Goal: Information Seeking & Learning: Learn about a topic

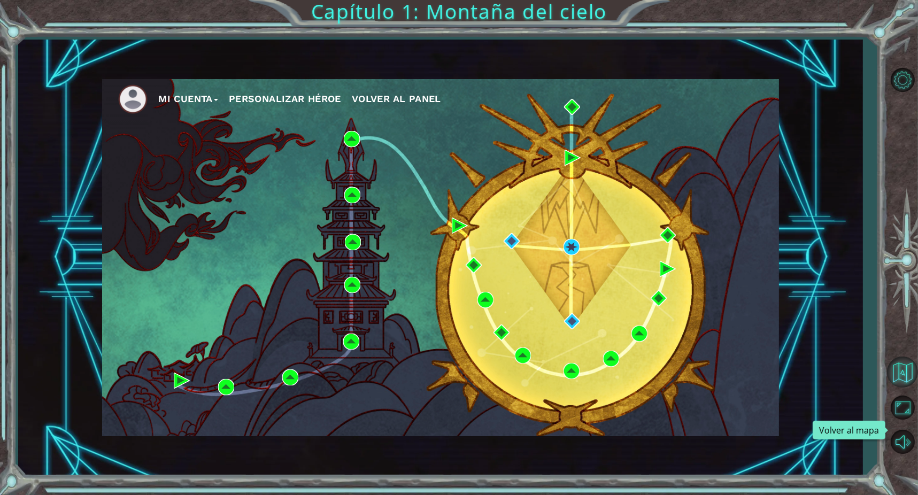
click at [916, 388] on button "Volver al mapa" at bounding box center [902, 372] width 31 height 31
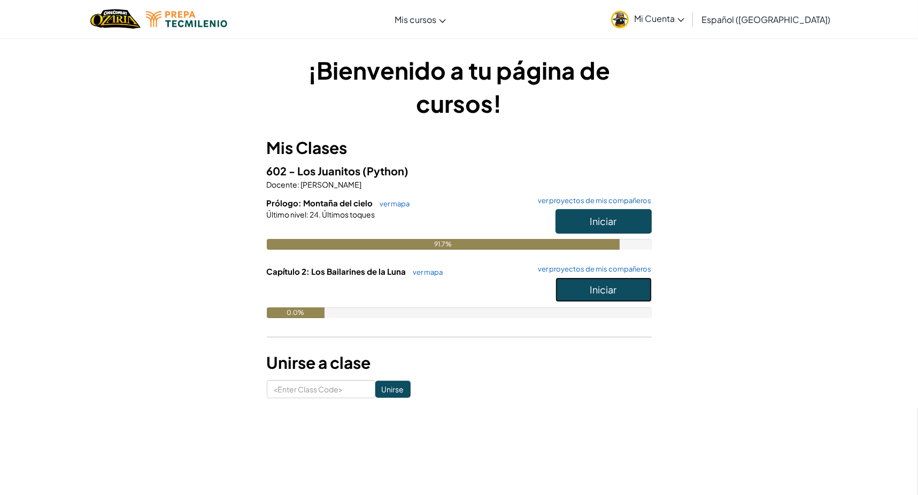
click at [634, 297] on button "Iniciar" at bounding box center [604, 289] width 96 height 25
click at [436, 276] on h6 "Capítulo 2: Los Bailarines de la Luna ver mapa ver proyectos de mis compañeros" at bounding box center [459, 272] width 385 height 12
click at [420, 274] on link "ver mapa" at bounding box center [425, 272] width 35 height 9
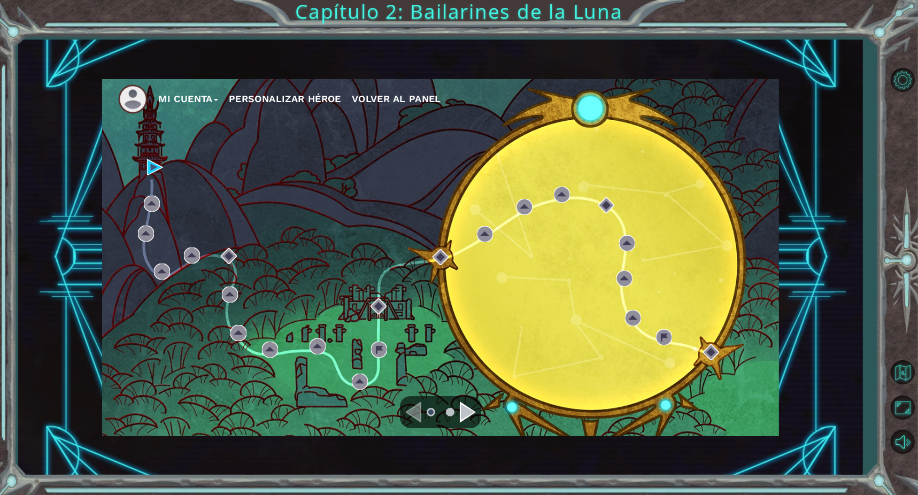
click at [149, 186] on div "Mi Cuenta Personalizar héroe Volver al panel" at bounding box center [440, 257] width 677 height 357
click at [464, 417] on div "Navigate to the next page" at bounding box center [468, 412] width 16 height 21
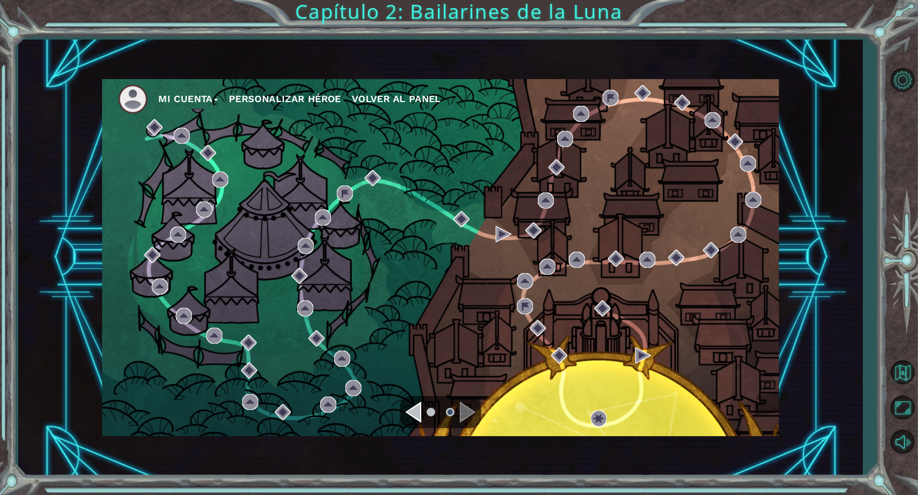
click at [422, 412] on ul at bounding box center [440, 412] width 38 height 21
click at [419, 413] on div "Navigate to the previous page" at bounding box center [413, 412] width 16 height 21
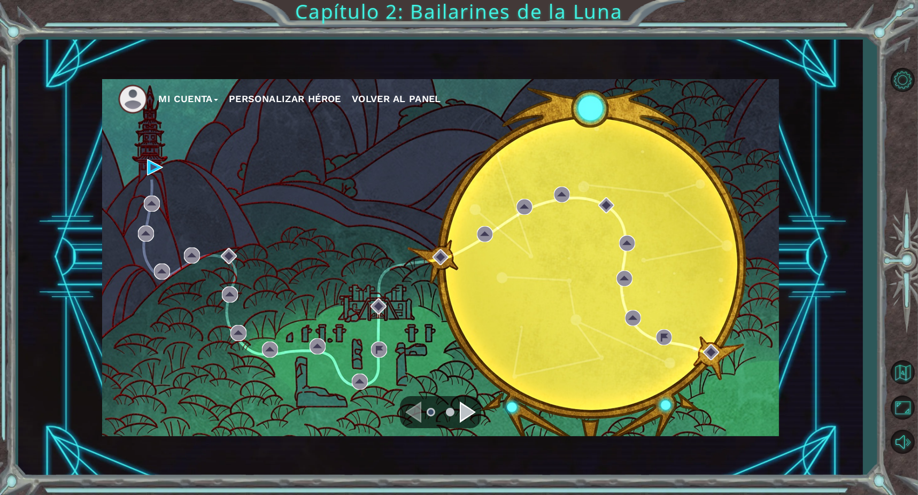
click at [165, 170] on div "Mi Cuenta Personalizar héroe Volver al panel" at bounding box center [440, 257] width 677 height 357
click at [161, 171] on div "Mi Cuenta Personalizar héroe Volver al panel" at bounding box center [440, 257] width 677 height 357
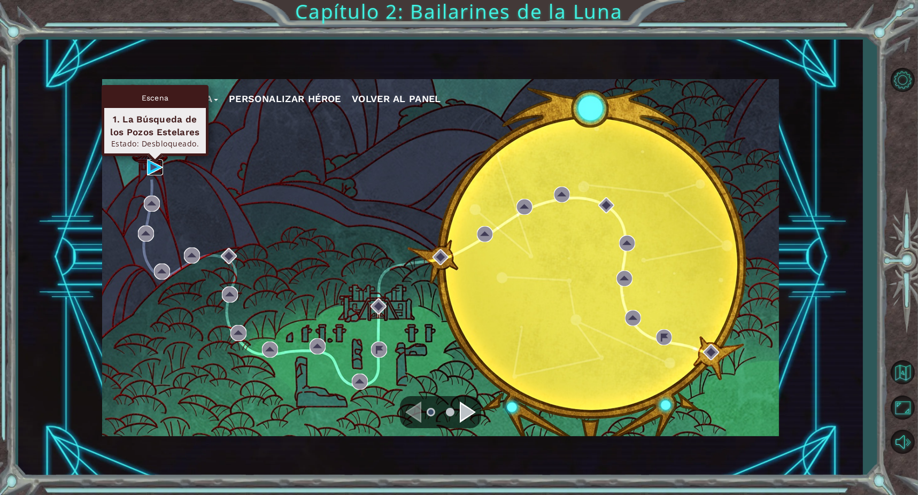
click at [156, 173] on img at bounding box center [155, 167] width 16 height 16
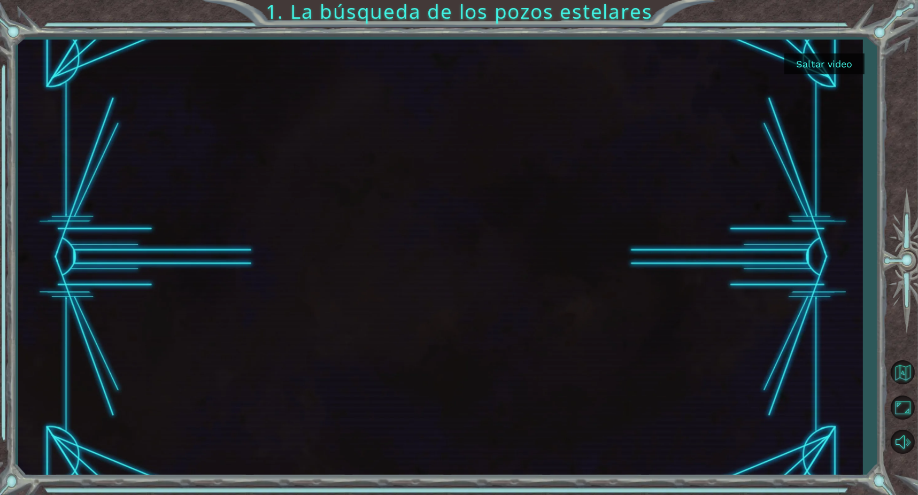
click at [828, 61] on button "Saltar video" at bounding box center [824, 63] width 80 height 21
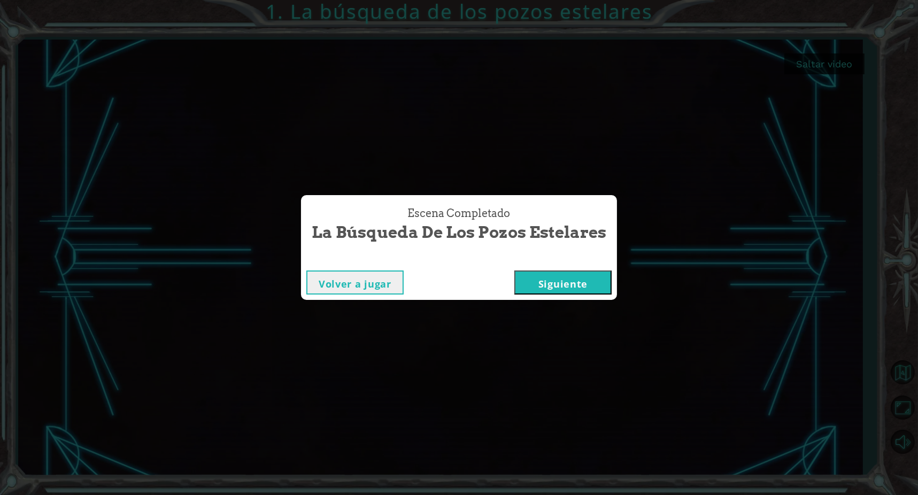
click at [562, 280] on button "Siguiente" at bounding box center [562, 283] width 97 height 24
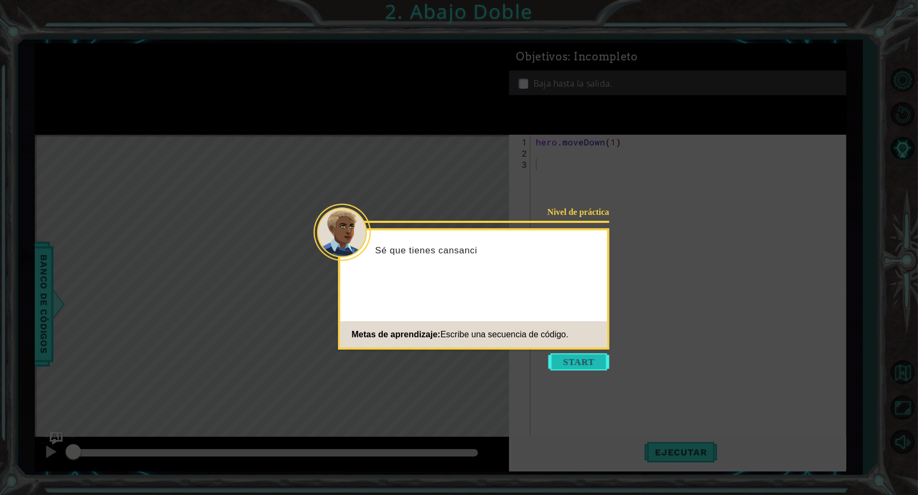
click at [561, 354] on button "Start" at bounding box center [579, 361] width 61 height 17
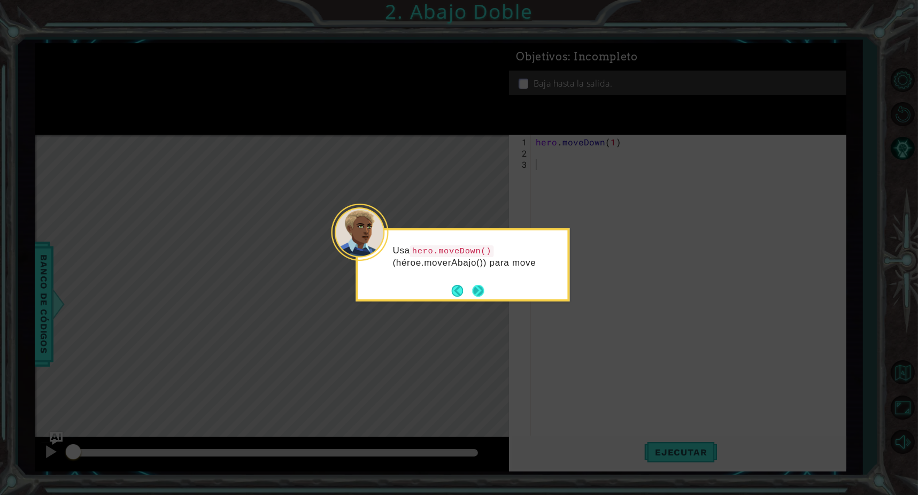
click at [478, 291] on button "Next" at bounding box center [478, 291] width 12 height 12
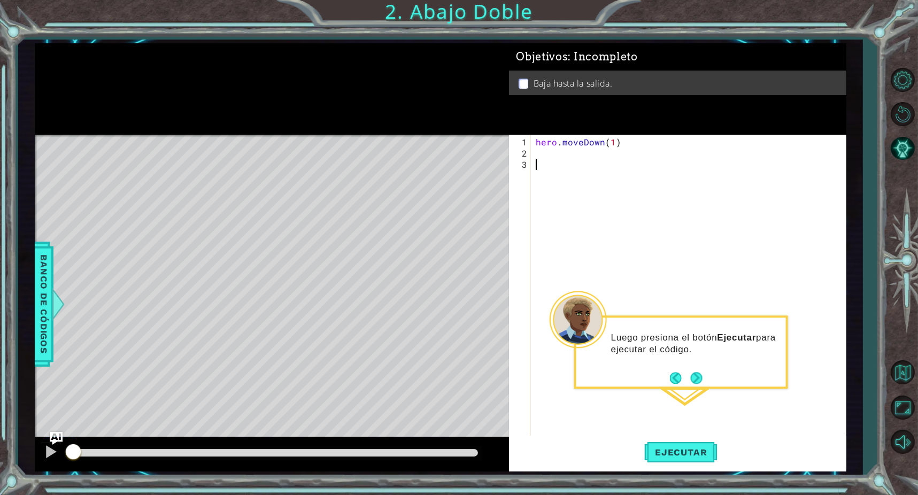
click at [589, 169] on div "hero . moveDown ( 1 )" at bounding box center [691, 299] width 314 height 326
click at [561, 163] on div "hero . moveDown ( 1 )" at bounding box center [691, 299] width 314 height 326
click at [651, 462] on button "Ejecutar" at bounding box center [680, 453] width 73 height 34
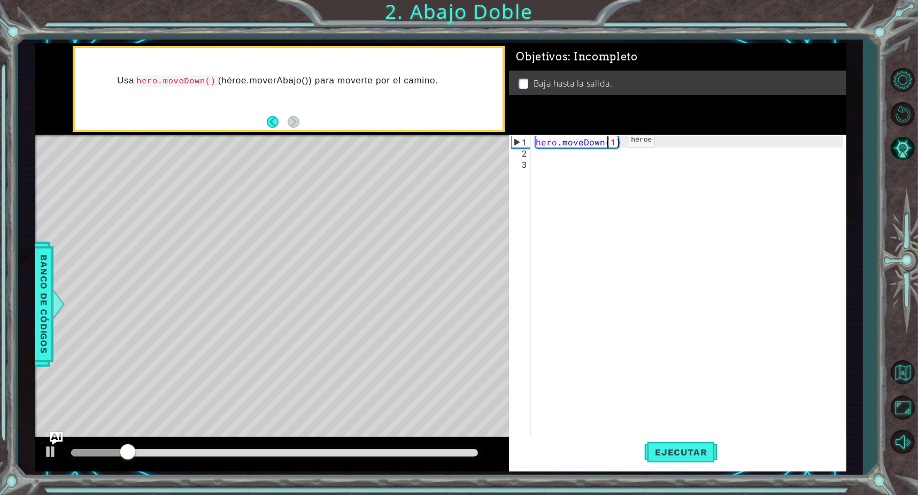
click at [611, 143] on div "hero . moveDown ( 1 )" at bounding box center [691, 299] width 314 height 326
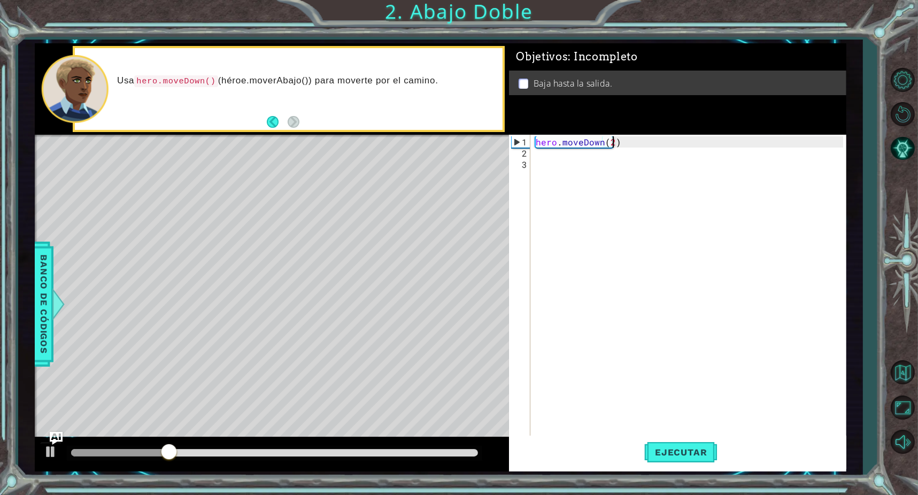
click at [433, 456] on div at bounding box center [274, 452] width 407 height 7
type textarea "hero.moveDown(2)"
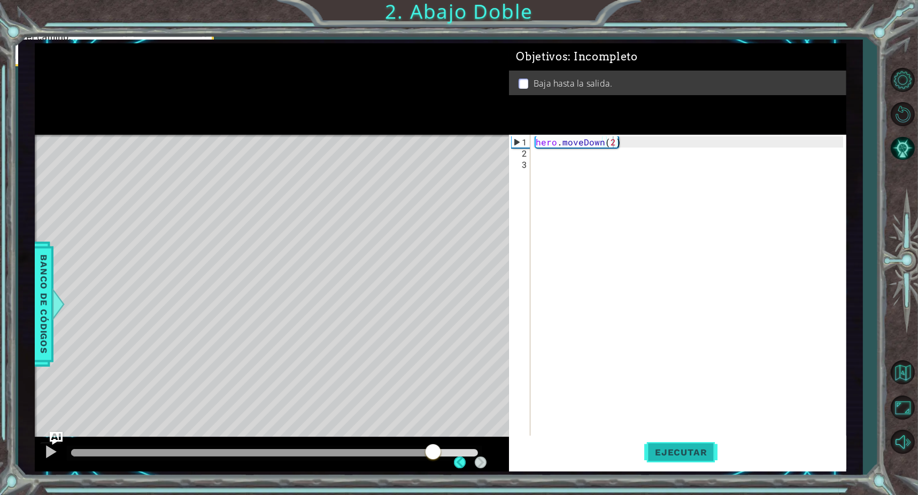
click at [685, 445] on button "Ejecutar" at bounding box center [680, 453] width 73 height 34
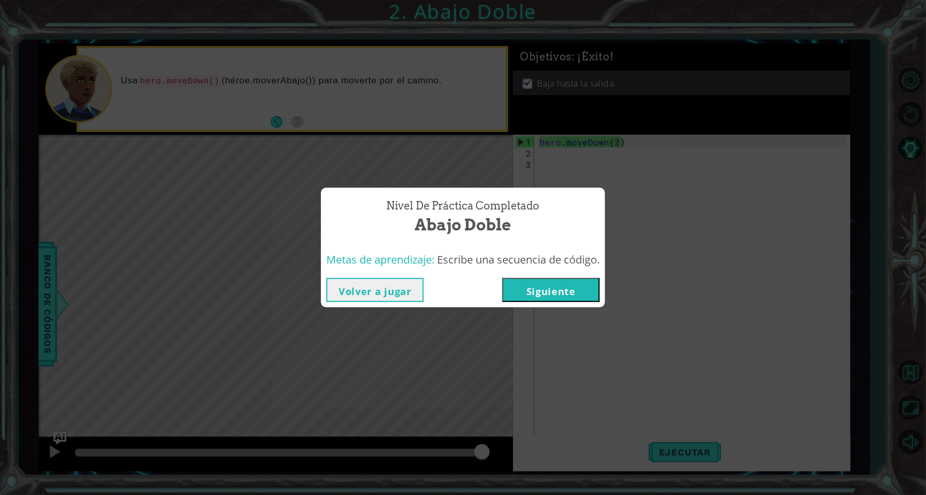
click at [543, 289] on button "Siguiente" at bounding box center [550, 290] width 97 height 24
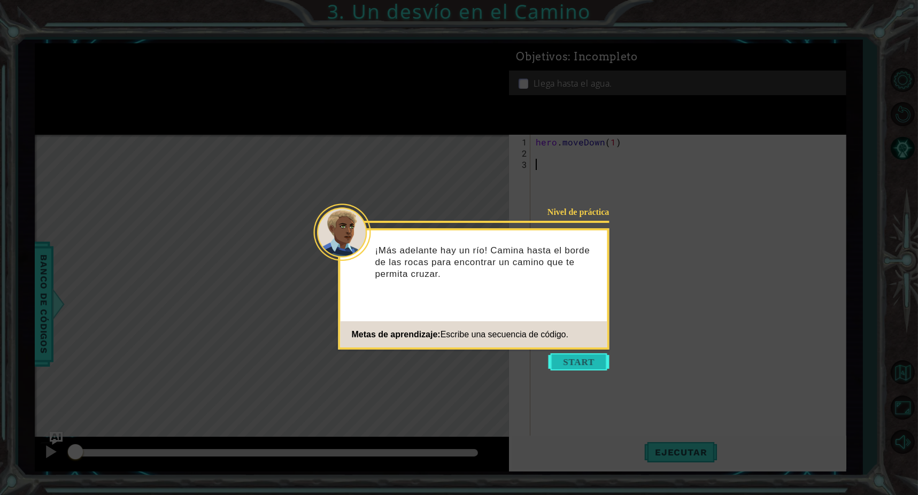
click at [580, 359] on button "Start" at bounding box center [579, 361] width 61 height 17
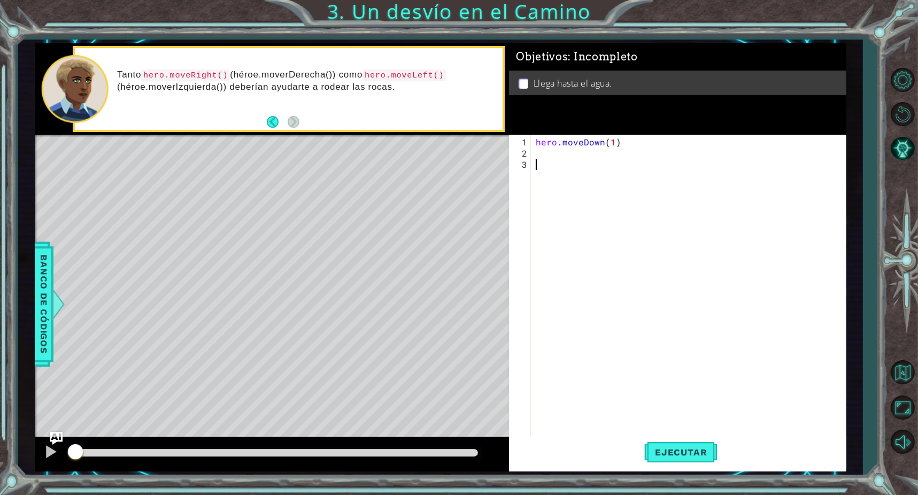
click at [551, 160] on div "hero . moveDown ( 1 )" at bounding box center [691, 299] width 314 height 326
type textarea "hero"
type textarea "hhero."
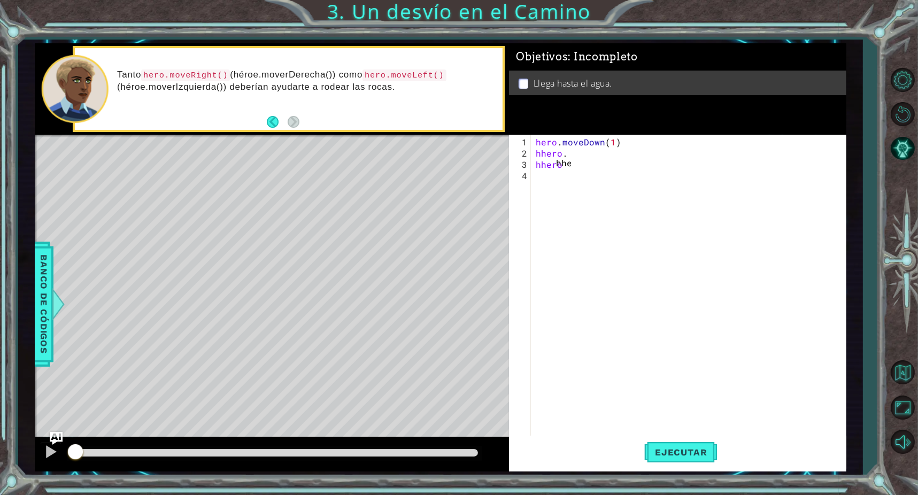
scroll to position [0, 1]
type textarea "h"
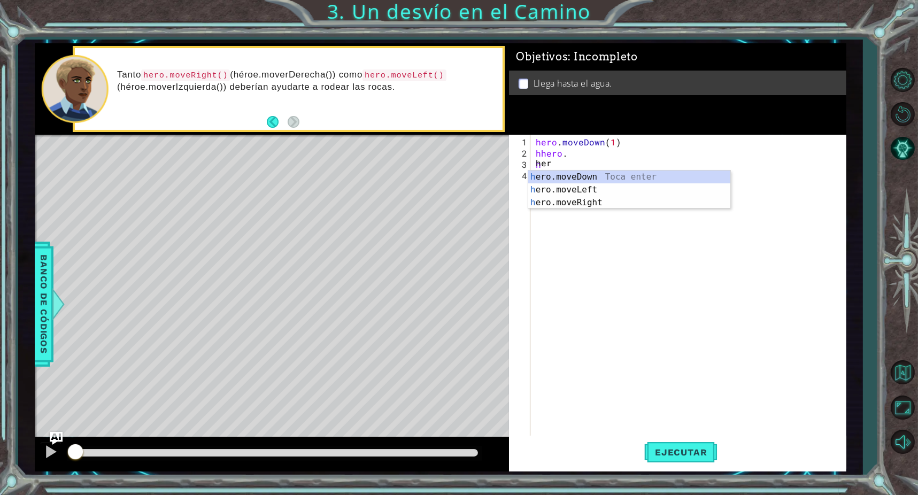
scroll to position [0, 1]
type textarea "hero"
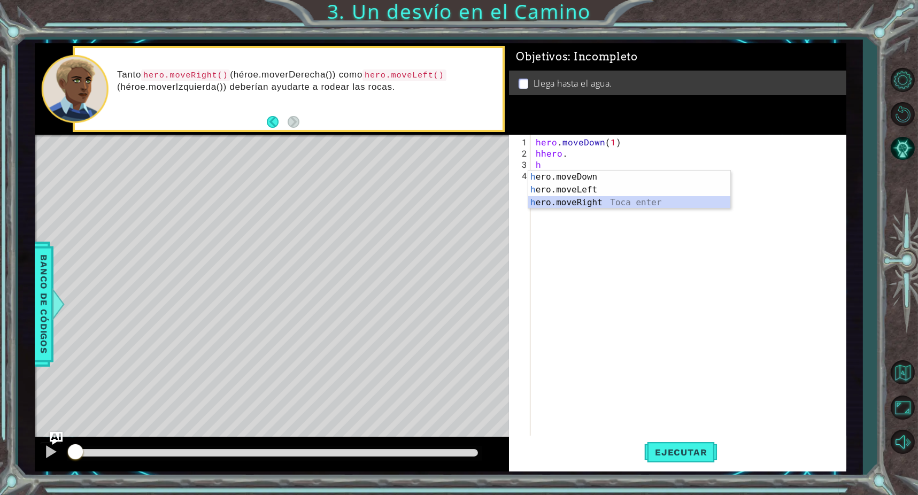
type textarea "hero"
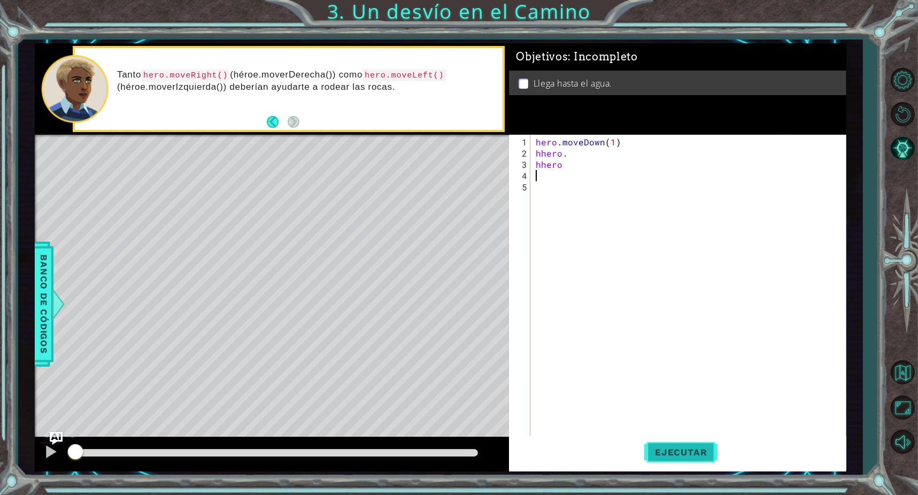
click at [682, 454] on span "Ejecutar" at bounding box center [680, 452] width 73 height 11
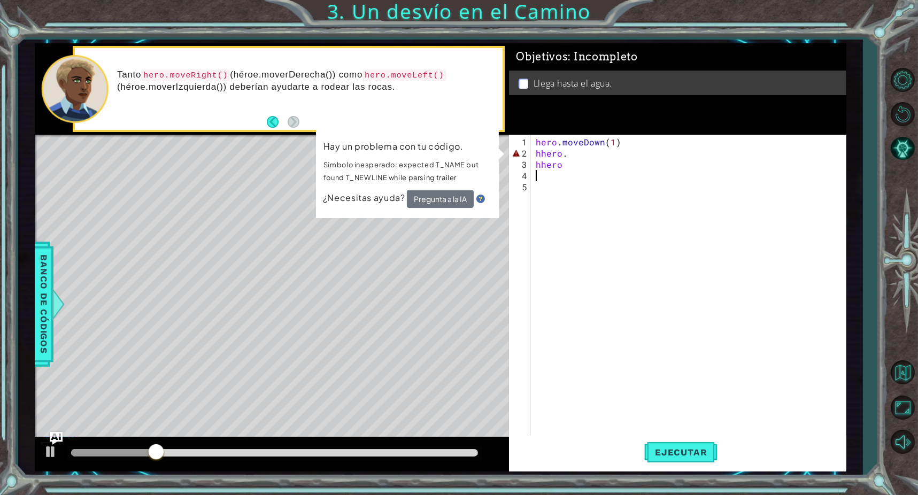
click at [578, 165] on div "hero . moveDown ( 1 ) hhero . hhero. hhero" at bounding box center [691, 299] width 314 height 326
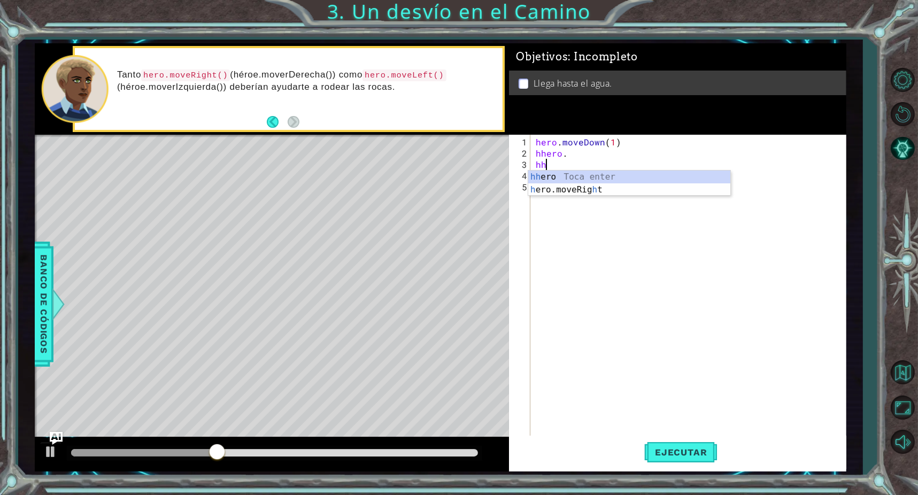
type textarea "h"
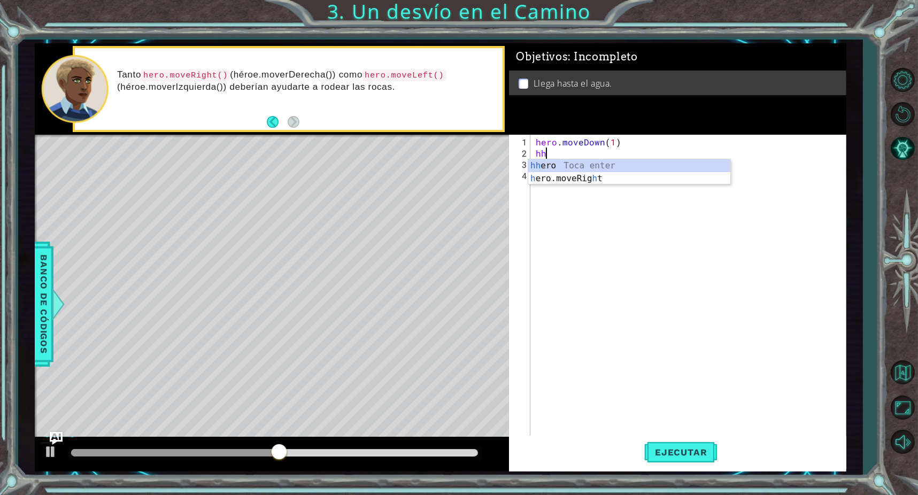
type textarea "h"
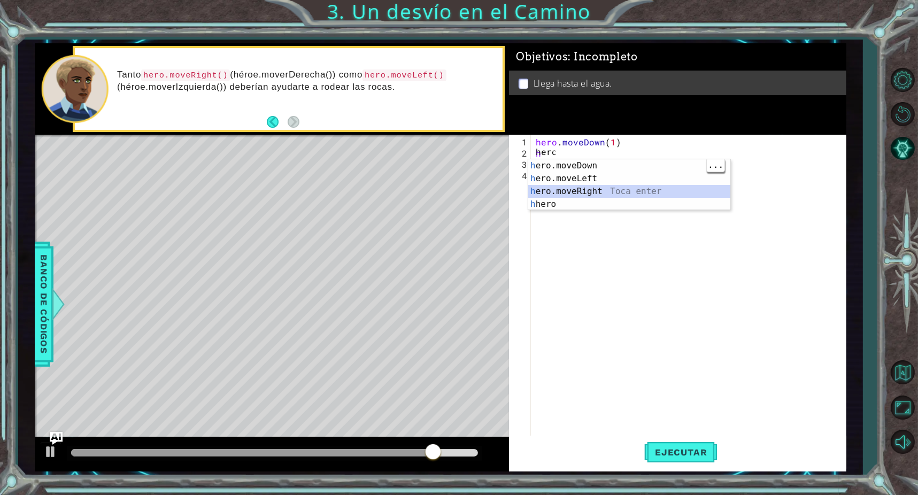
click at [592, 186] on div "h ero.moveDown Toca enter h ero.moveLeft Toca enter h ero.moveRight Toca enter …" at bounding box center [629, 197] width 202 height 77
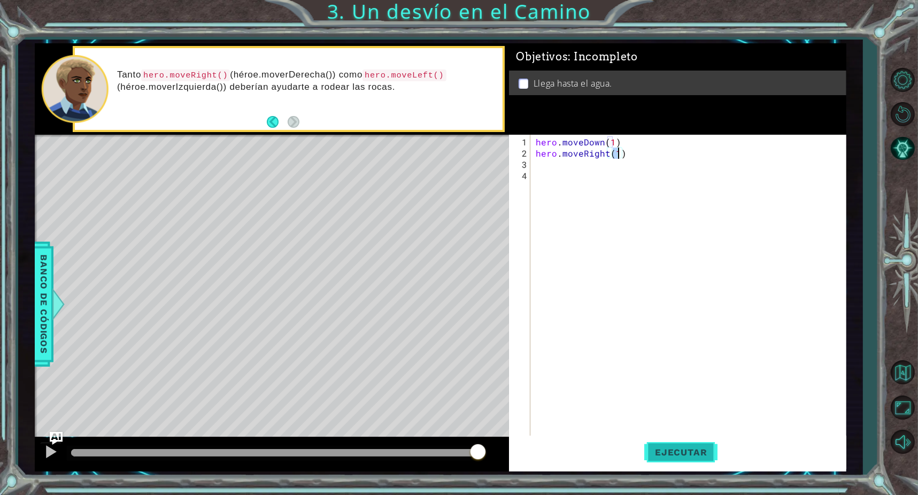
type textarea "hero.moveRight(1)"
click at [675, 456] on span "Ejecutar" at bounding box center [680, 452] width 73 height 11
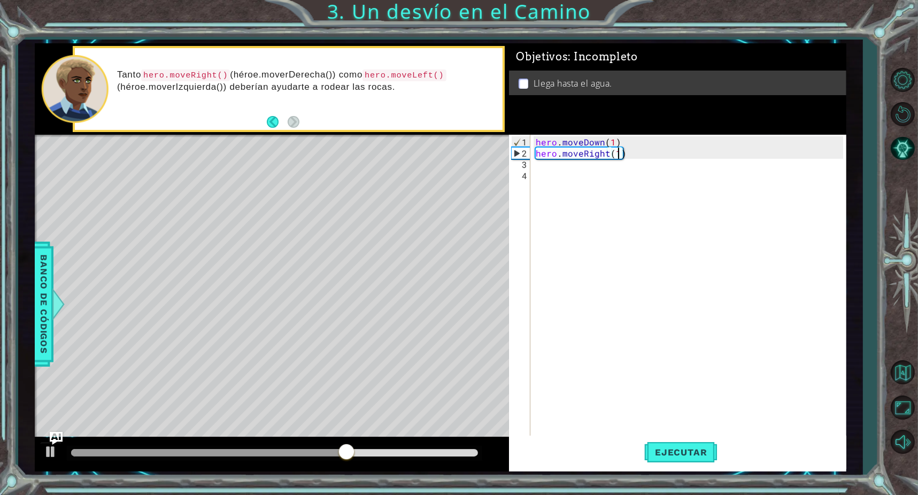
click at [597, 181] on div "hero . moveDown ( 1 ) hero . moveRight ( 1 )" at bounding box center [691, 299] width 314 height 326
drag, startPoint x: 577, startPoint y: 175, endPoint x: 572, endPoint y: 174, distance: 5.6
click at [575, 174] on div "hero . moveDown ( 1 ) hero . moveRight ( 1 )" at bounding box center [691, 299] width 314 height 326
click at [566, 173] on div "hero . moveDown ( 1 ) hero . moveRight ( 1 )" at bounding box center [691, 299] width 314 height 326
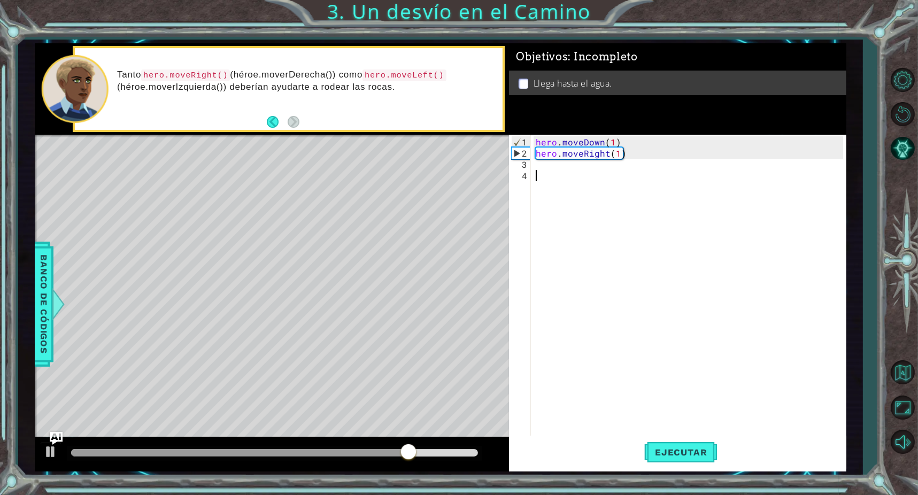
drag, startPoint x: 565, startPoint y: 173, endPoint x: 528, endPoint y: 165, distance: 38.2
click at [551, 171] on div "hero . moveDown ( 1 ) hero . moveRight ( 1 )" at bounding box center [691, 299] width 314 height 326
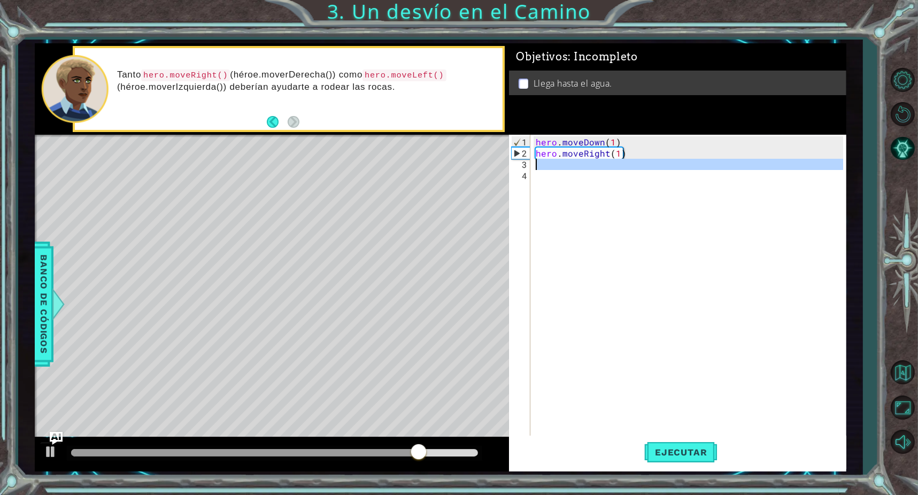
click at [528, 165] on div "3" at bounding box center [520, 164] width 19 height 11
click at [537, 161] on div "hero . moveDown ( 1 ) hero . moveRight ( 1 )" at bounding box center [691, 299] width 314 height 326
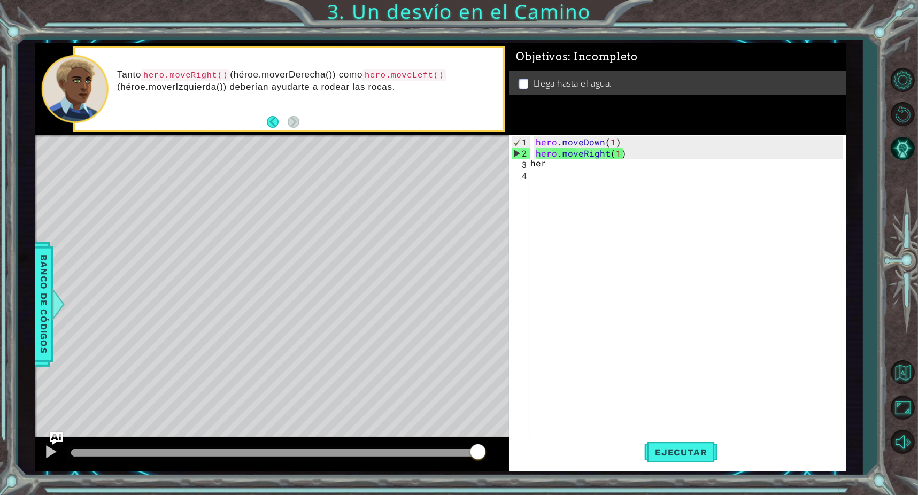
scroll to position [0, 1]
type textarea "hero"
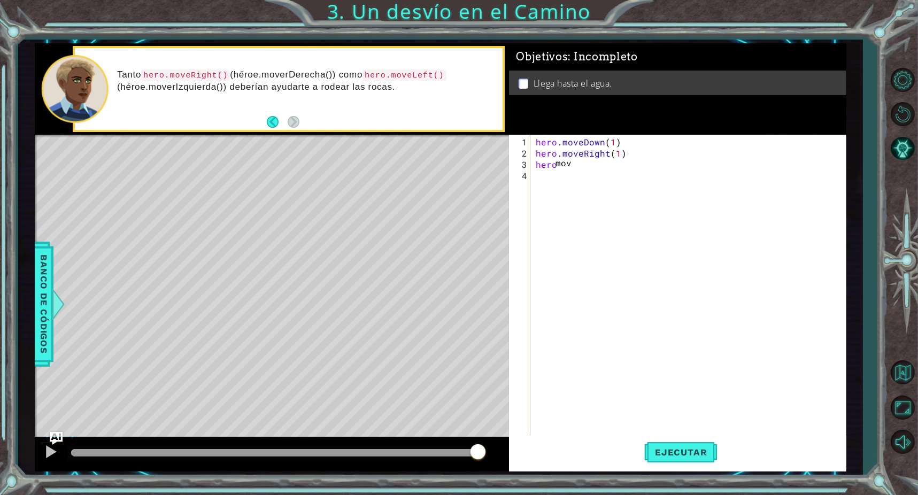
type textarea "move"
type textarea "u"
type textarea "hero move"
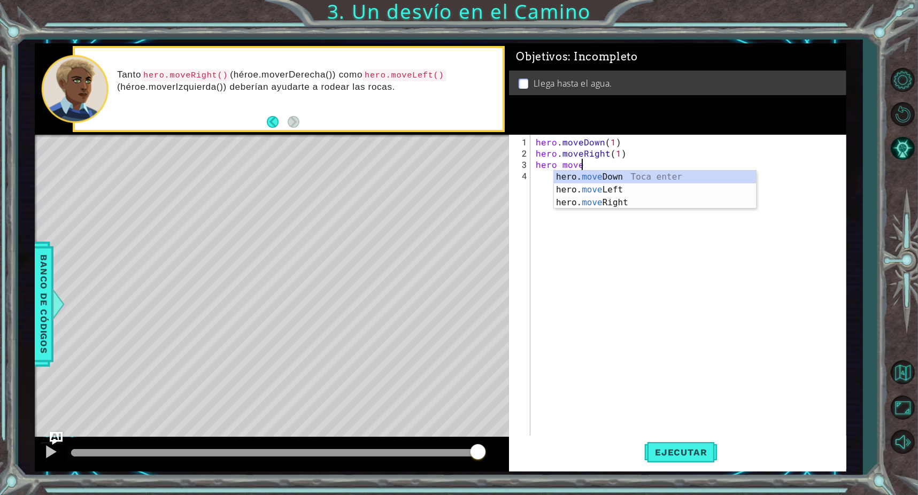
type textarea "moveu"
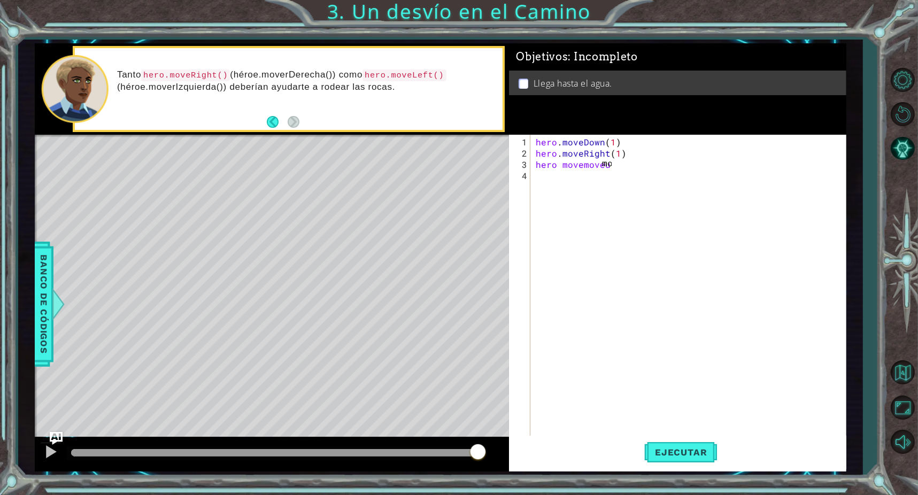
type textarea "m"
type textarea "hero move"
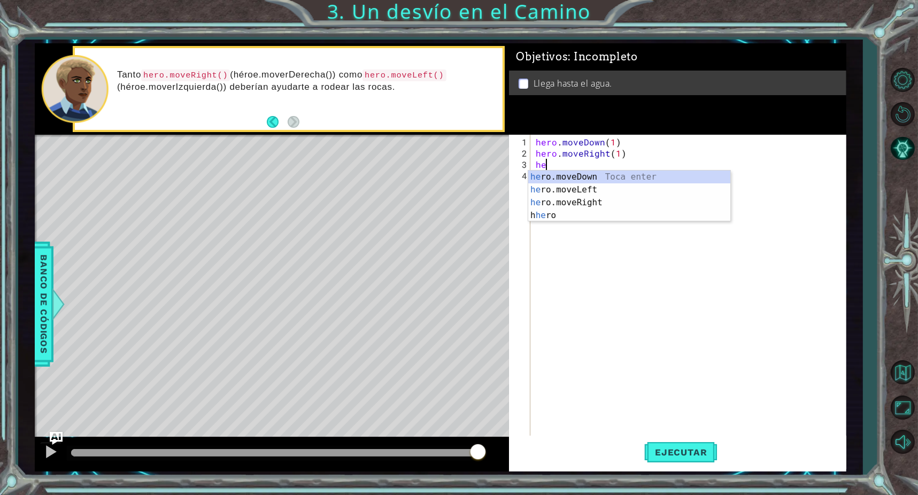
type textarea "h"
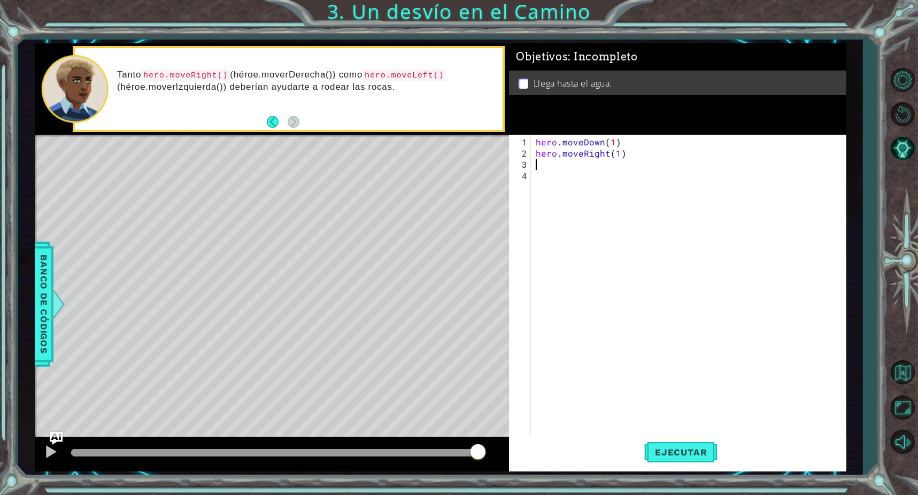
type textarea "hero.moveRight(1)"
type textarea "m"
type textarea "hero.moveRight(1)"
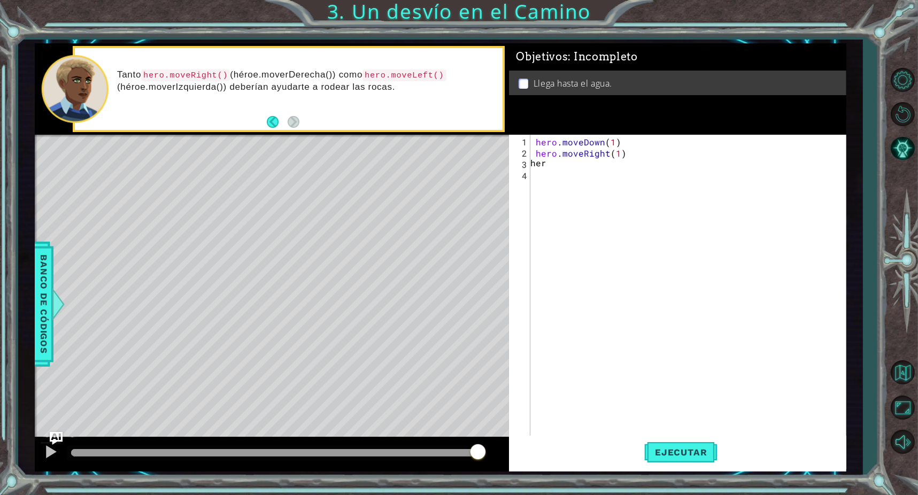
scroll to position [0, 1]
type textarea "hero"
type textarea "hero.moveDown(1)"
click at [652, 452] on span "Ejecutar" at bounding box center [680, 452] width 73 height 11
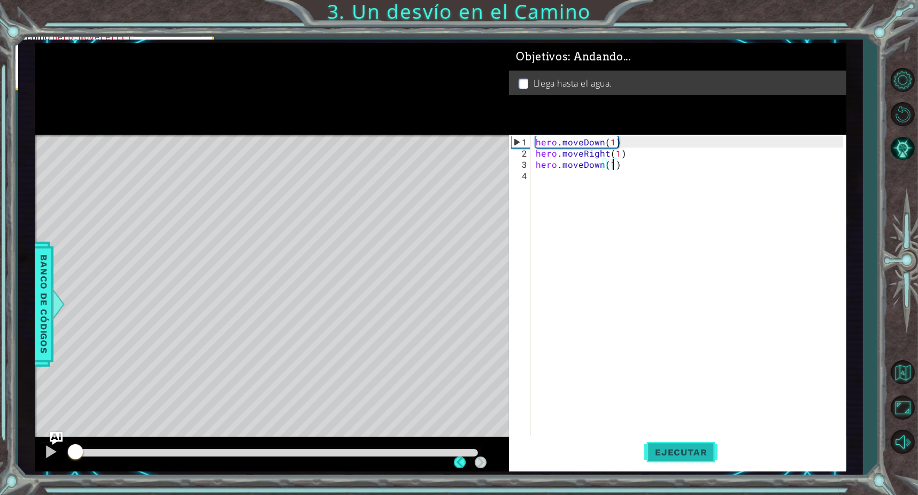
scroll to position [0, 4]
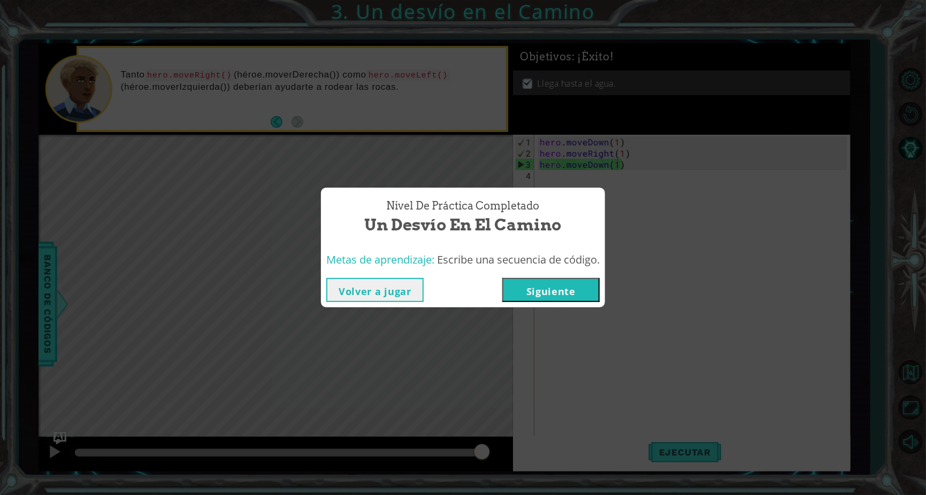
click at [567, 282] on button "Siguiente" at bounding box center [550, 290] width 97 height 24
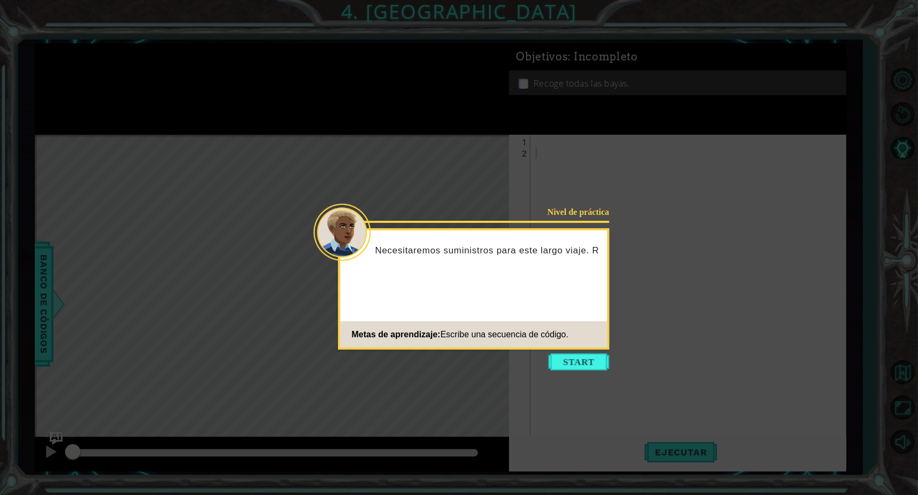
click at [591, 372] on icon at bounding box center [463, 247] width 926 height 495
click at [594, 363] on button "Start" at bounding box center [579, 361] width 61 height 17
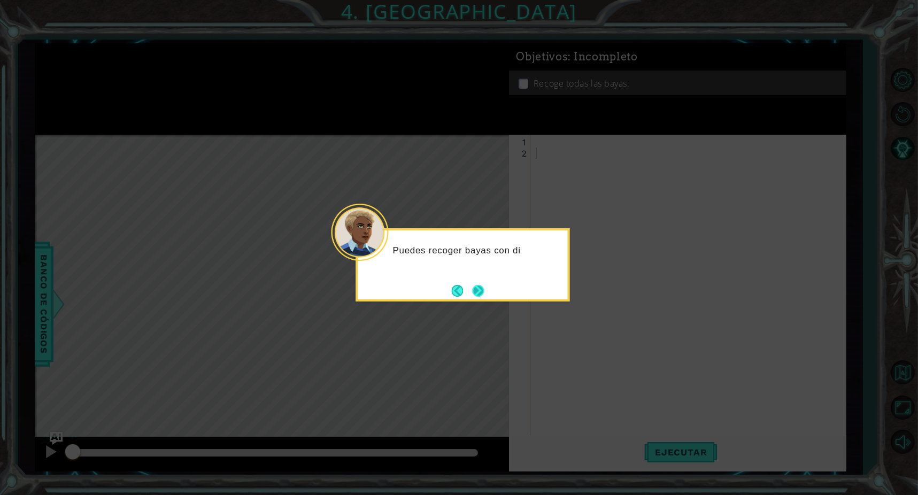
click at [477, 286] on button "Next" at bounding box center [478, 291] width 12 height 12
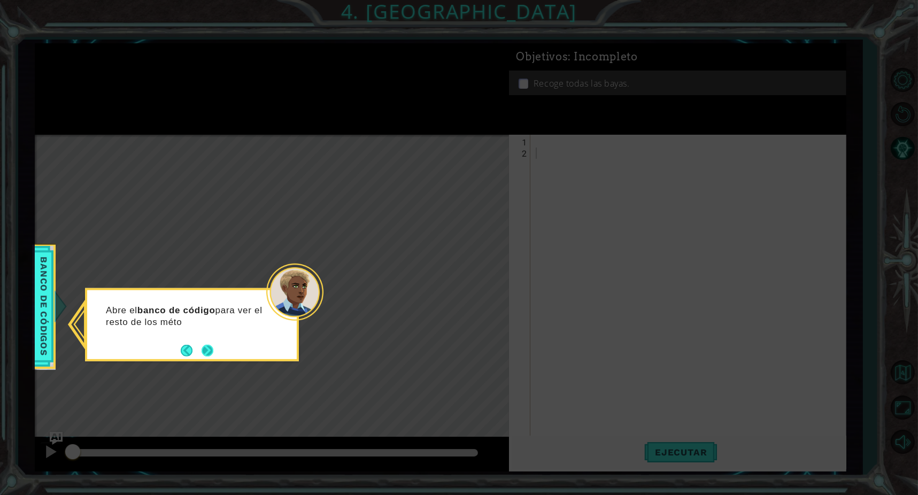
click at [210, 344] on button "Next" at bounding box center [207, 350] width 12 height 12
click at [214, 351] on button "Next" at bounding box center [208, 350] width 12 height 12
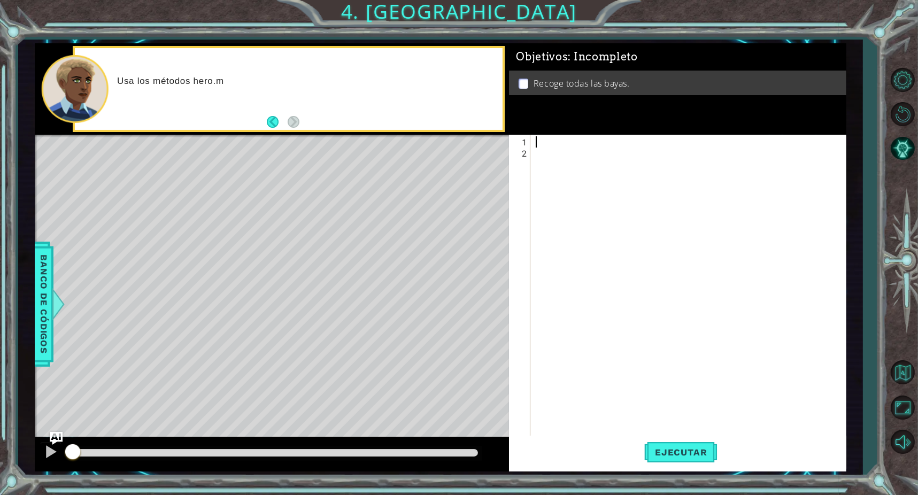
click at [554, 144] on div at bounding box center [691, 299] width 314 height 326
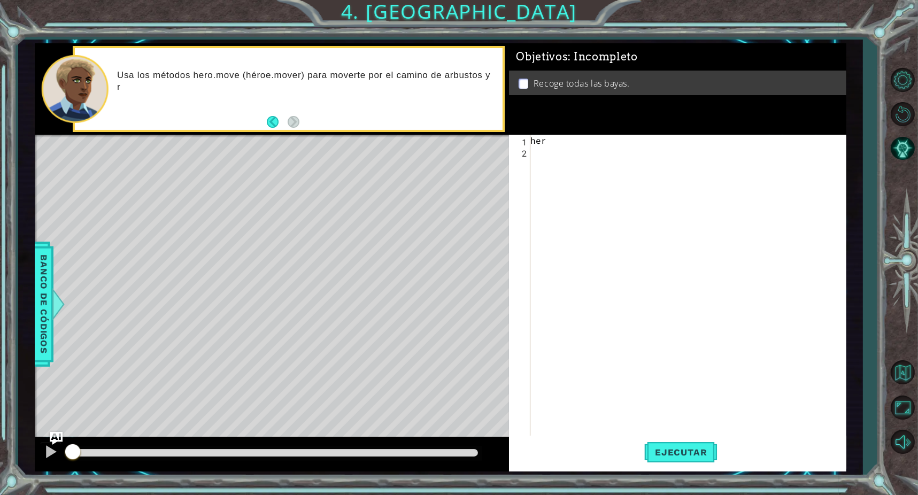
scroll to position [0, 1]
type textarea "hero"
type textarea "h"
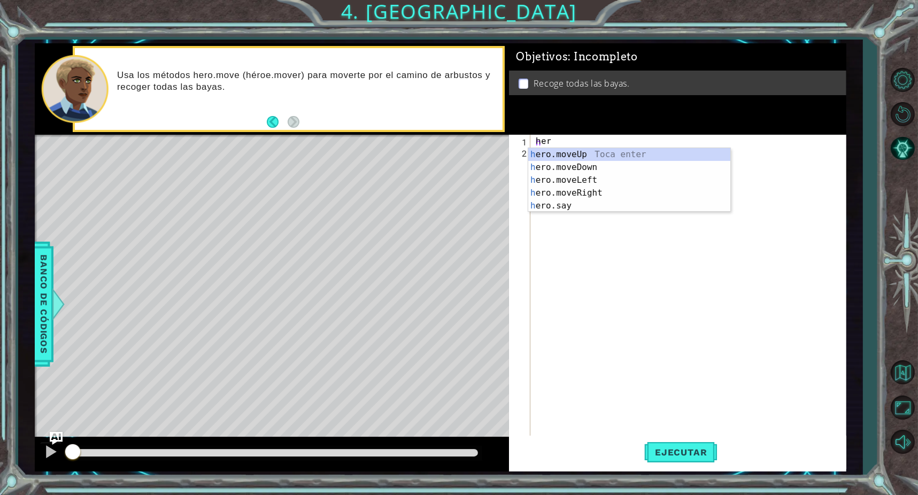
scroll to position [0, 1]
type textarea "hero"
type textarea "hero."
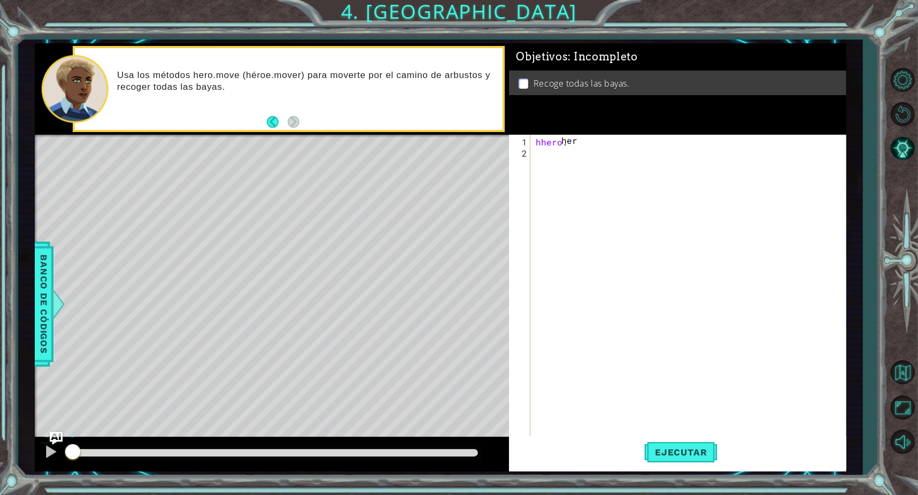
scroll to position [0, 1]
type textarea "h"
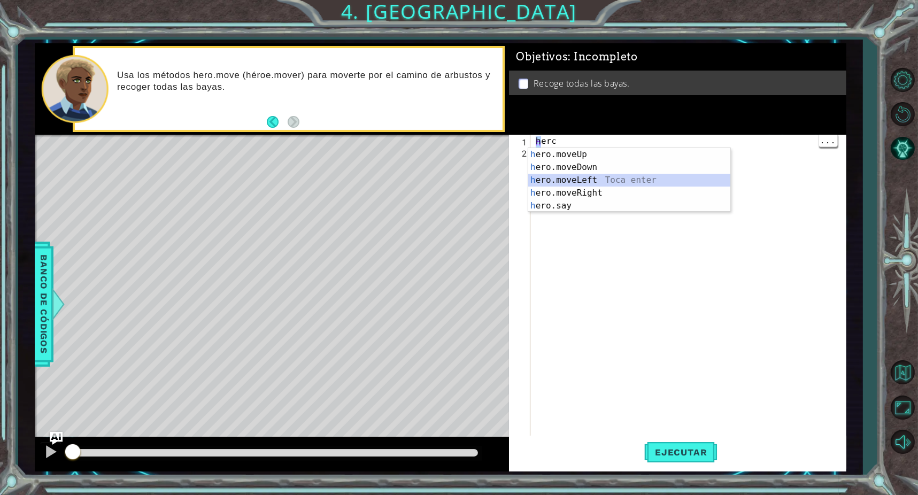
click at [619, 183] on div "h ero.moveUp Toca enter h ero.moveDown Toca enter h ero.moveLeft Toca enter h e…" at bounding box center [629, 193] width 202 height 90
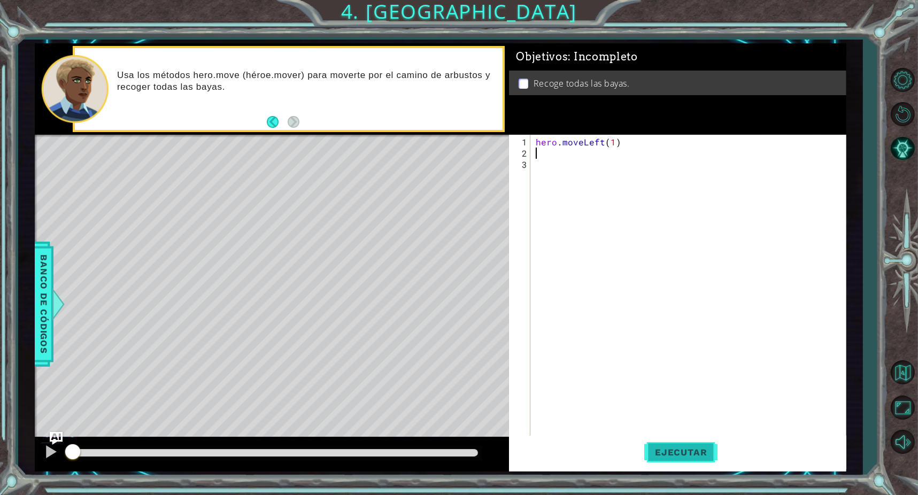
type textarea "hero.moveLeft(1)"
click at [672, 440] on button "Ejecutar" at bounding box center [680, 453] width 73 height 34
click at [669, 461] on button "Ejecutar" at bounding box center [680, 453] width 73 height 34
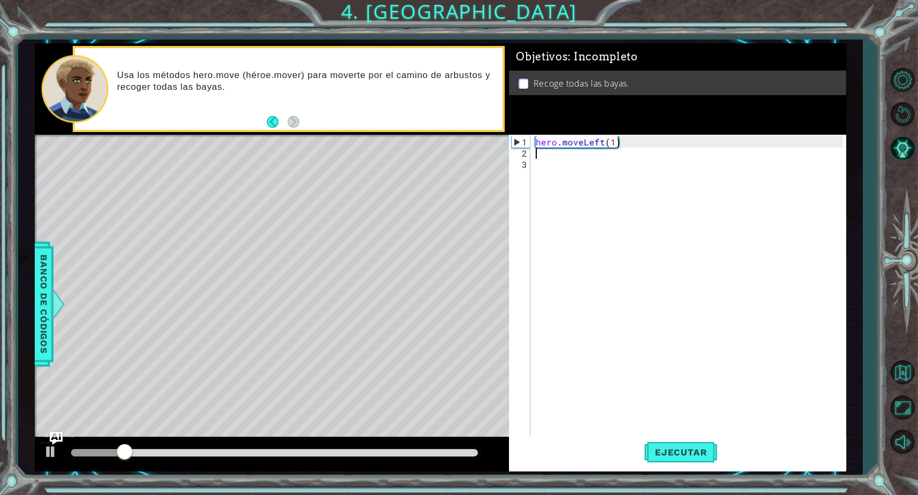
click at [612, 152] on div "hero . moveLeft ( 1 )" at bounding box center [691, 299] width 314 height 326
click at [615, 149] on div "hero . moveLeft ( 1 )" at bounding box center [691, 299] width 314 height 326
click at [614, 145] on div "hero . moveLeft ( 1 )" at bounding box center [691, 299] width 314 height 326
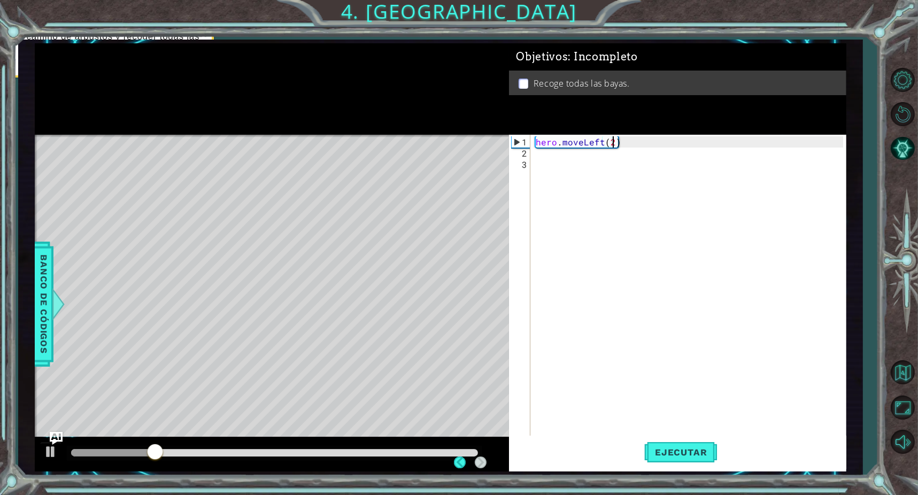
scroll to position [0, 4]
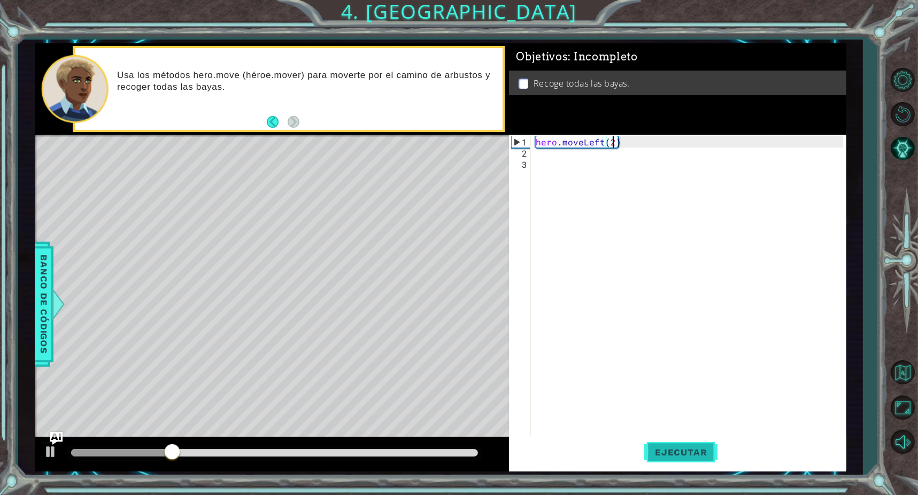
type textarea "hero.moveLeft(2)"
drag, startPoint x: 684, startPoint y: 441, endPoint x: 691, endPoint y: 438, distance: 7.3
click at [683, 442] on button "Ejecutar" at bounding box center [680, 453] width 73 height 34
click at [630, 159] on div "hero . moveLeft ( 2 )" at bounding box center [691, 299] width 314 height 326
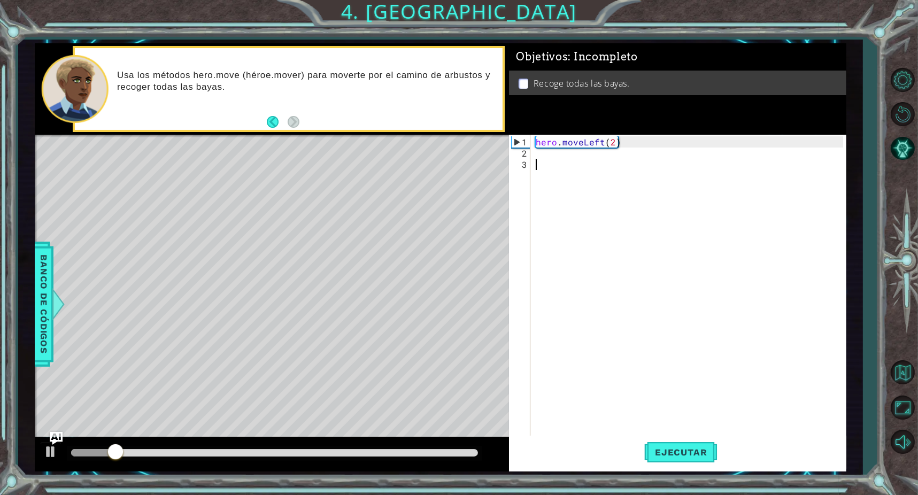
click at [625, 160] on div "hero . moveLeft ( 2 )" at bounding box center [691, 299] width 314 height 326
click at [620, 159] on div "hero . moveLeft ( 2 )" at bounding box center [691, 299] width 314 height 326
click at [615, 158] on div "hero . moveLeft ( 2 )" at bounding box center [691, 299] width 314 height 326
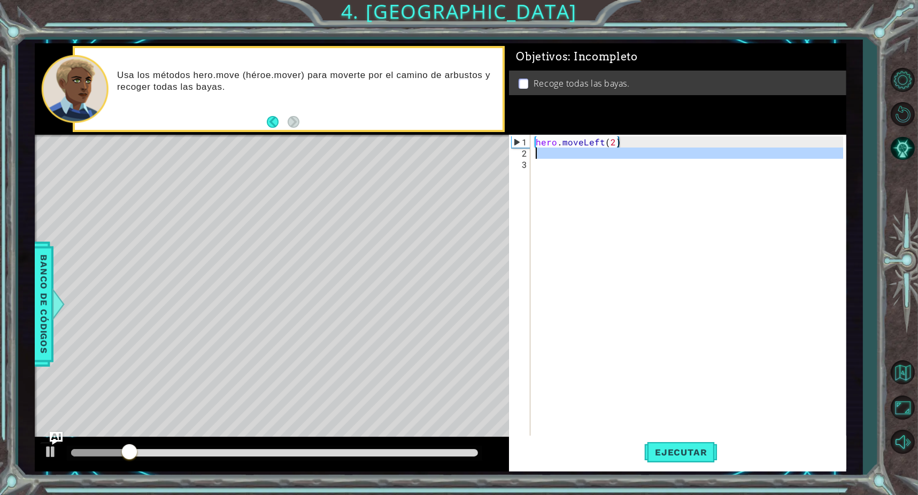
click at [610, 156] on div "hero . moveLeft ( 2 )" at bounding box center [688, 286] width 309 height 303
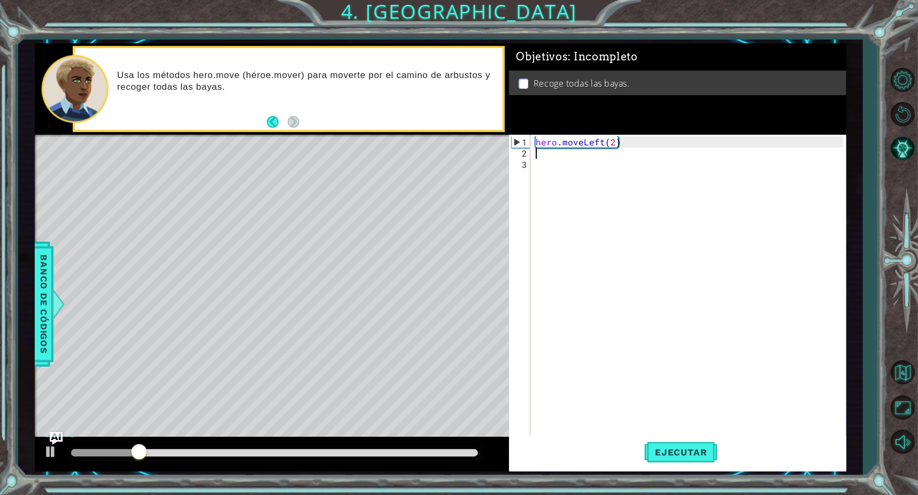
click at [597, 159] on div "hero . moveLeft ( 2 )" at bounding box center [691, 299] width 314 height 326
type textarea "m"
type textarea "hero"
type textarea "hero."
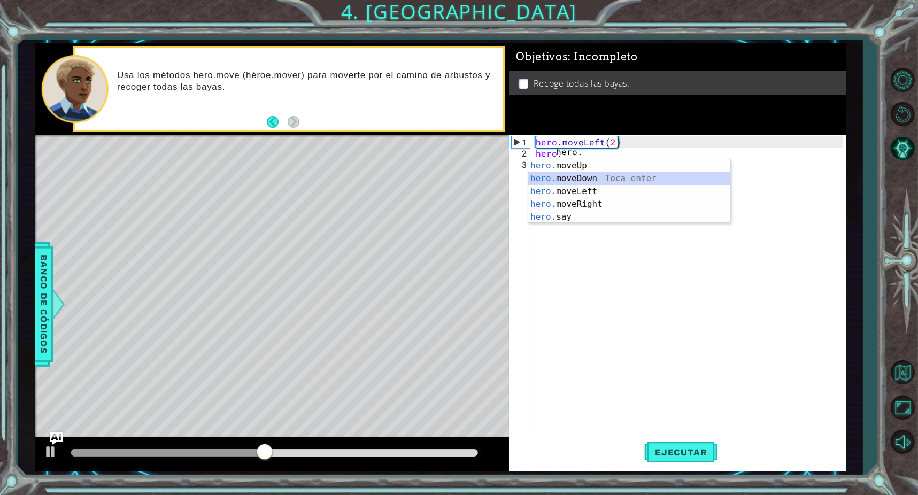
type textarea "hero.moved"
click at [630, 181] on div "her o.moveUp Toca enter her o.moveDown Toca enter her o.moveLeft [PERSON_NAME] …" at bounding box center [629, 204] width 202 height 90
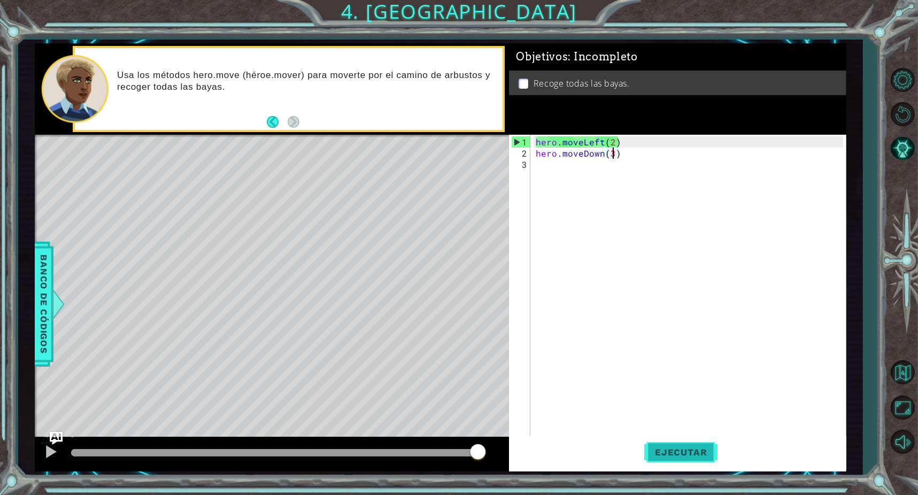
type textarea "hero.moveDown(3)"
click at [670, 446] on button "Ejecutar" at bounding box center [680, 453] width 73 height 34
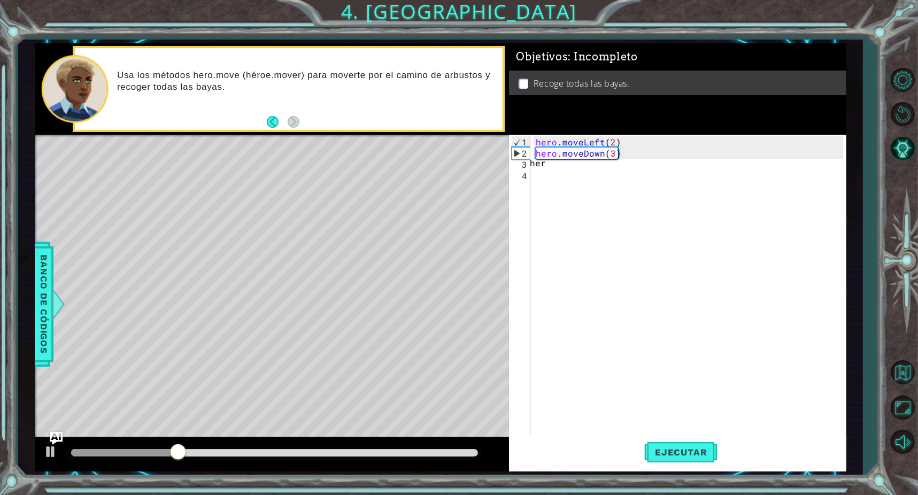
type textarea "hero"
type textarea "hero."
type textarea "m"
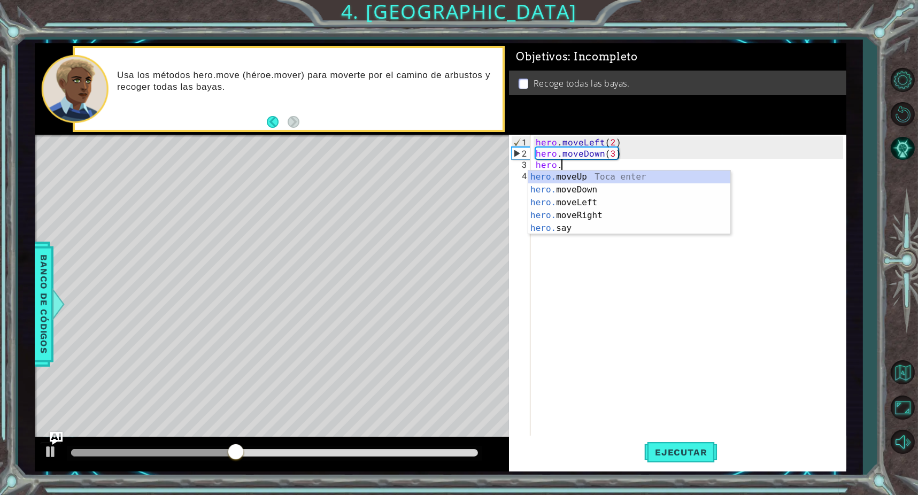
type textarea "hero"
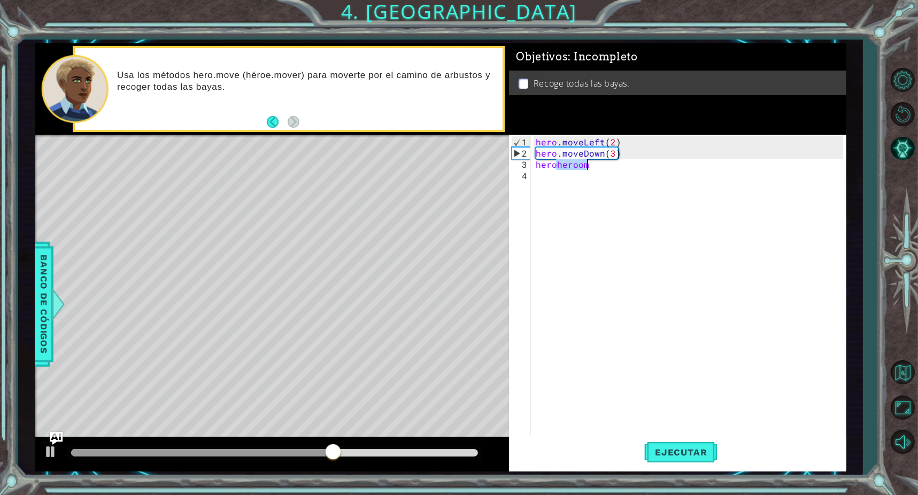
click at [590, 167] on div "hero . moveLeft ( 2 ) hero . moveDown ( 3 ) heroheroom" at bounding box center [688, 286] width 309 height 303
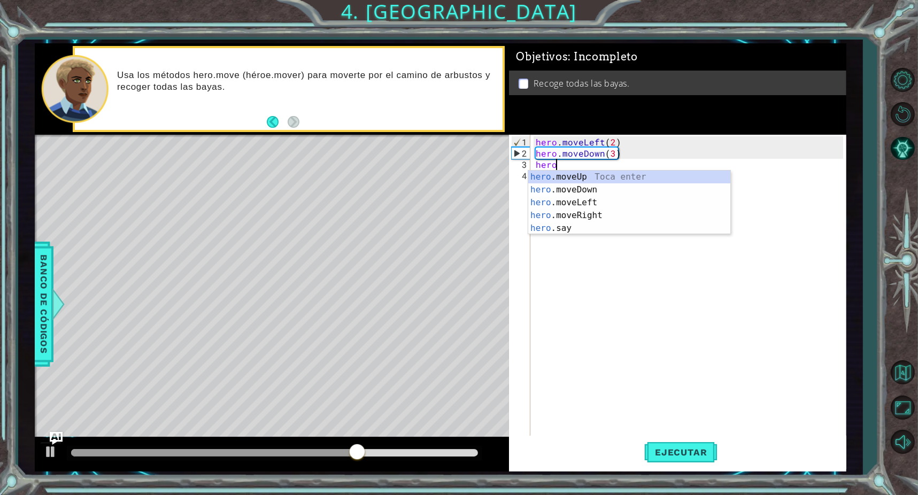
type textarea "h"
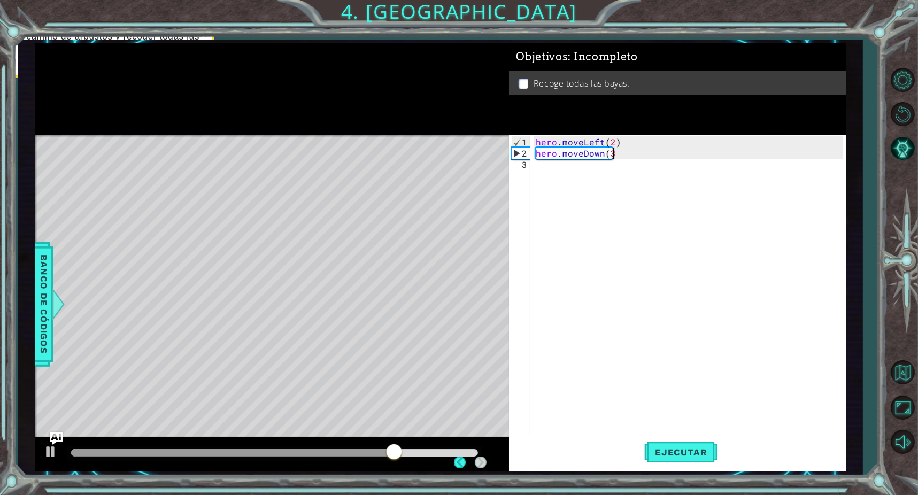
type textarea "hero.moveDown(3) heroheroom"
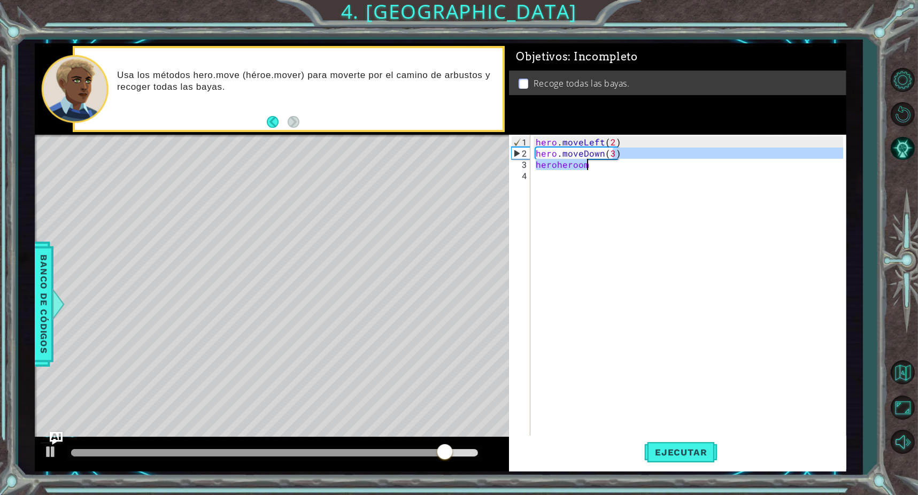
click at [593, 170] on div "hero . moveLeft ( 2 ) hero . moveDown ( 3 ) heroheroom" at bounding box center [691, 299] width 314 height 326
click at [594, 169] on div "hero . moveLeft ( 2 ) hero . moveDown ( 3 ) heroheroom" at bounding box center [691, 299] width 314 height 326
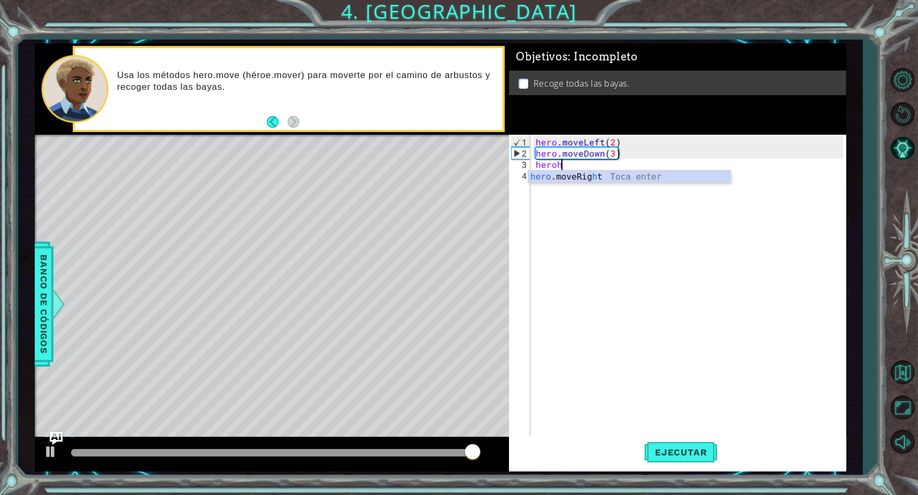
scroll to position [0, 1]
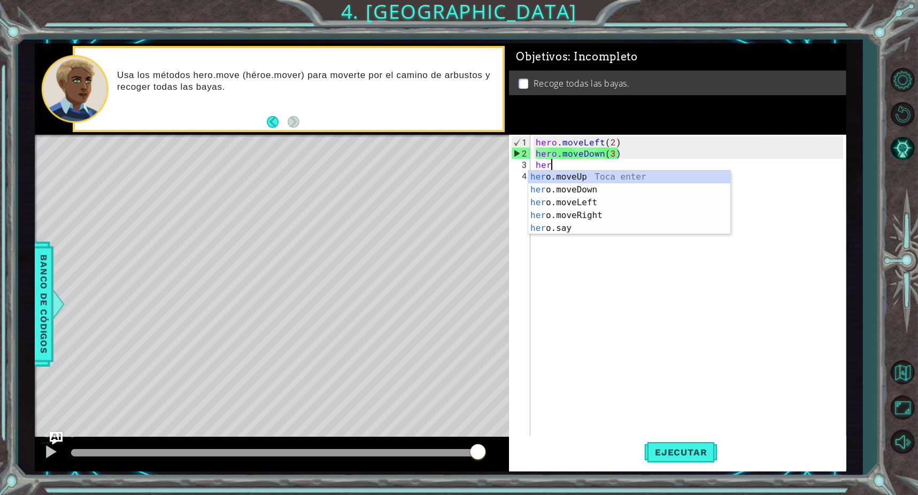
type textarea "he"
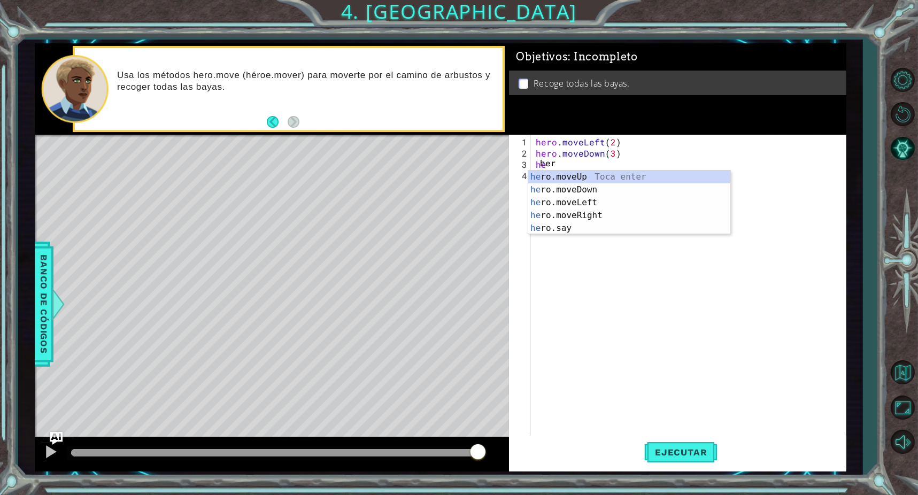
scroll to position [0, 0]
click at [593, 210] on div "he ro.moveUp Toca enter he ro.moveDown Toca enter he ro.moveLeft Toca enter he …" at bounding box center [629, 216] width 202 height 90
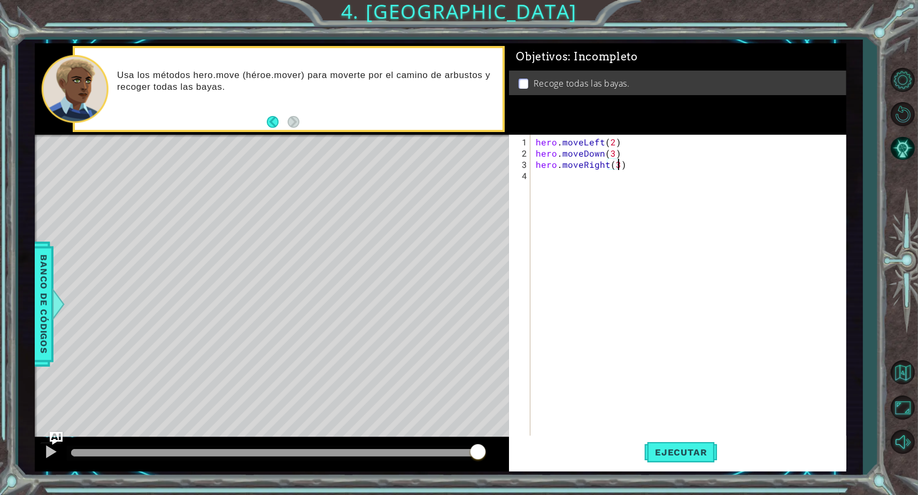
scroll to position [0, 5]
type textarea "hero.moveRight(3)"
click at [682, 452] on span "Ejecutar" at bounding box center [680, 452] width 73 height 11
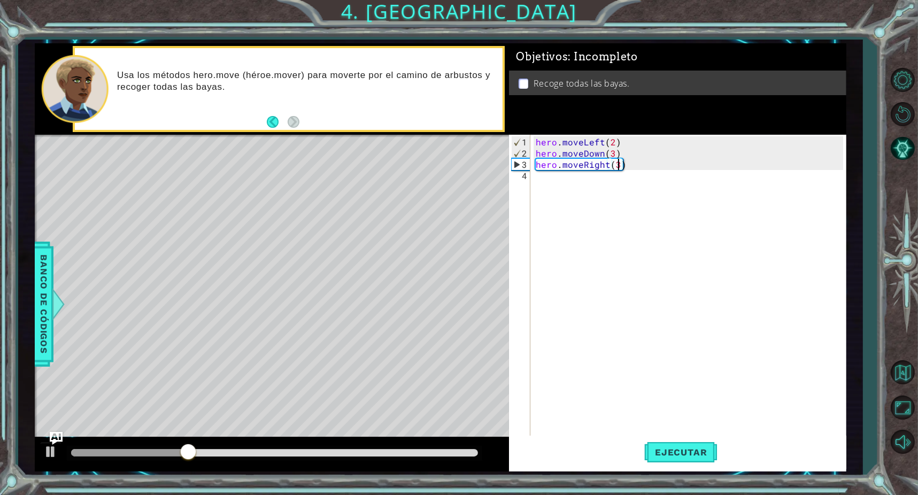
click at [549, 185] on div "hero . moveLeft ( 2 ) hero . moveDown ( 3 ) hero . moveRight ( 3 )" at bounding box center [691, 299] width 314 height 326
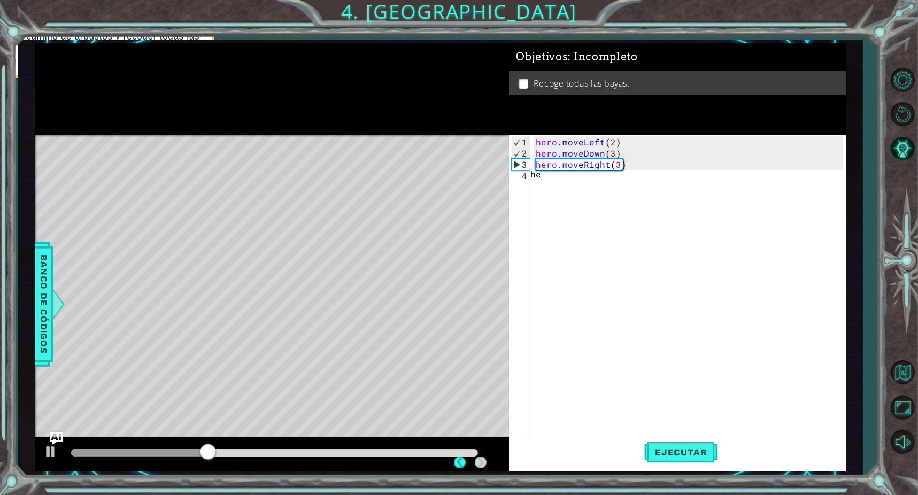
scroll to position [0, 1]
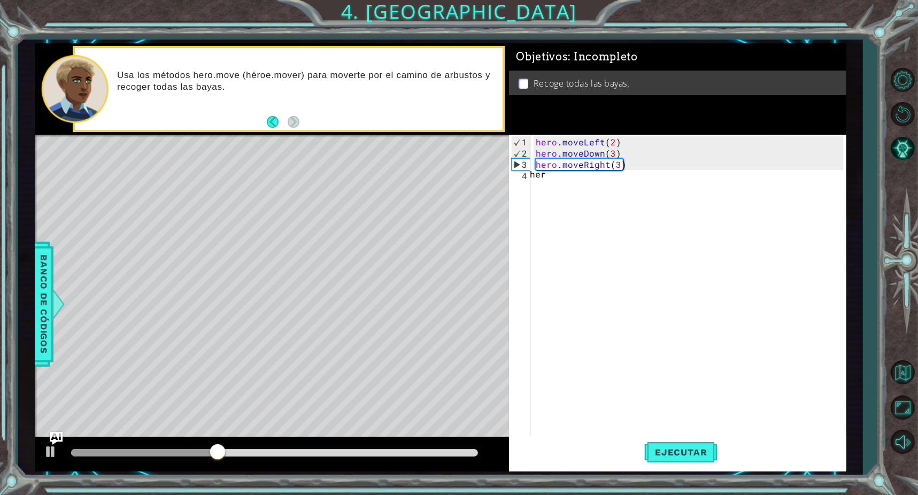
type textarea "hero"
type textarea "hhero."
type textarea "h"
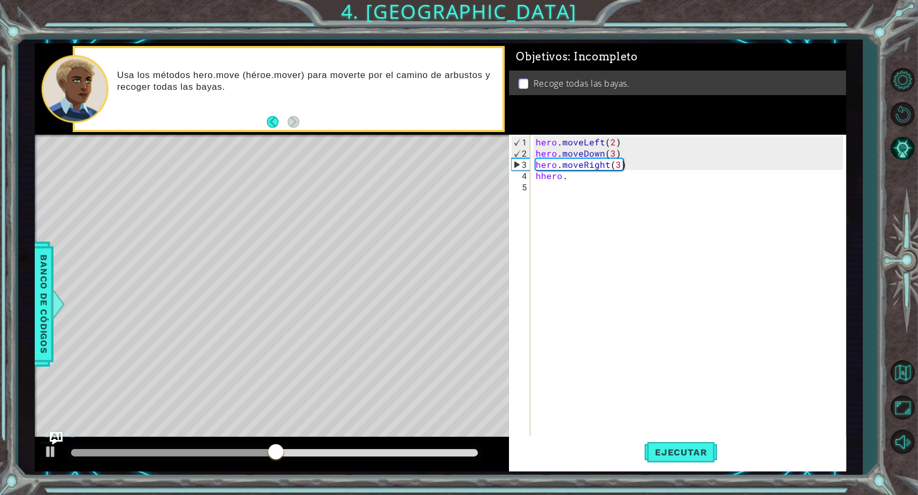
scroll to position [0, 0]
type textarea "h"
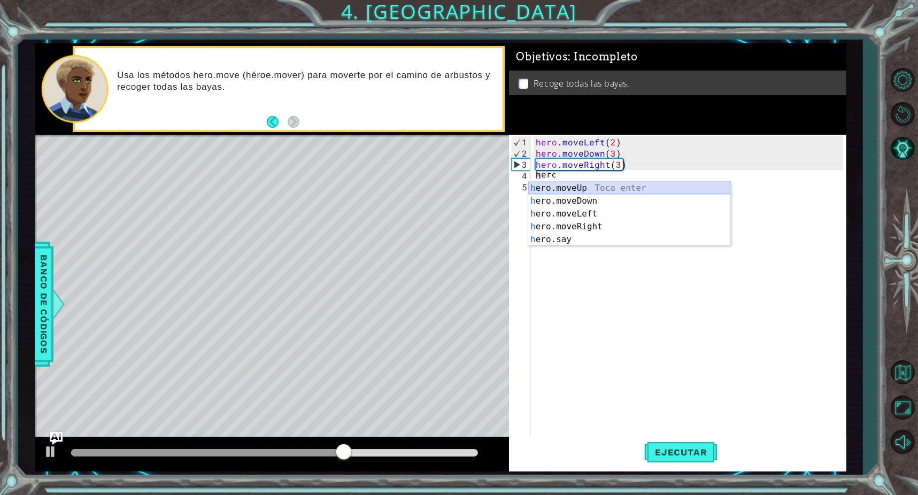
click at [602, 190] on div "h ero.moveUp Toca enter h ero.moveDown Toca enter h ero.moveLeft Toca enter h e…" at bounding box center [629, 227] width 202 height 90
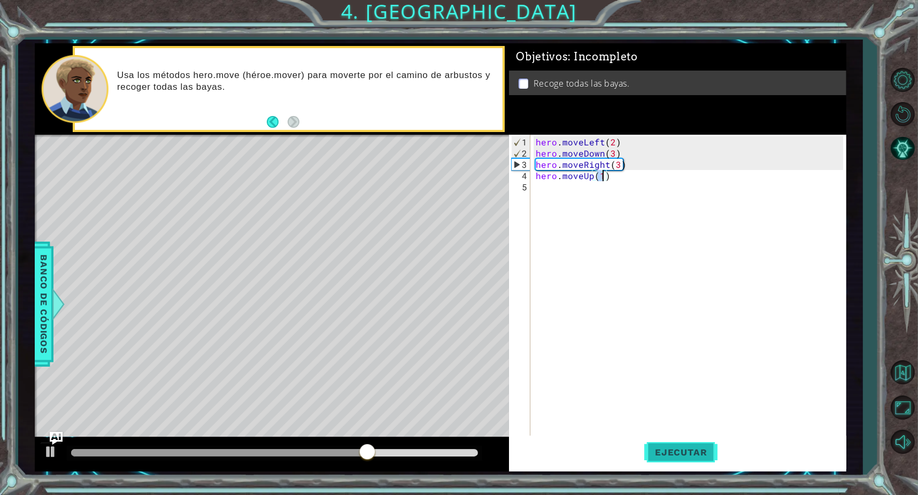
type textarea "hero.moveUp(1)"
click at [677, 453] on span "Ejecutar" at bounding box center [680, 452] width 73 height 11
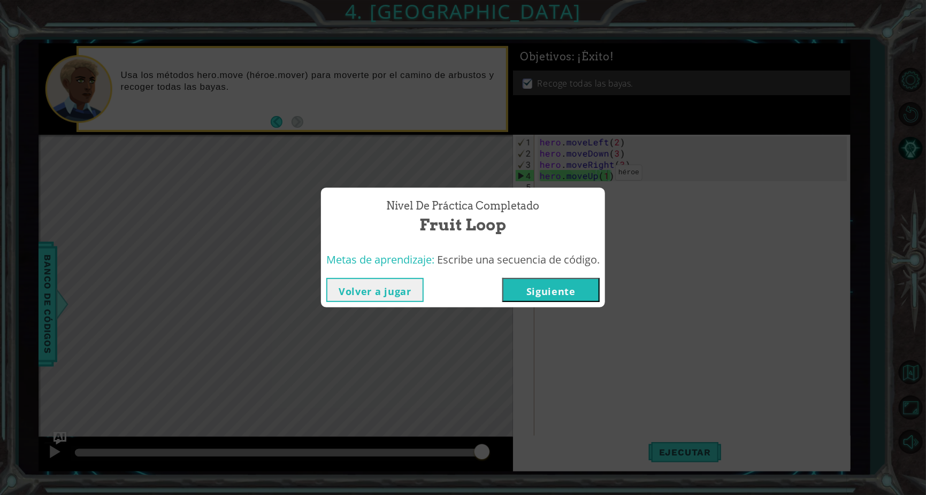
click at [570, 284] on button "Siguiente" at bounding box center [550, 290] width 97 height 24
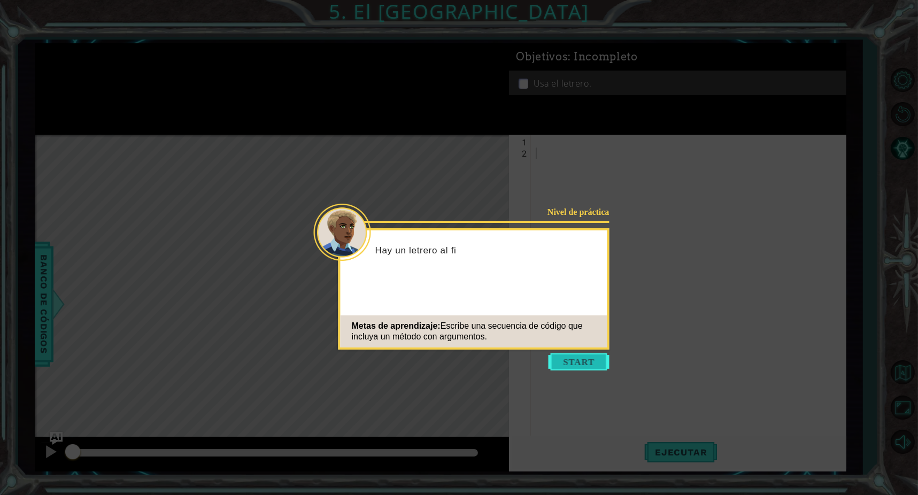
click at [604, 365] on button "Start" at bounding box center [579, 361] width 61 height 17
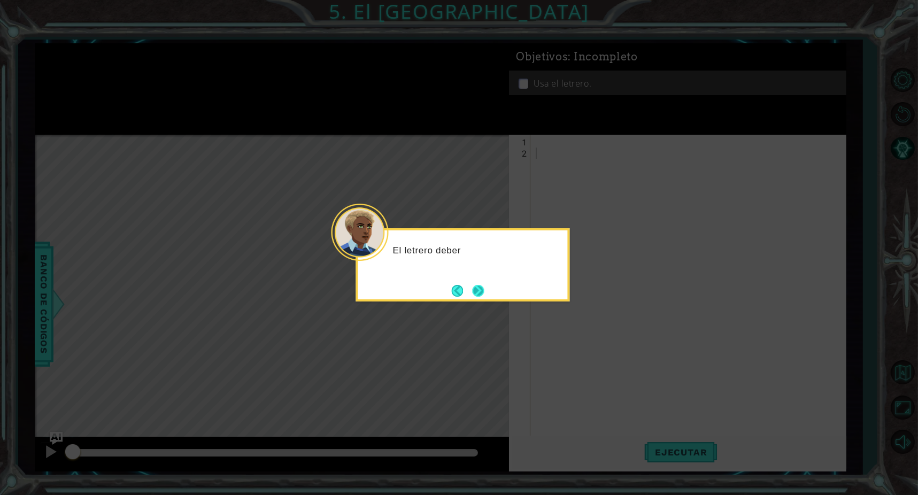
click at [480, 286] on button "Next" at bounding box center [478, 290] width 12 height 12
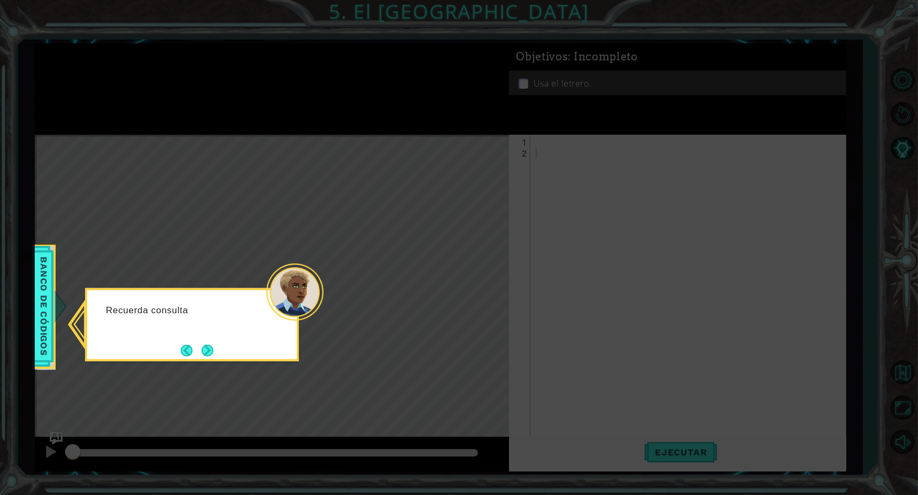
click at [205, 352] on button "Next" at bounding box center [207, 351] width 16 height 16
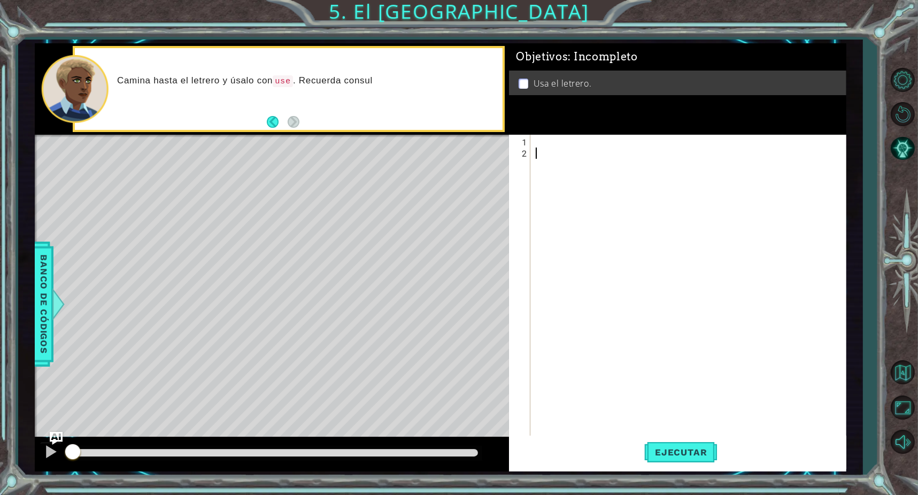
click at [552, 153] on div at bounding box center [691, 299] width 314 height 326
click at [551, 148] on div at bounding box center [691, 299] width 314 height 326
click at [550, 146] on div at bounding box center [691, 299] width 314 height 326
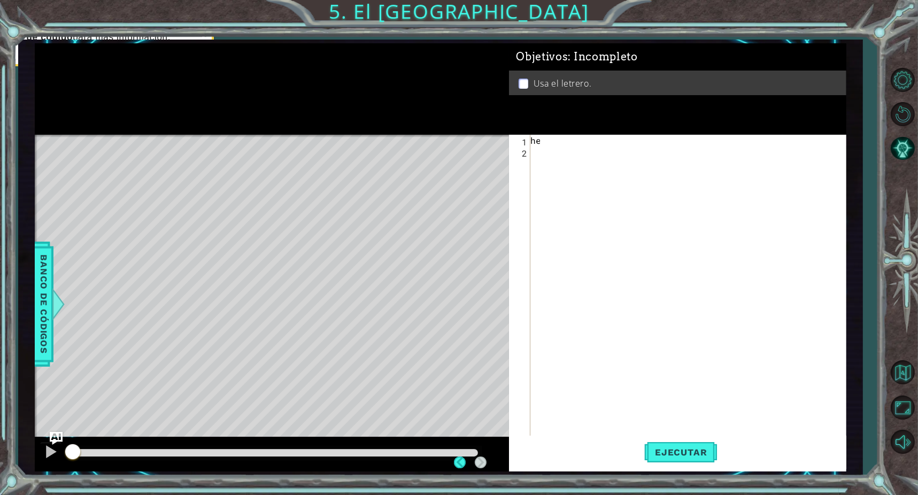
scroll to position [0, 1]
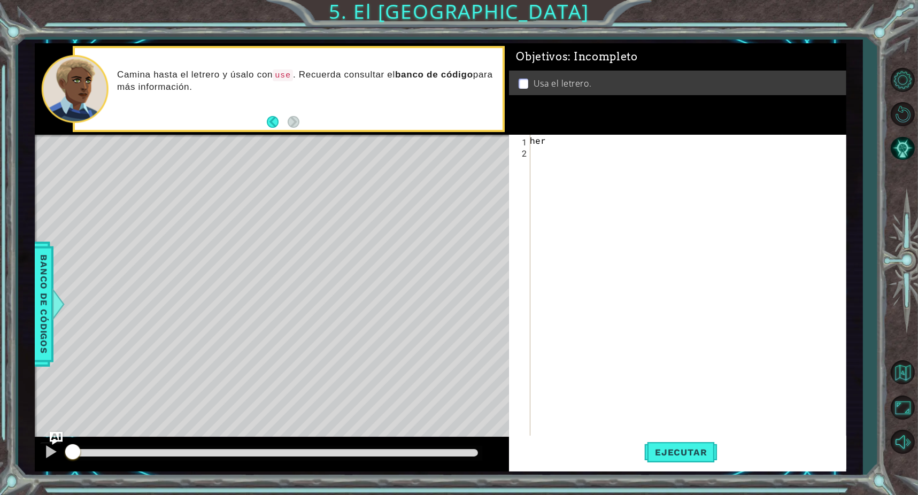
type textarea "hero"
type textarea "h"
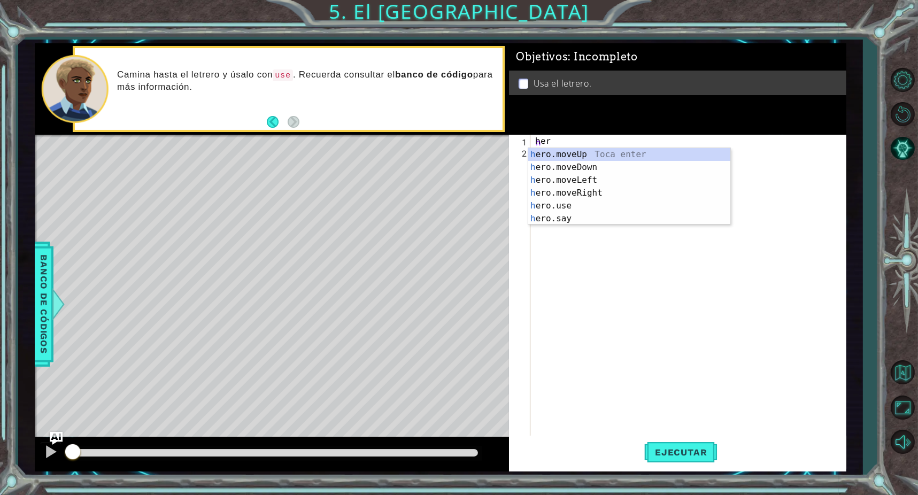
type textarea "hero"
type textarea "hero."
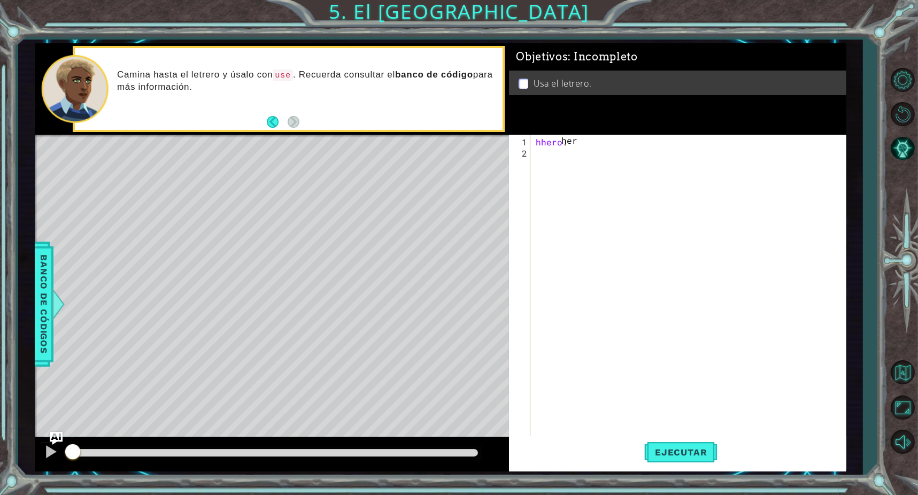
scroll to position [0, 1]
type textarea "h"
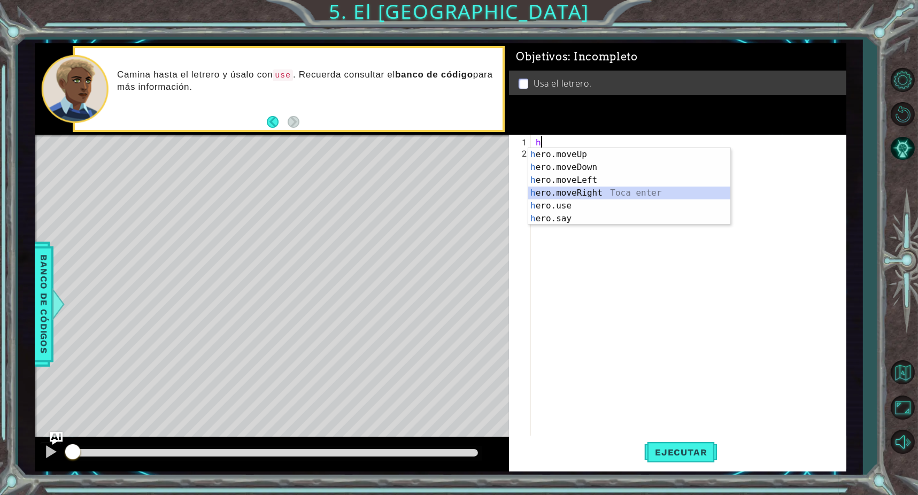
click at [606, 195] on div "h ero.moveUp Toca enter h ero.moveDown Toca enter h ero.moveLeft Toca enter h e…" at bounding box center [629, 199] width 202 height 103
type textarea "hero.moveRight(1)"
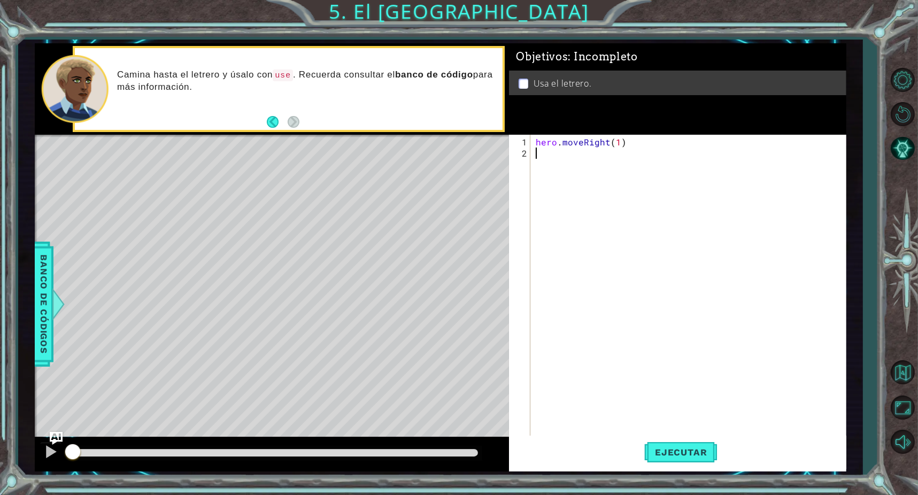
drag, startPoint x: 540, startPoint y: 163, endPoint x: 548, endPoint y: 159, distance: 8.1
click at [541, 163] on div "hero . moveRight ( 1 )" at bounding box center [691, 299] width 314 height 326
type textarea "hero"
type textarea "hero."
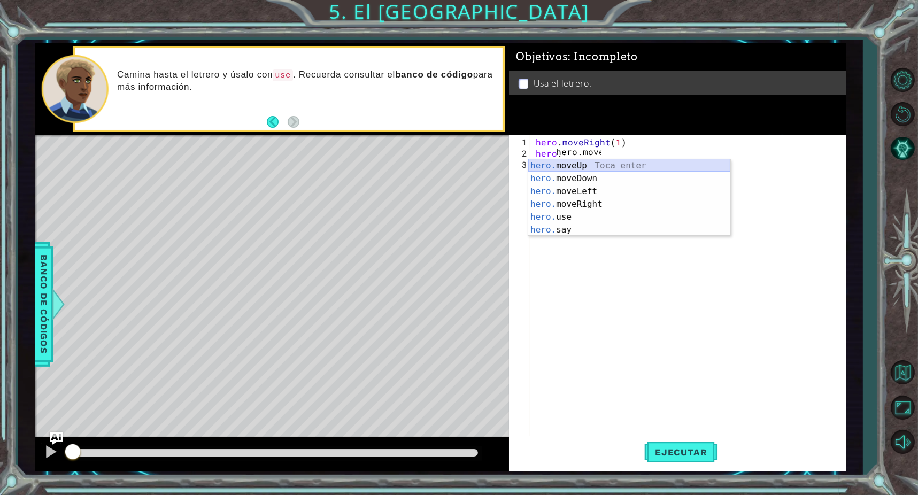
click at [610, 166] on div "hero. moveUp Toca enter hero. moveDown Toca enter hero. moveLeft Toca enter her…" at bounding box center [629, 210] width 202 height 103
type textarea "hero.moveUp(1)"
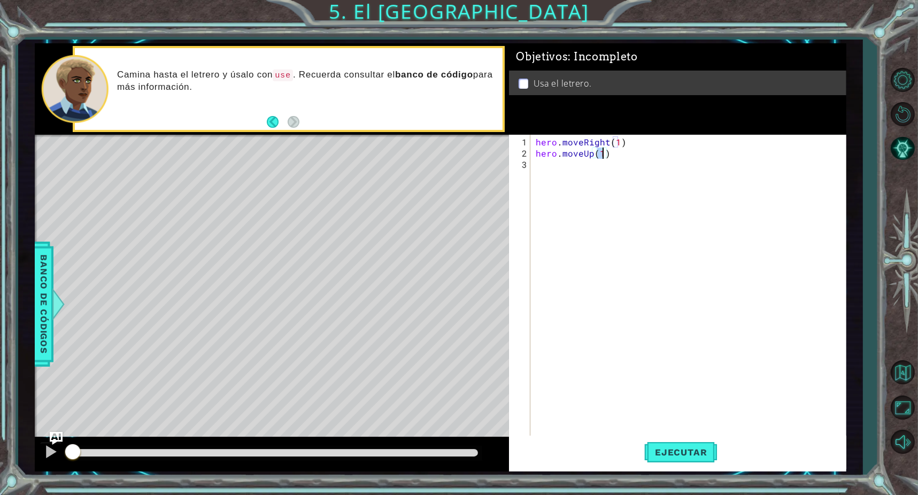
click at [553, 163] on div "hero . moveRight ( 1 ) hero . moveUp ( 1 )" at bounding box center [691, 299] width 314 height 326
type textarea "hero"
type textarea "hero."
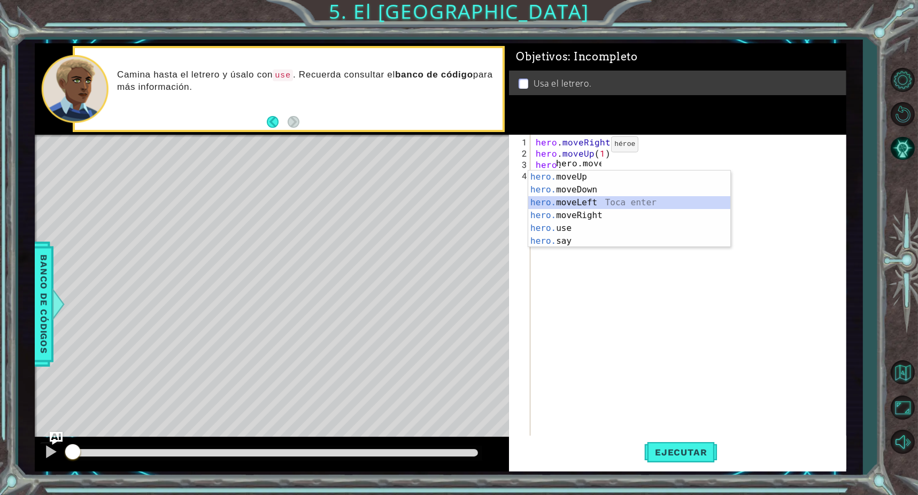
click at [584, 209] on div "hero. moveUp Toca enter hero. moveDown Toca enter hero. moveLeft Toca enter her…" at bounding box center [629, 222] width 202 height 103
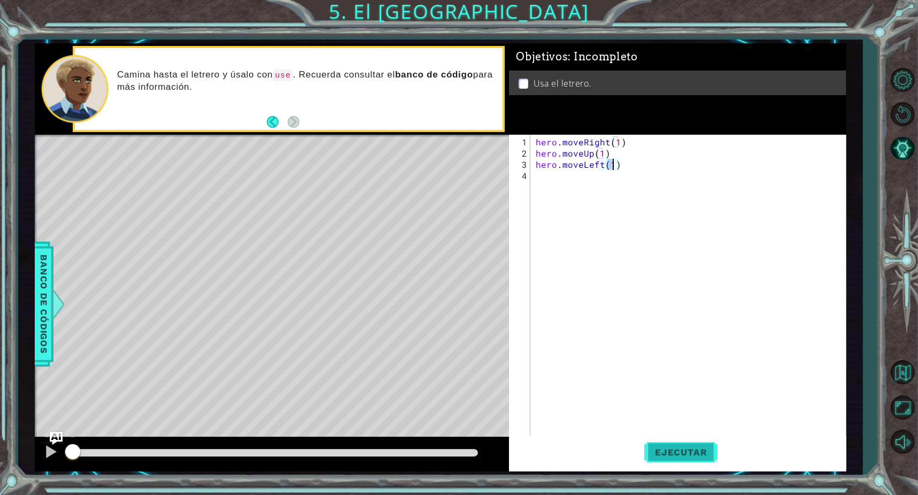
type textarea "hero.moveLeft(1)"
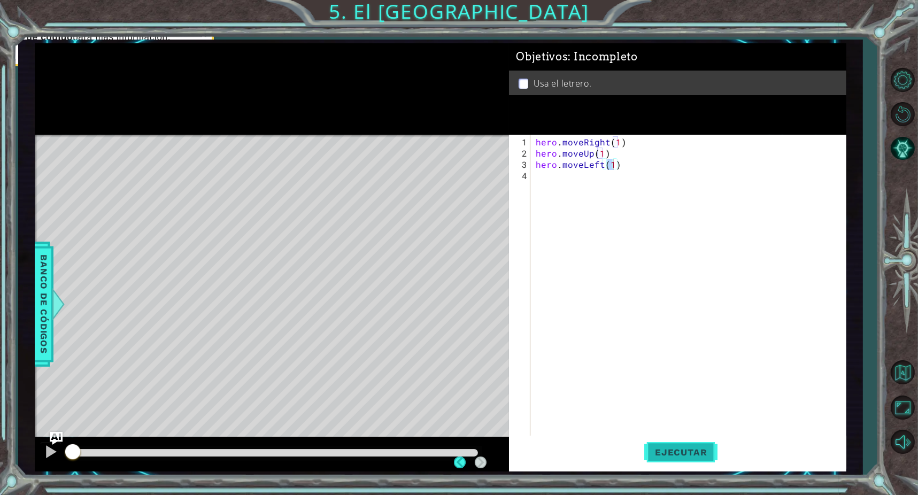
click at [661, 452] on span "Ejecutar" at bounding box center [680, 452] width 73 height 11
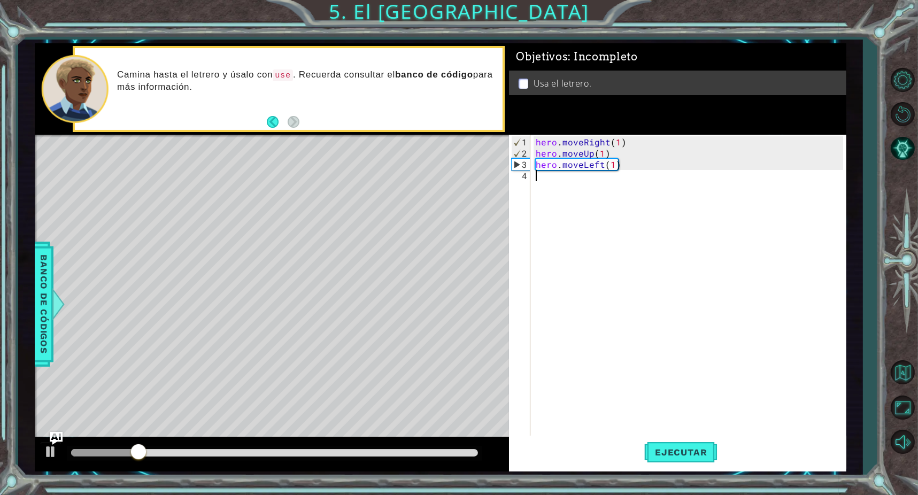
click at [552, 178] on div "hero . moveRight ( 1 ) hero . moveUp ( 1 ) hero . moveLeft ( 1 )" at bounding box center [691, 299] width 314 height 326
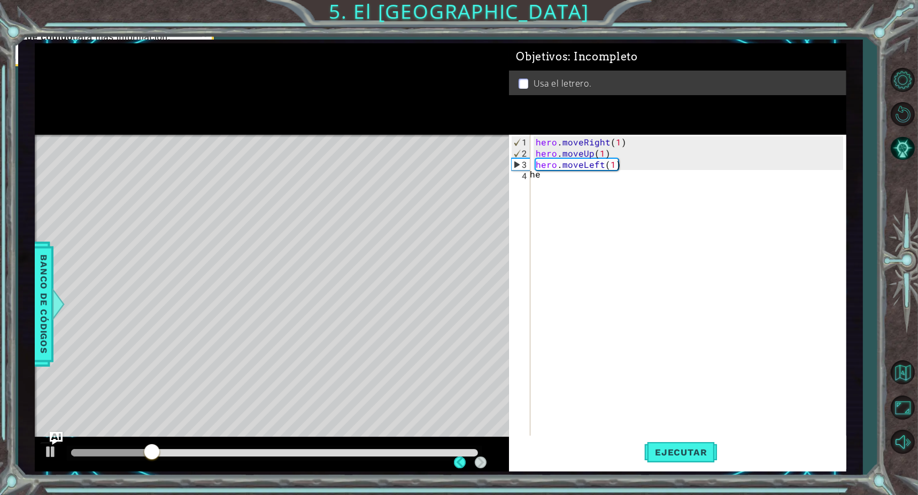
type textarea "hero"
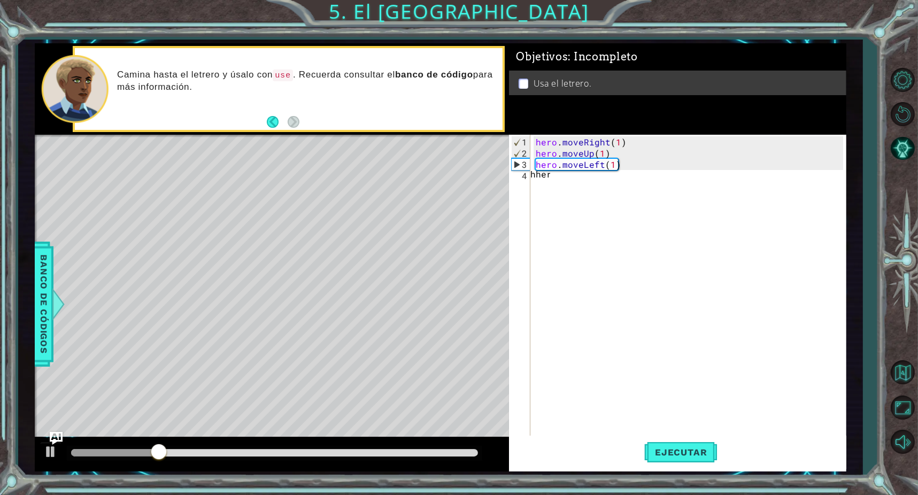
type textarea "hhero."
type textarea "h"
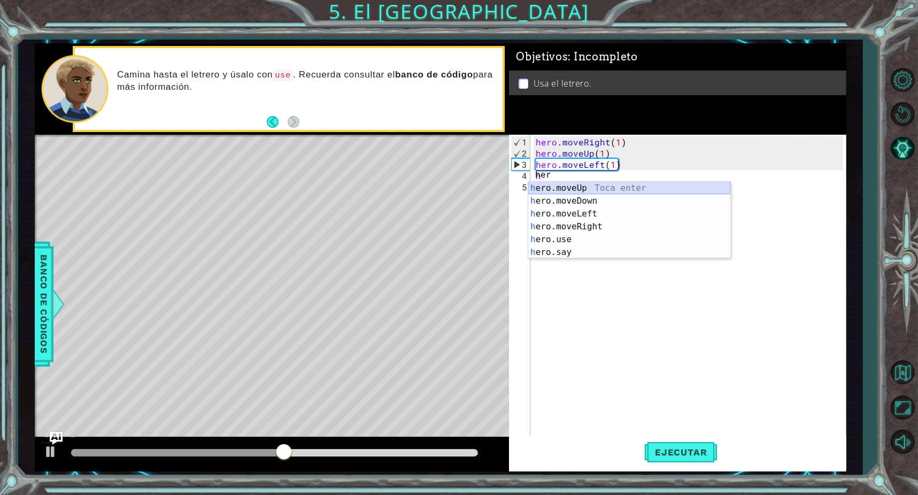
click at [602, 187] on div "h ero.moveUp Toca enter h ero.moveDown Toca enter h ero.moveLeft Toca enter h e…" at bounding box center [629, 233] width 202 height 103
type textarea "hero.moveUp(1)"
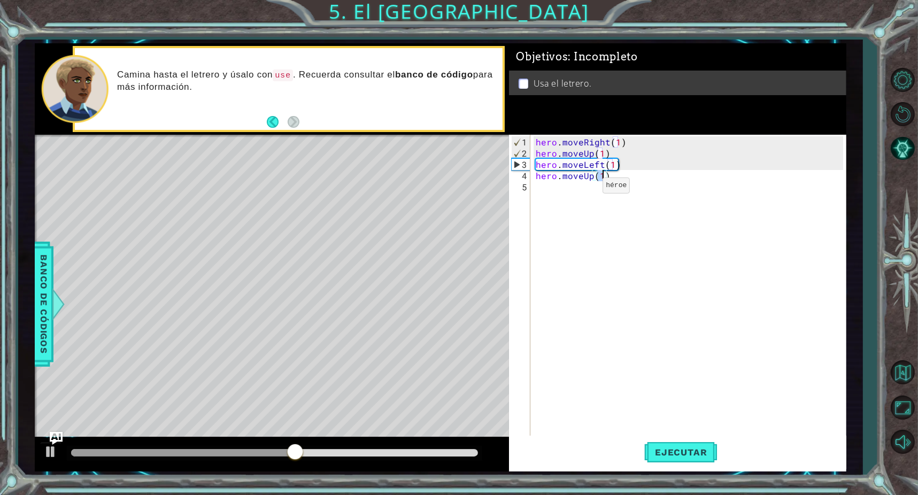
click at [584, 190] on div "hero . moveRight ( 1 ) hero . moveUp ( 1 ) hero . moveLeft ( 1 ) hero . moveUp …" at bounding box center [691, 299] width 314 height 326
click at [604, 174] on div "hero . moveRight ( 1 ) hero . moveUp ( 1 ) hero . moveLeft ( 1 ) hero . moveUp …" at bounding box center [691, 299] width 314 height 326
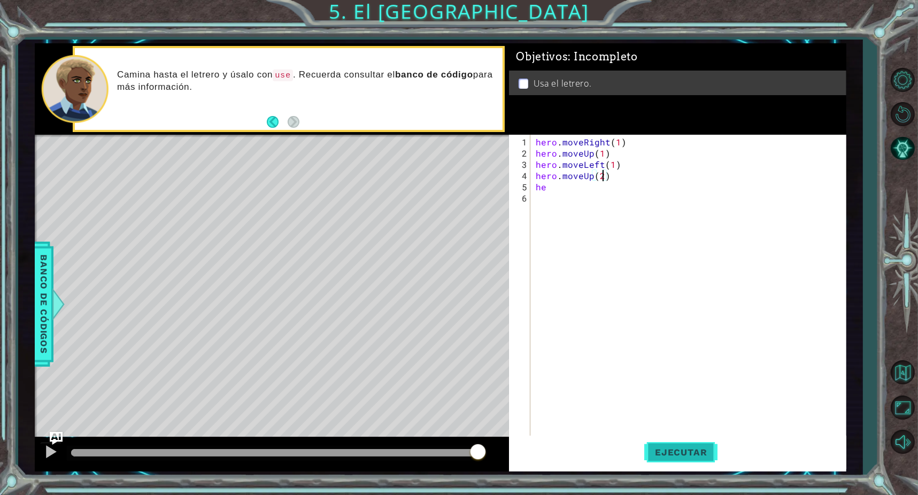
click at [680, 455] on span "Ejecutar" at bounding box center [680, 452] width 73 height 11
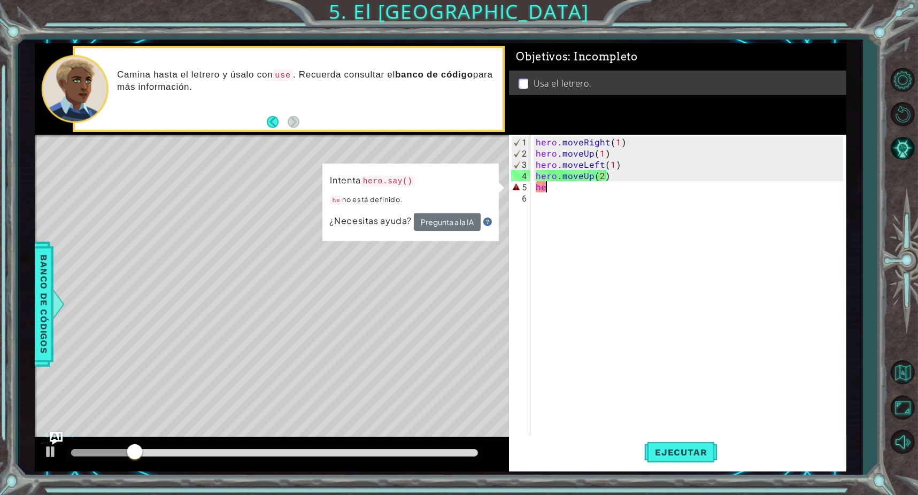
click at [581, 183] on div "hero . moveRight ( 1 ) hero . moveUp ( 1 ) hero . moveLeft ( 1 ) hero . moveUp …" at bounding box center [691, 299] width 314 height 326
type textarea "h"
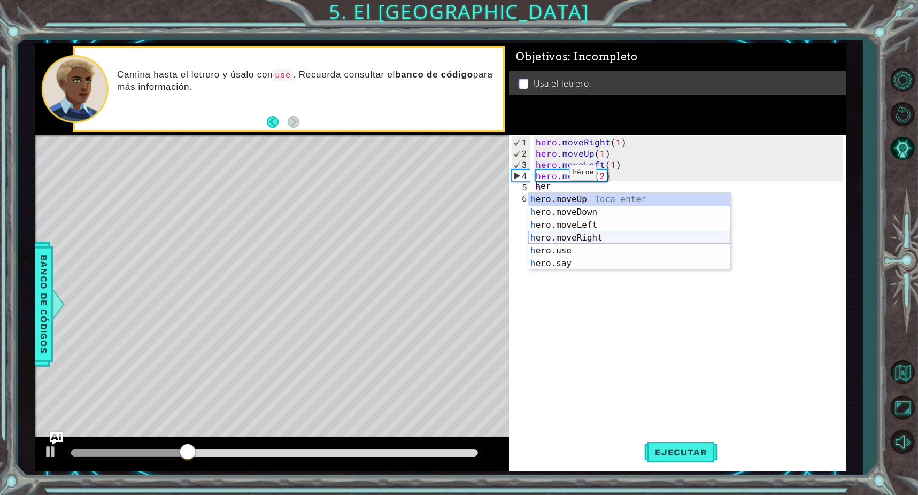
click at [604, 237] on div "h ero.moveUp Toca enter h ero.moveDown Toca enter h ero.moveLeft Toca enter h e…" at bounding box center [629, 244] width 202 height 103
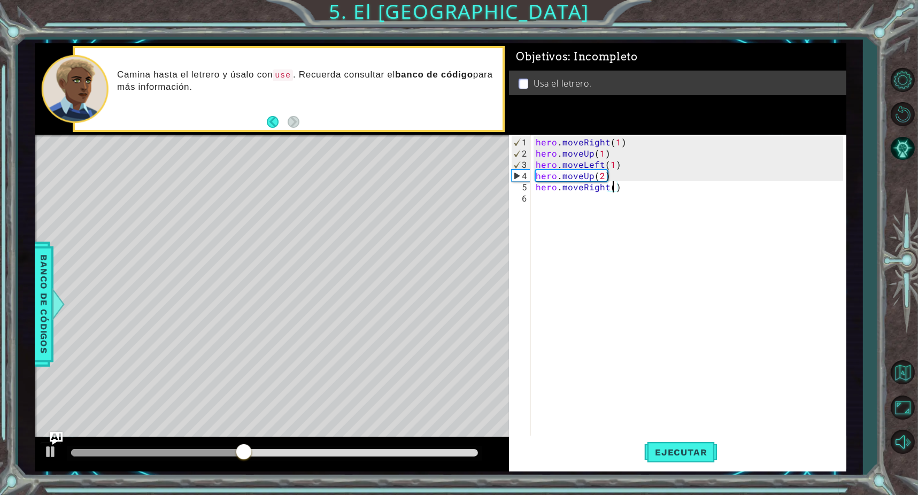
type textarea "hero.moveRight(3)"
click at [544, 200] on div "hero . moveRight ( 1 ) hero . moveUp ( 1 ) hero . moveLeft ( 1 ) hero . moveUp …" at bounding box center [691, 299] width 314 height 326
type textarea "hero"
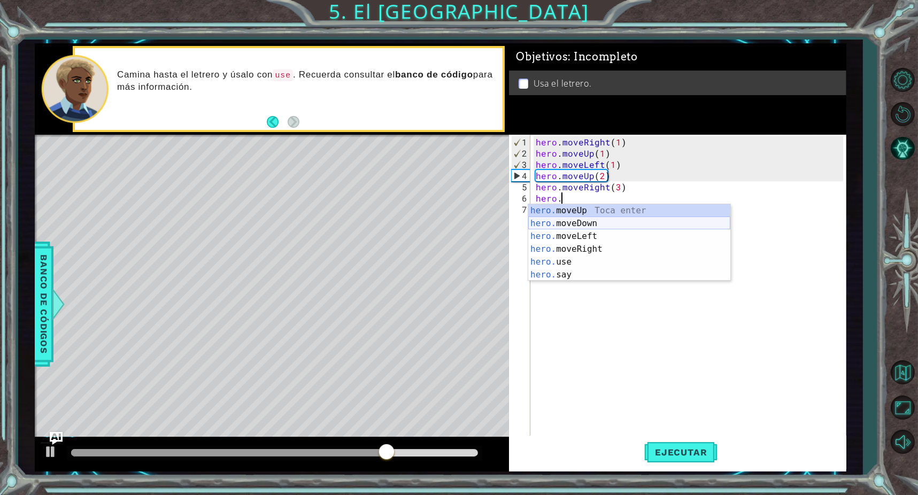
click at [629, 218] on div "hero. moveUp Toca enter hero. moveDown Toca enter hero. moveLeft Toca enter her…" at bounding box center [629, 255] width 202 height 103
type textarea "hero.moveDown(1)"
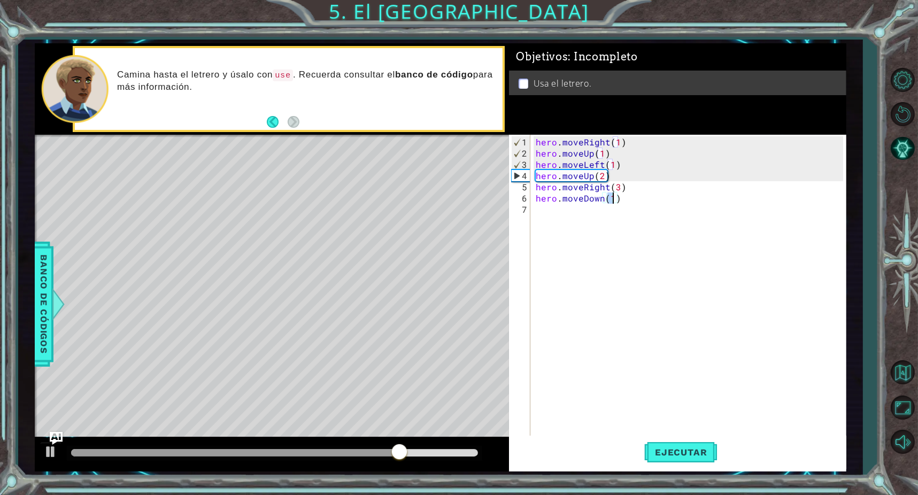
click at [563, 216] on div "hero . moveRight ( 1 ) hero . moveUp ( 1 ) hero . moveLeft ( 1 ) hero . moveUp …" at bounding box center [691, 299] width 314 height 326
type textarea "hero"
type textarea "hero."
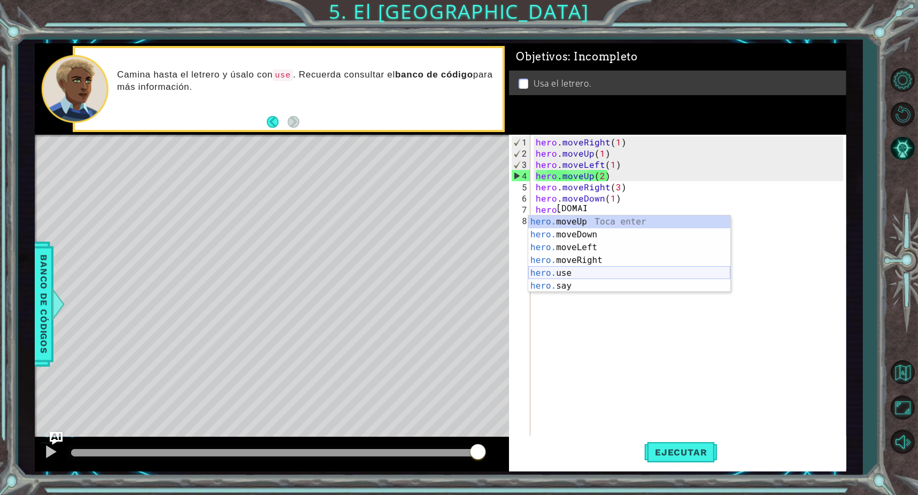
scroll to position [0, 1]
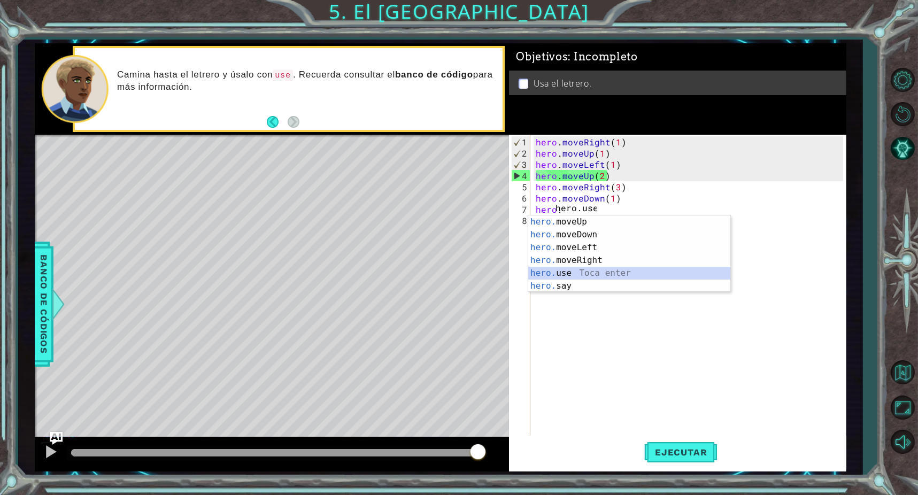
click at [582, 268] on div "hero. moveUp Toca enter hero. moveDown Toca enter hero. moveLeft Toca enter her…" at bounding box center [629, 266] width 202 height 103
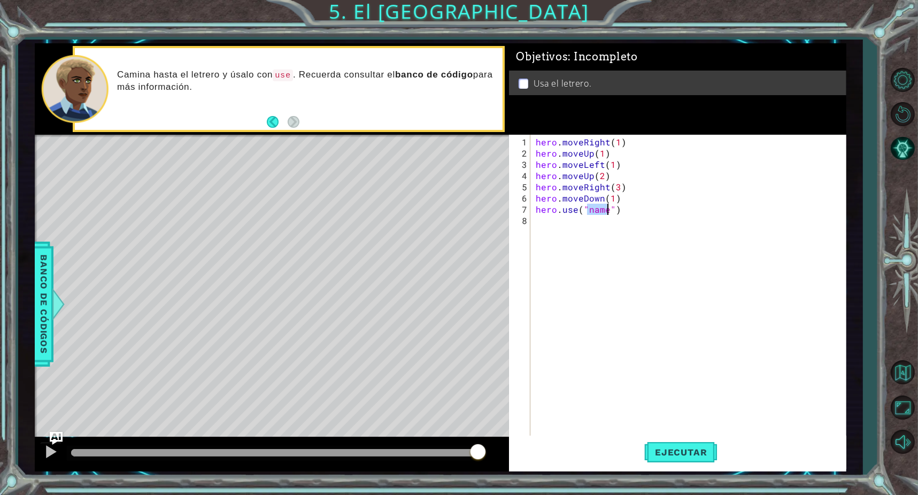
type textarea "hero.use("")"
type textarea "h"
type textarea "sign"
click at [697, 249] on div "hero . moveRight ( 1 ) hero . moveUp ( 1 ) hero . moveLeft ( 1 ) hero . moveUp …" at bounding box center [691, 299] width 314 height 326
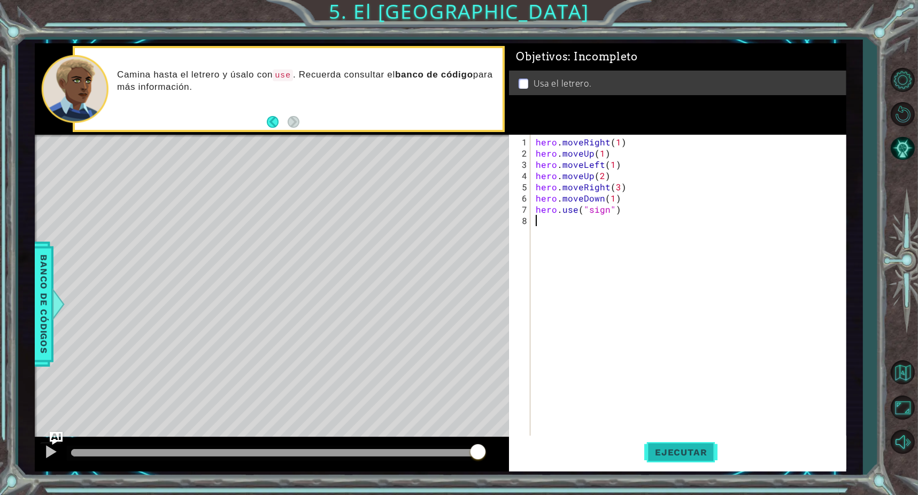
click at [681, 454] on span "Ejecutar" at bounding box center [680, 452] width 73 height 11
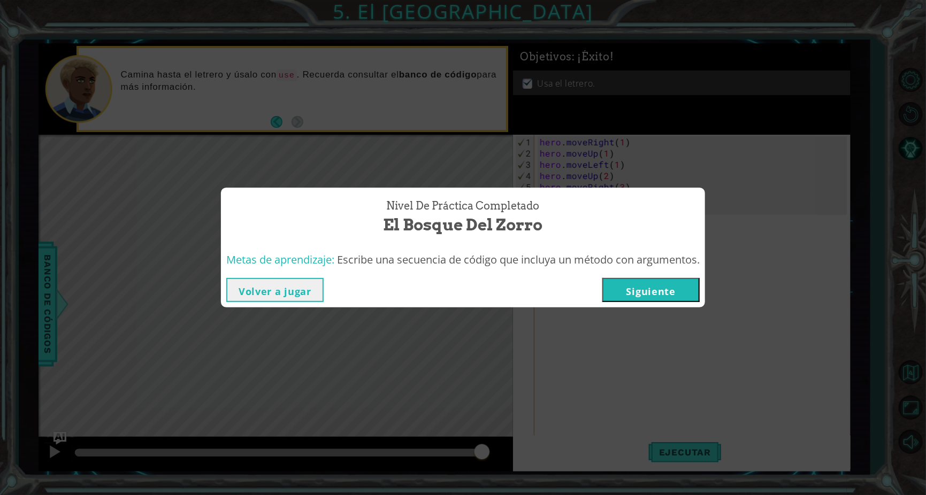
click at [664, 282] on button "Siguiente" at bounding box center [650, 290] width 97 height 24
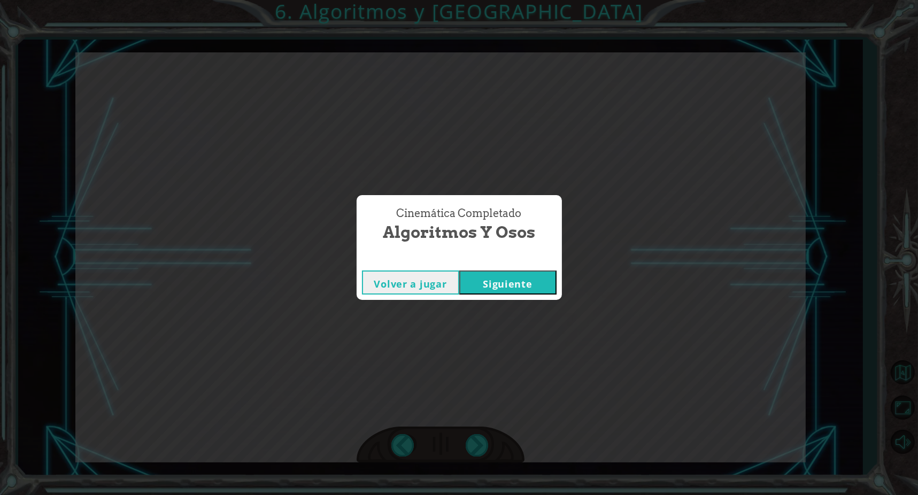
click at [515, 283] on button "Siguiente" at bounding box center [507, 283] width 97 height 24
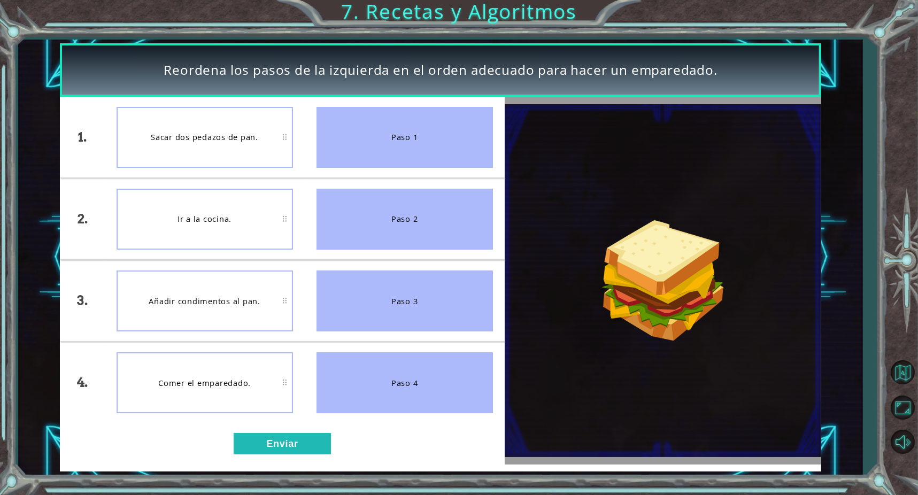
drag, startPoint x: 400, startPoint y: 139, endPoint x: 260, endPoint y: 157, distance: 141.2
click at [283, 164] on div "1. 2. 3. 4. Sacar dos pedazos de pan. Ir a la cocina. Añadir condimentos al pan…" at bounding box center [282, 260] width 444 height 326
click at [220, 148] on div "Sacar dos pedazos de pan." at bounding box center [205, 137] width 176 height 61
click at [285, 440] on button "Enviar" at bounding box center [282, 443] width 97 height 21
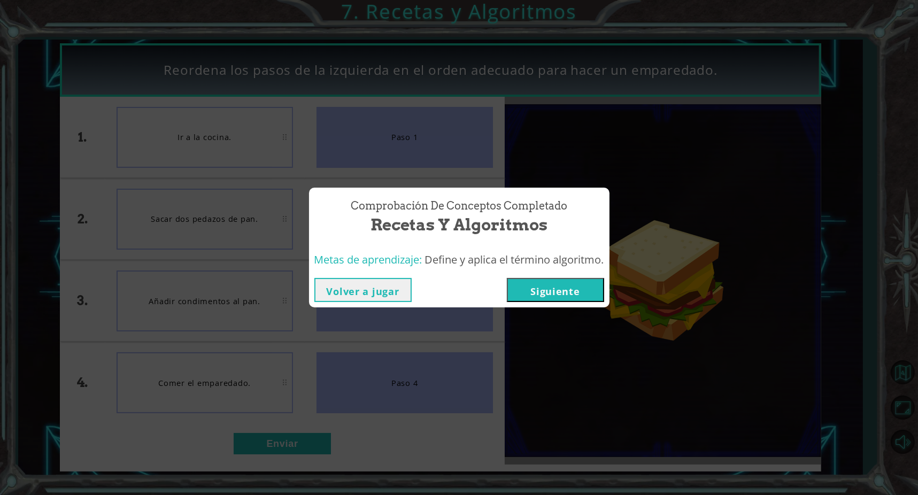
click at [545, 289] on button "Siguiente" at bounding box center [555, 290] width 97 height 24
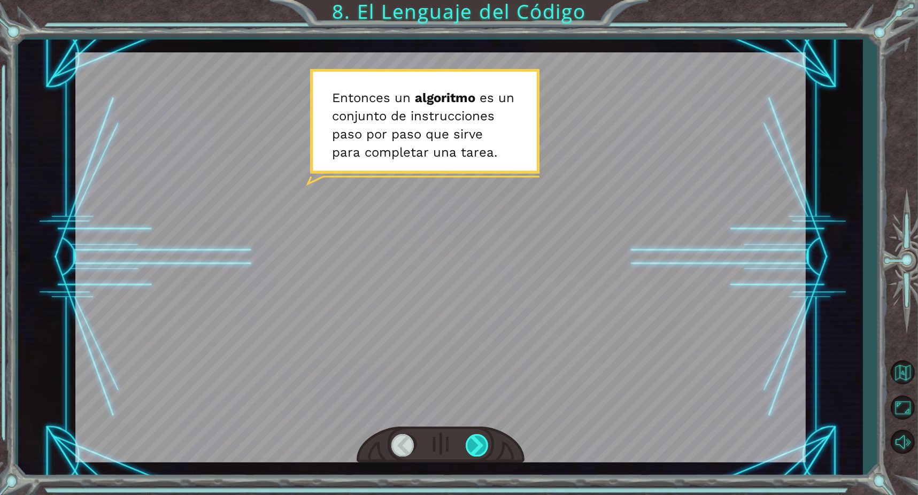
click at [468, 448] on div at bounding box center [478, 445] width 24 height 22
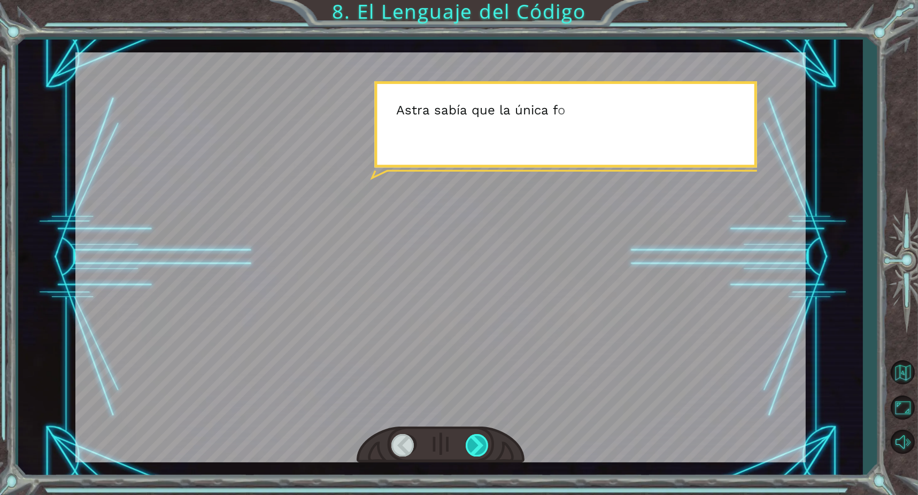
click at [468, 448] on div at bounding box center [478, 445] width 24 height 22
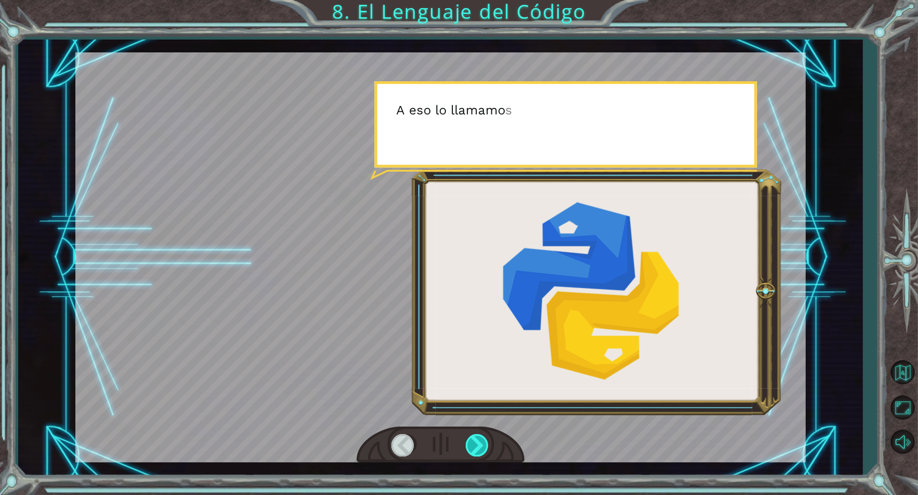
click at [468, 448] on div at bounding box center [478, 445] width 24 height 22
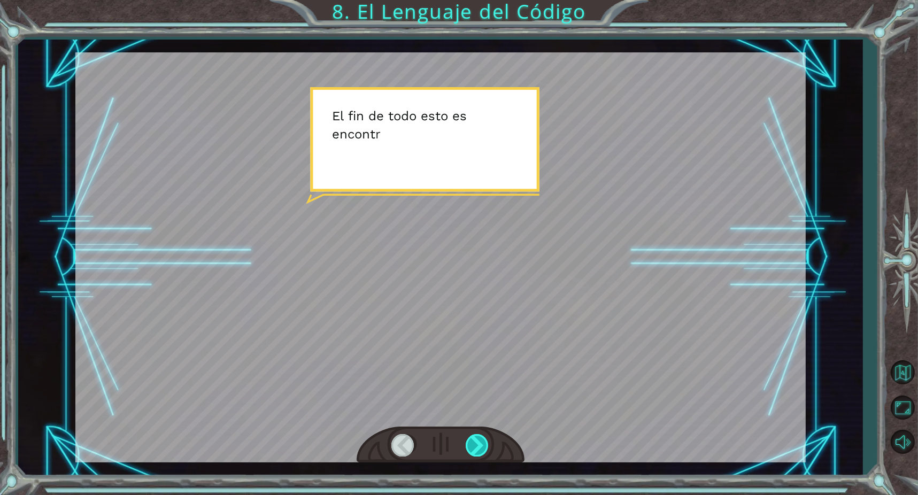
click at [468, 448] on div at bounding box center [478, 445] width 24 height 22
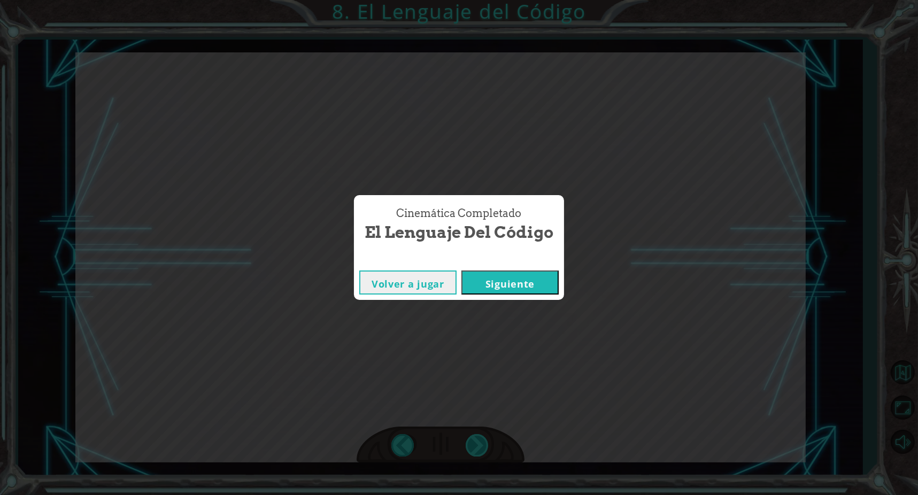
click at [468, 448] on div "Cinemática Completado El Lenguaje del Código Volver a jugar [GEOGRAPHIC_DATA]" at bounding box center [459, 247] width 918 height 495
click at [469, 291] on button "Siguiente" at bounding box center [509, 283] width 97 height 24
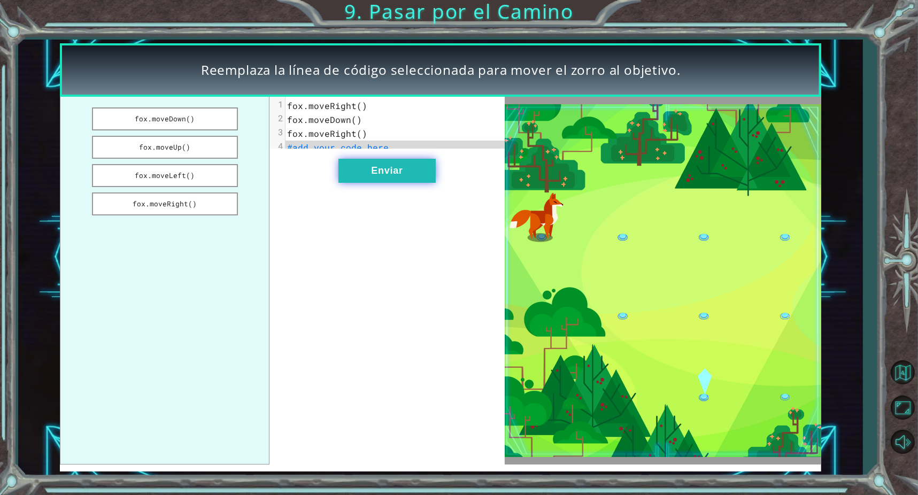
click at [370, 180] on button "Enviar" at bounding box center [386, 171] width 97 height 24
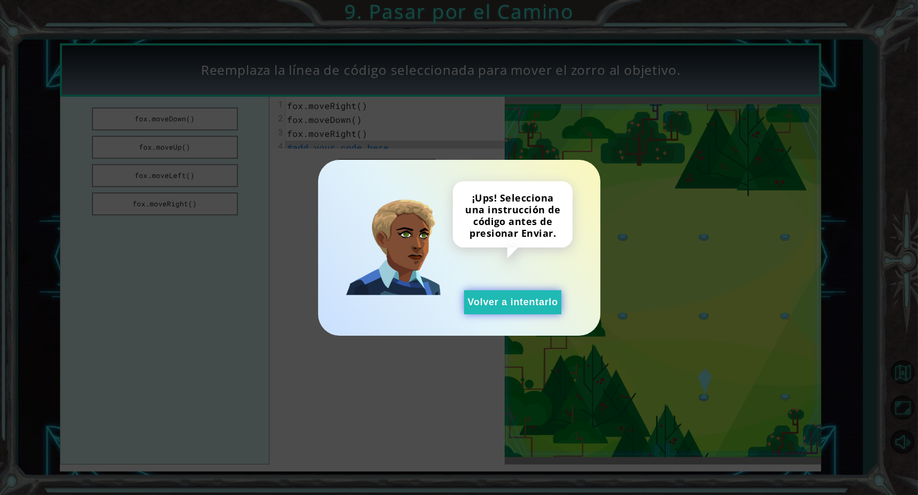
click at [487, 306] on button "Volver a intentarlo" at bounding box center [512, 302] width 97 height 24
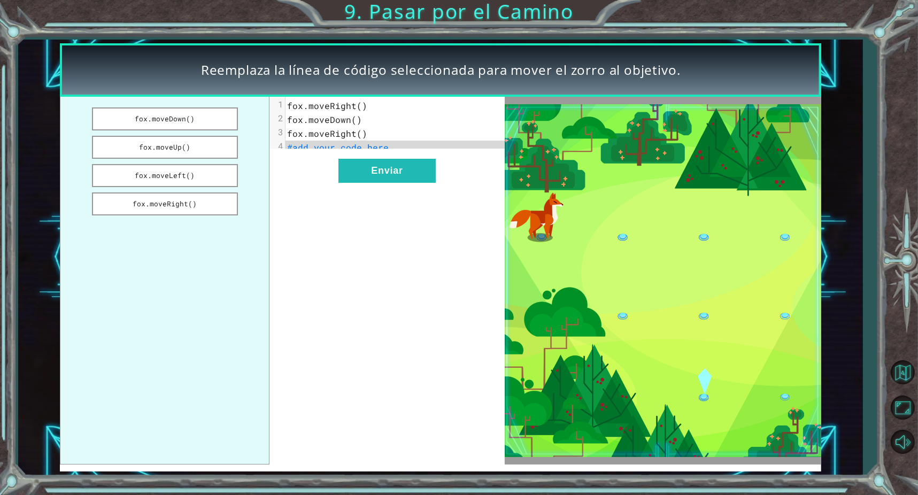
drag, startPoint x: 159, startPoint y: 124, endPoint x: 241, endPoint y: 119, distance: 82.0
click at [243, 119] on ul "fox.moveDown() fox.moveUp() fox.moveLeft() fox.moveRight()" at bounding box center [165, 281] width 210 height 368
click at [191, 118] on button "fox.moveDown()" at bounding box center [165, 118] width 146 height 23
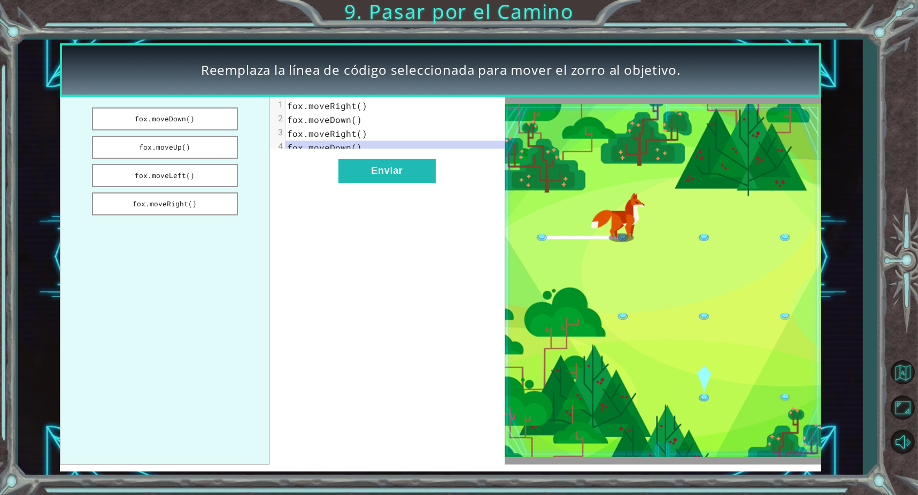
click at [322, 110] on span "fox.moveRight()" at bounding box center [327, 105] width 80 height 11
click at [338, 102] on span "fox.moveRight()" at bounding box center [327, 105] width 80 height 11
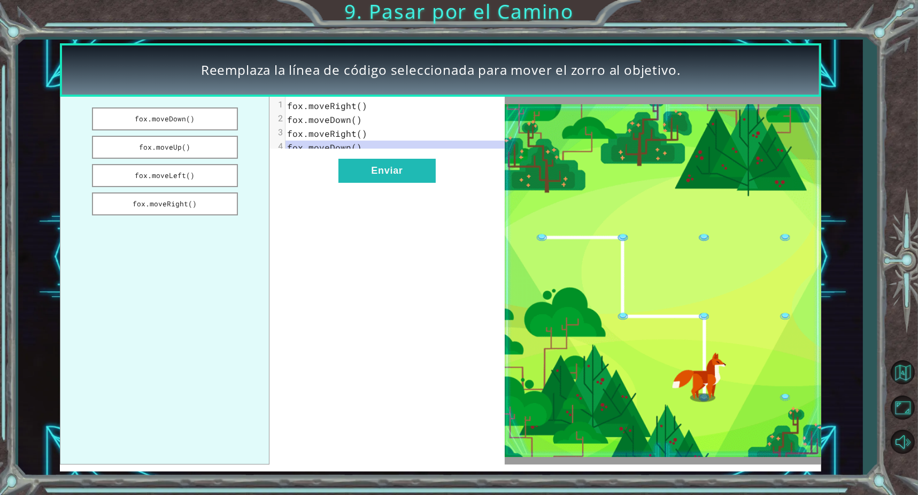
click at [305, 107] on span "fox.moveRight()" at bounding box center [327, 105] width 80 height 11
click at [200, 143] on button "fox.moveUp()" at bounding box center [165, 147] width 146 height 23
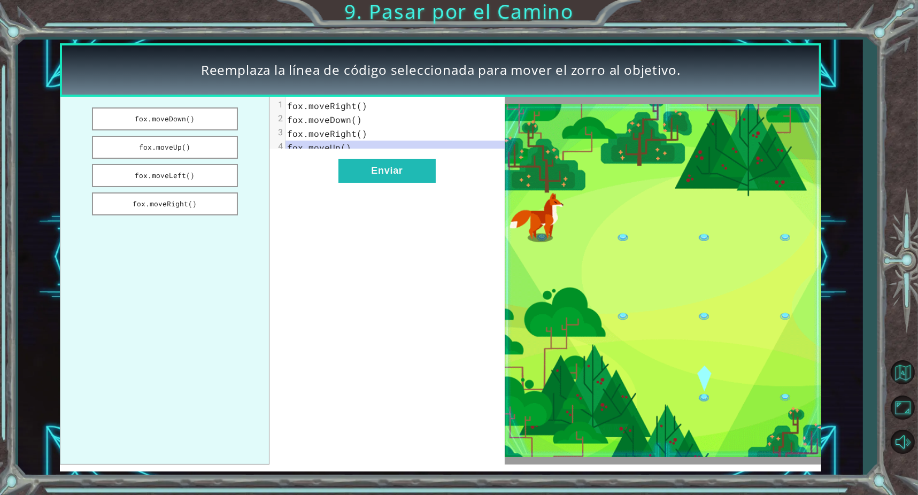
drag, startPoint x: 200, startPoint y: 143, endPoint x: 256, endPoint y: 134, distance: 56.4
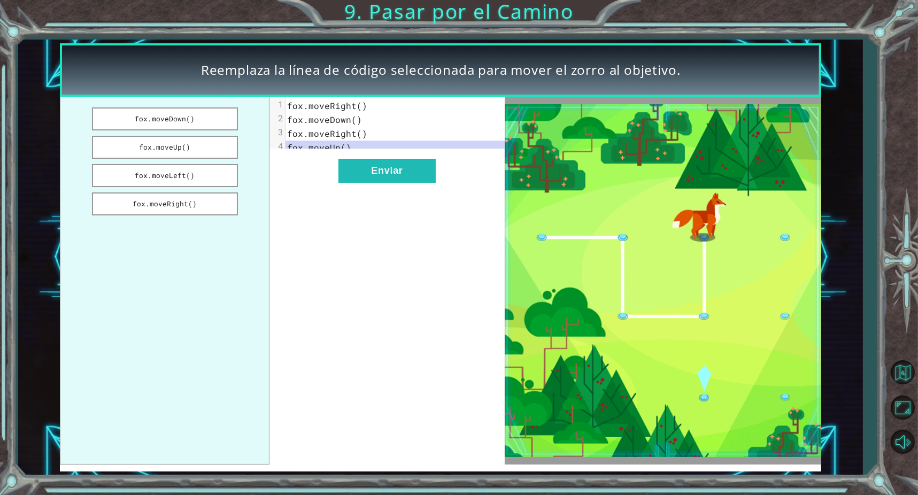
click at [256, 134] on ul "fox.moveDown() fox.moveUp() fox.moveLeft() fox.moveRight()" at bounding box center [165, 281] width 210 height 368
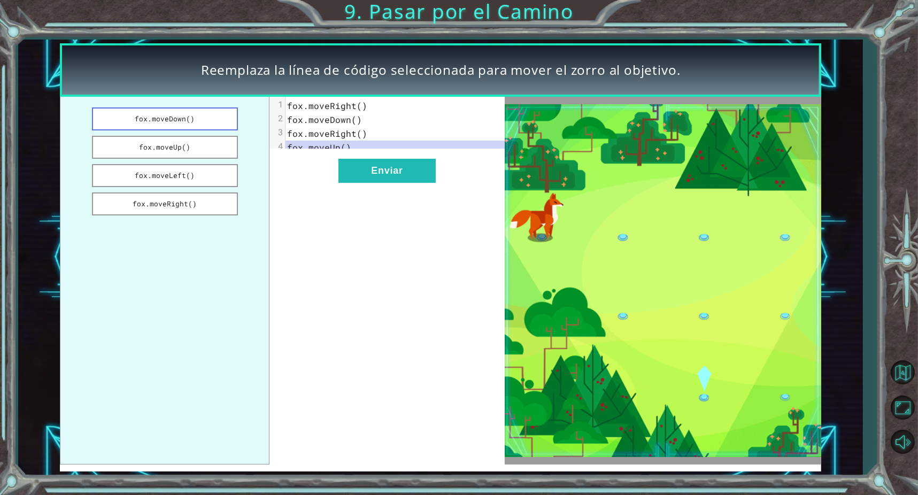
click at [195, 127] on button "fox.moveDown()" at bounding box center [165, 118] width 146 height 23
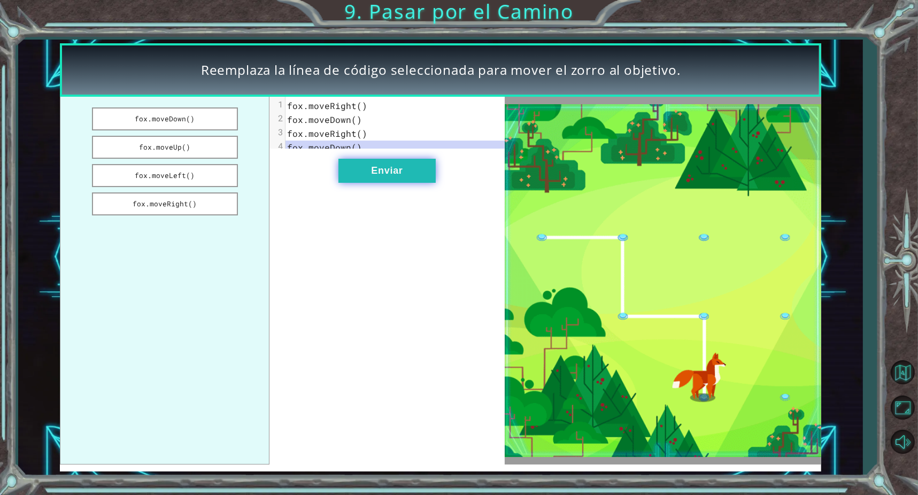
click at [353, 176] on button "Enviar" at bounding box center [386, 171] width 97 height 24
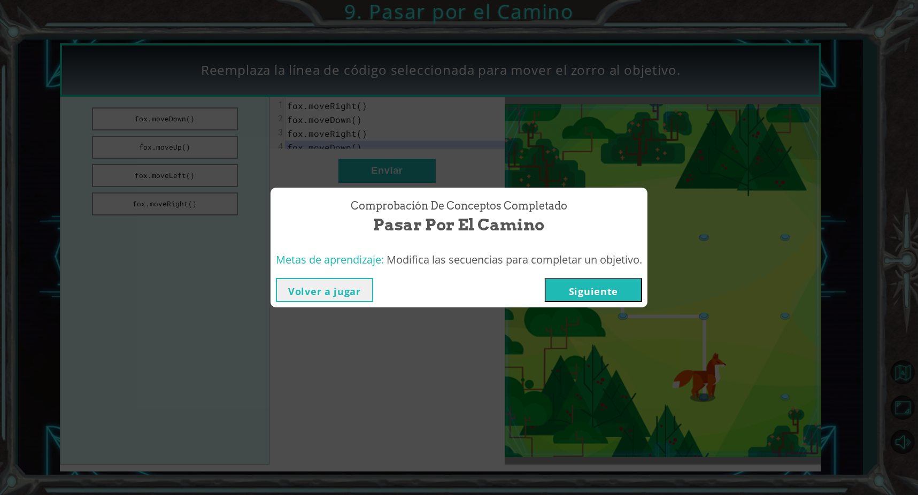
click at [575, 278] on button "Siguiente" at bounding box center [593, 290] width 97 height 24
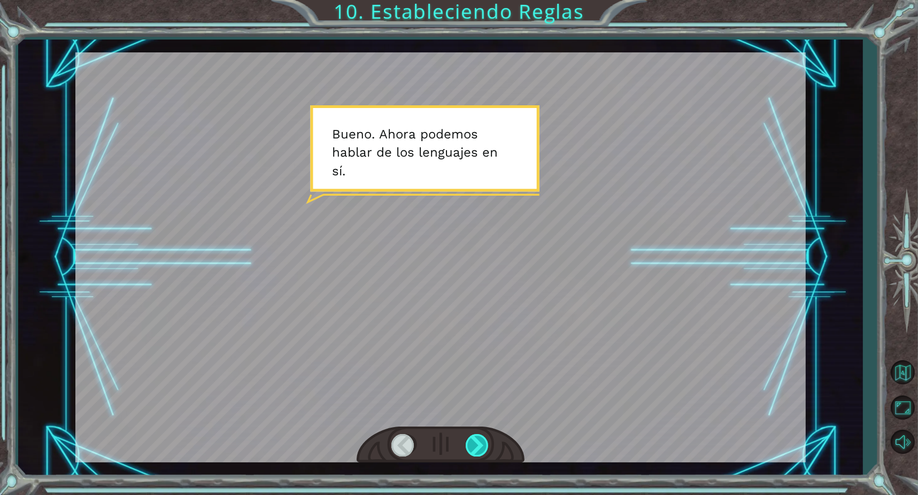
click at [474, 435] on div at bounding box center [441, 445] width 168 height 37
click at [474, 435] on div at bounding box center [478, 445] width 24 height 22
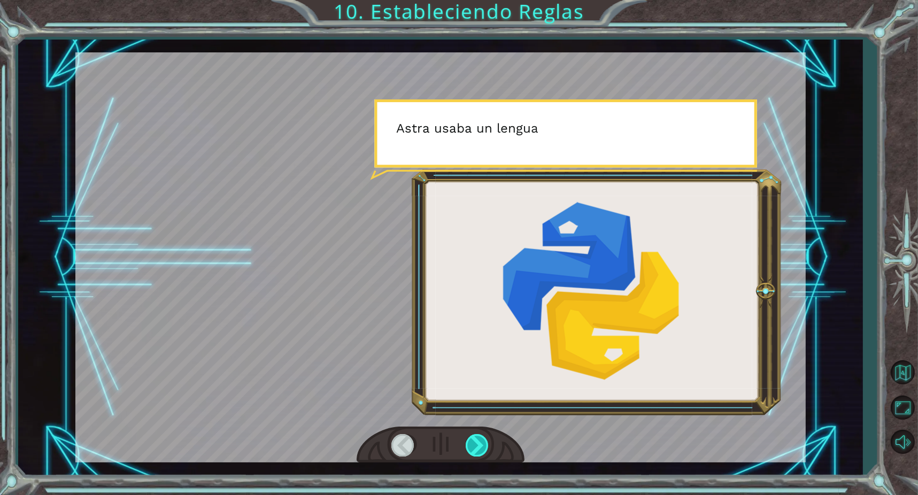
click at [474, 443] on div at bounding box center [478, 445] width 24 height 22
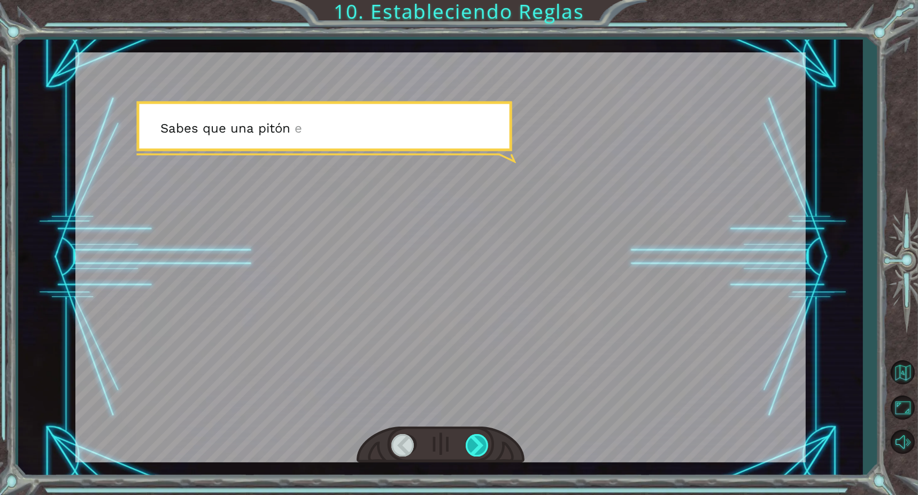
click at [474, 443] on div at bounding box center [478, 445] width 24 height 22
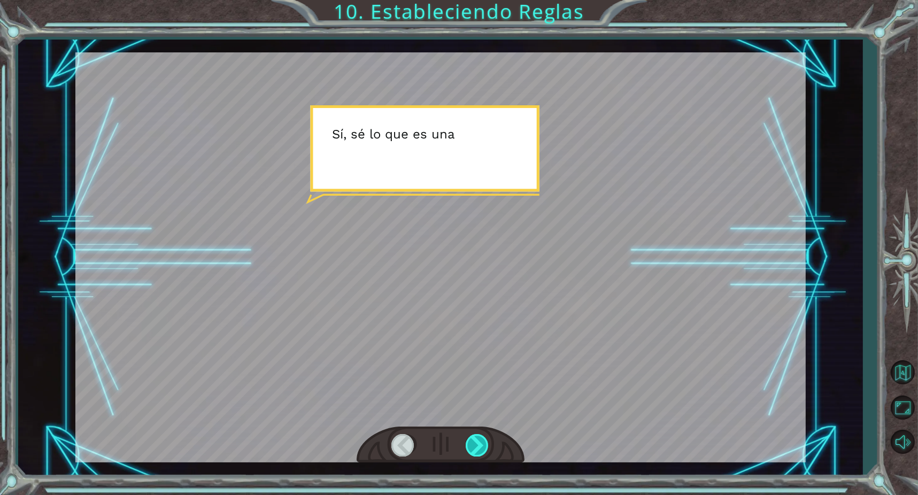
click at [474, 443] on div at bounding box center [478, 445] width 24 height 22
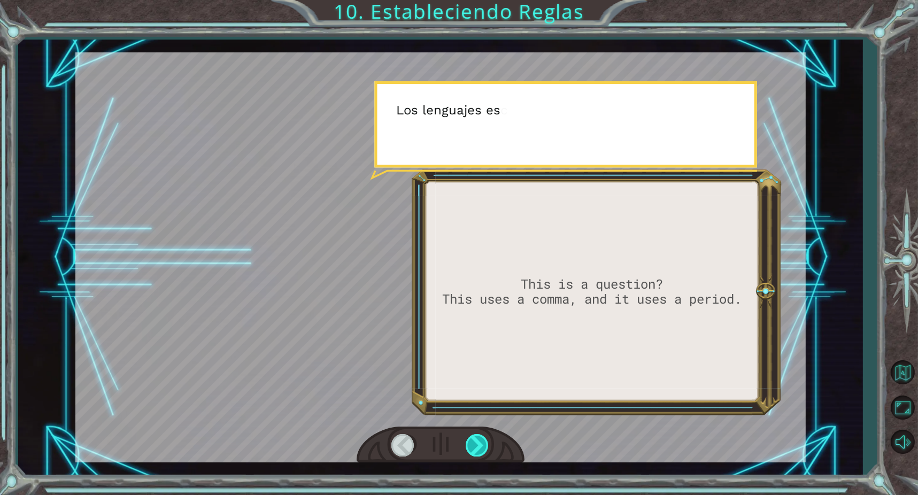
click at [474, 443] on div at bounding box center [478, 445] width 24 height 22
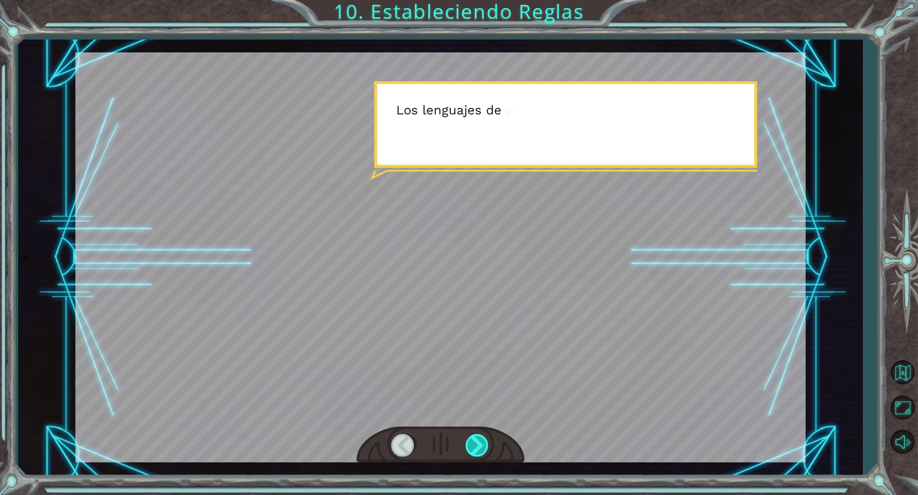
click at [474, 443] on div at bounding box center [478, 445] width 24 height 22
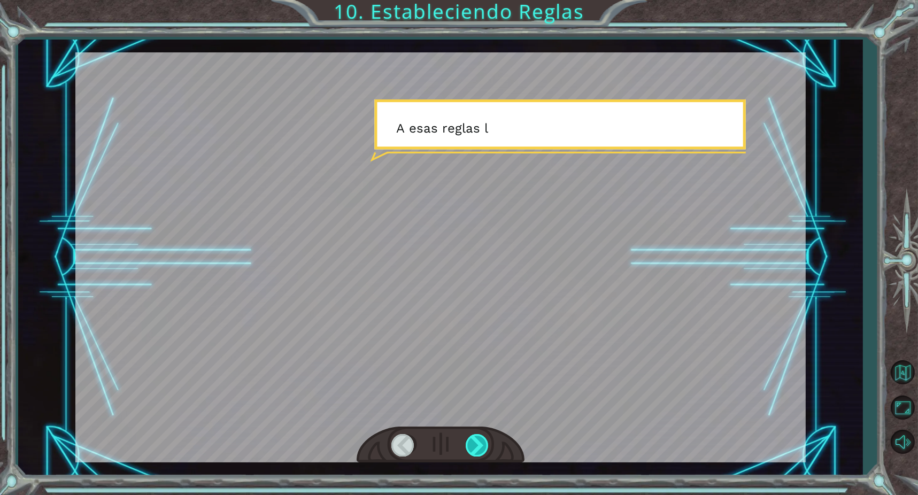
click at [474, 443] on div at bounding box center [478, 445] width 24 height 22
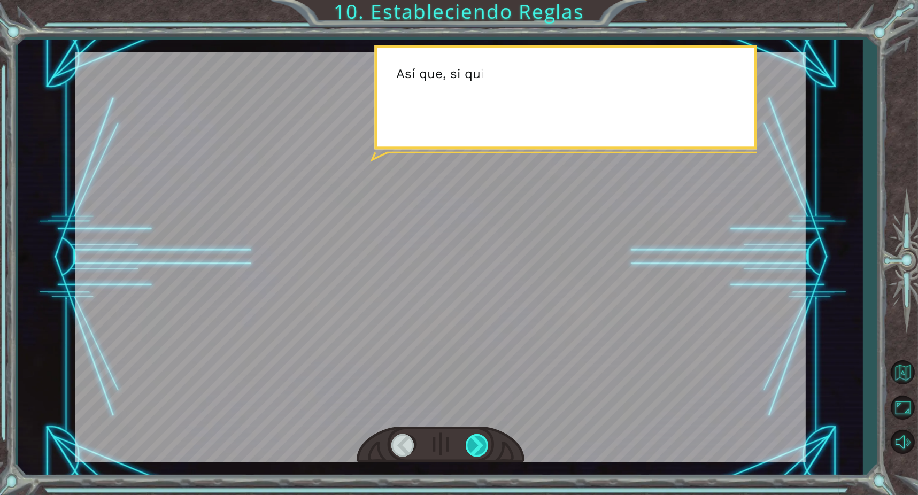
click at [474, 443] on div at bounding box center [478, 445] width 24 height 22
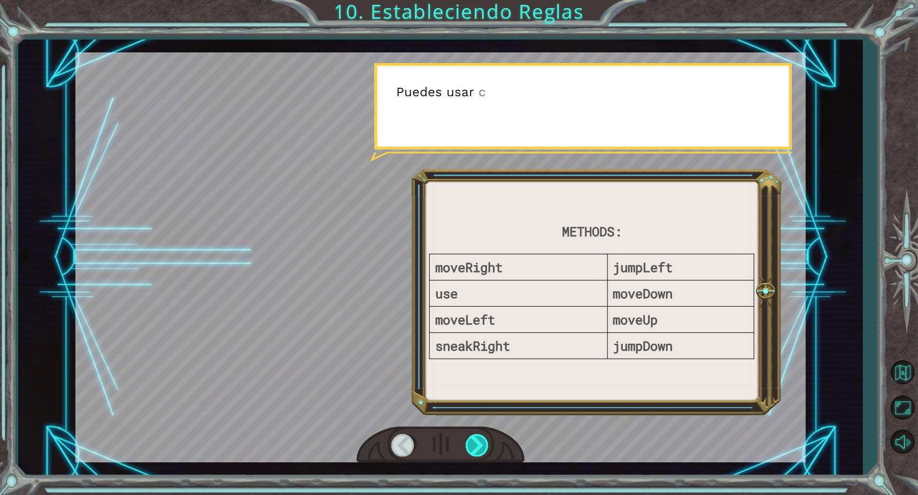
click at [474, 443] on div at bounding box center [478, 445] width 24 height 22
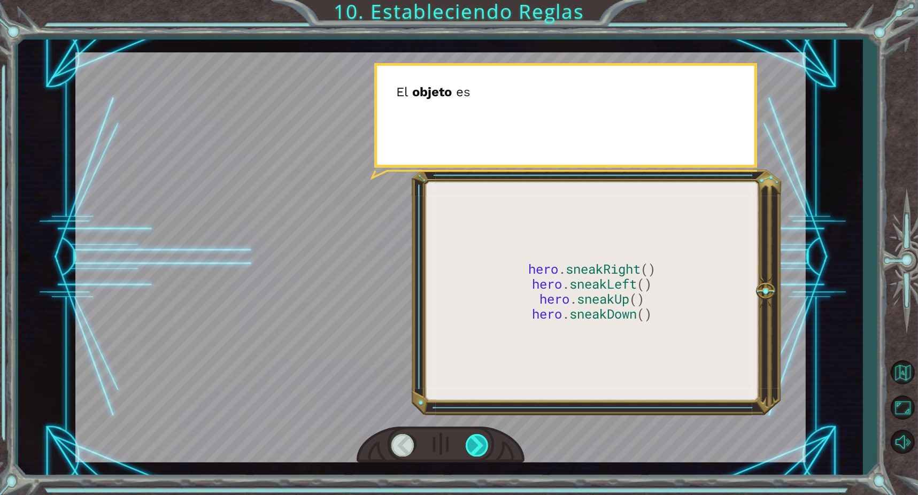
click at [474, 443] on div at bounding box center [478, 445] width 24 height 22
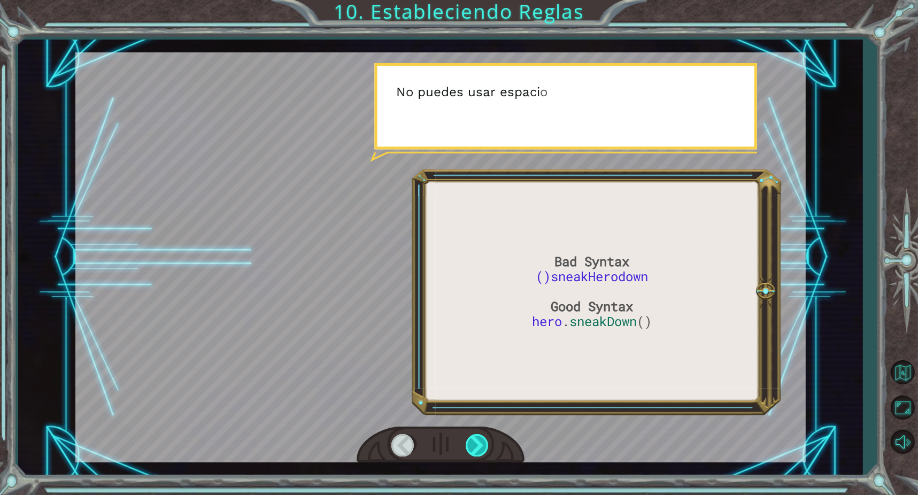
click at [474, 443] on div at bounding box center [478, 445] width 24 height 22
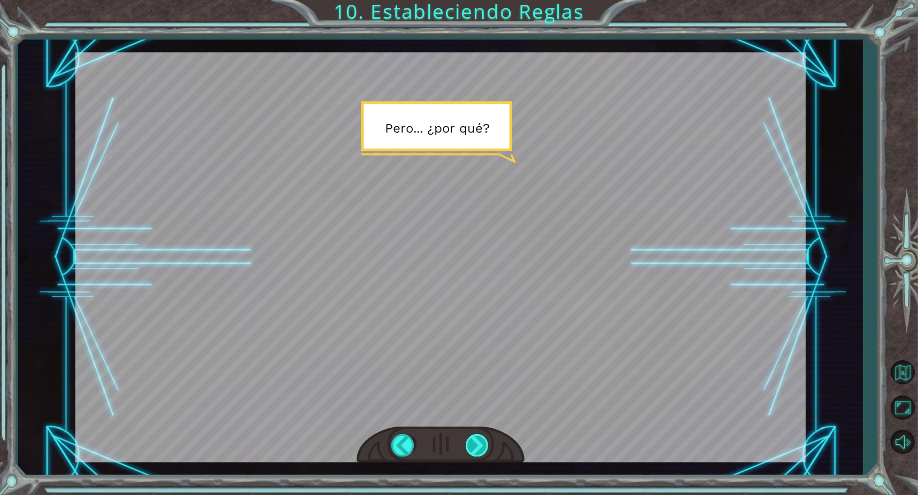
click at [474, 443] on div at bounding box center [478, 445] width 24 height 22
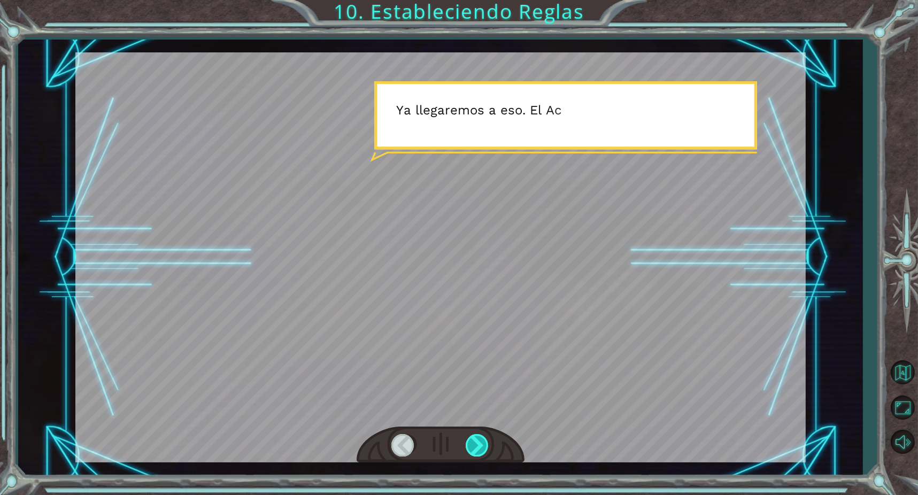
click at [474, 443] on div at bounding box center [478, 445] width 24 height 22
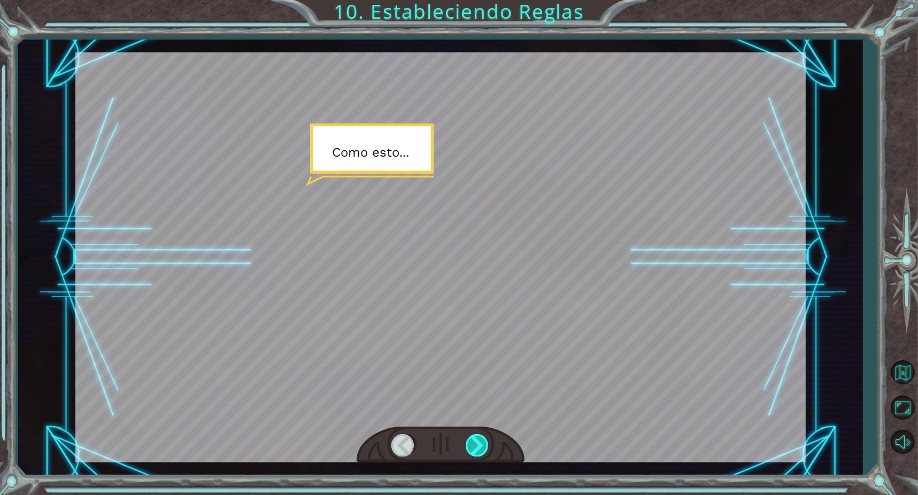
click at [474, 443] on div at bounding box center [478, 445] width 24 height 22
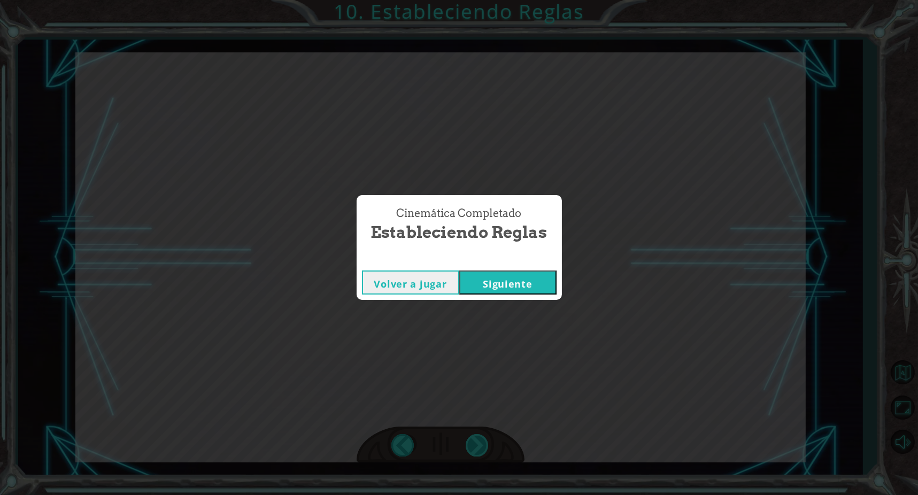
click at [474, 443] on div "Cinemática Completado Estableciendo Reglas Volver a jugar [GEOGRAPHIC_DATA]" at bounding box center [459, 247] width 918 height 495
click at [494, 265] on div "Cinemática Completado Estableciendo Reglas Volver a jugar [GEOGRAPHIC_DATA]" at bounding box center [459, 247] width 205 height 105
click at [493, 274] on button "Siguiente" at bounding box center [507, 283] width 97 height 24
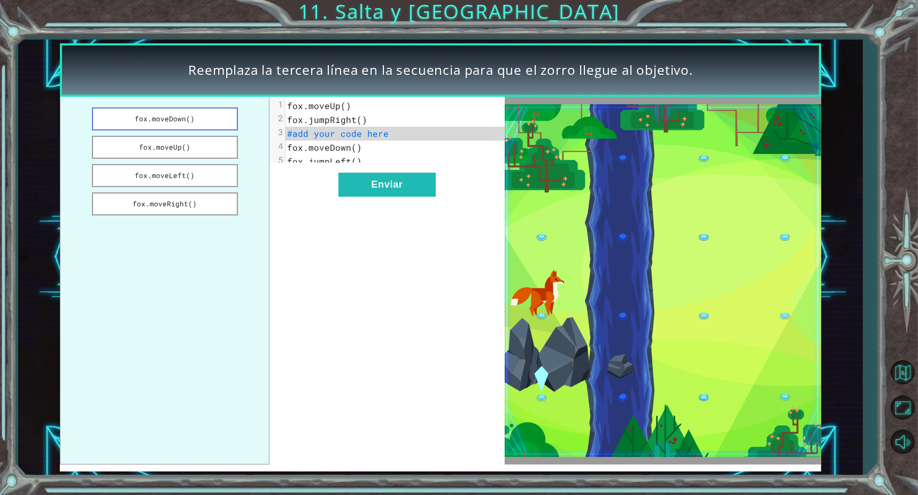
click at [167, 123] on button "fox.moveDown()" at bounding box center [165, 118] width 146 height 23
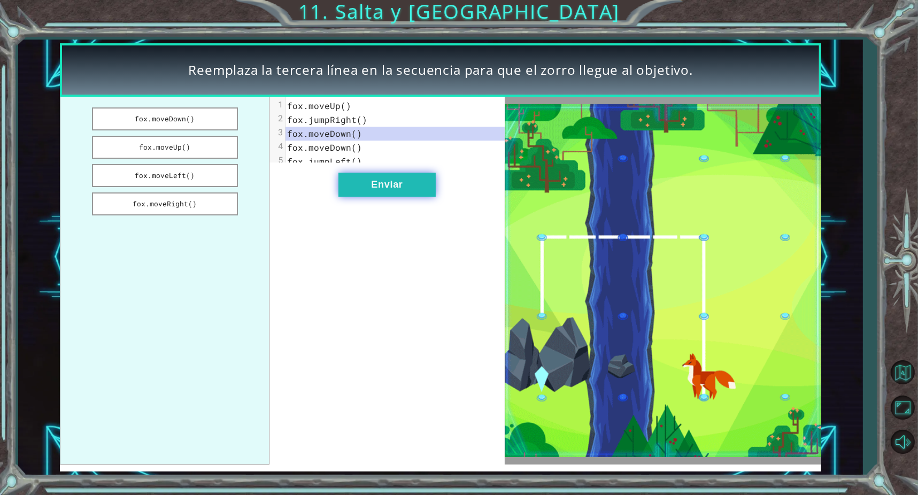
click at [356, 191] on button "Enviar" at bounding box center [386, 185] width 97 height 24
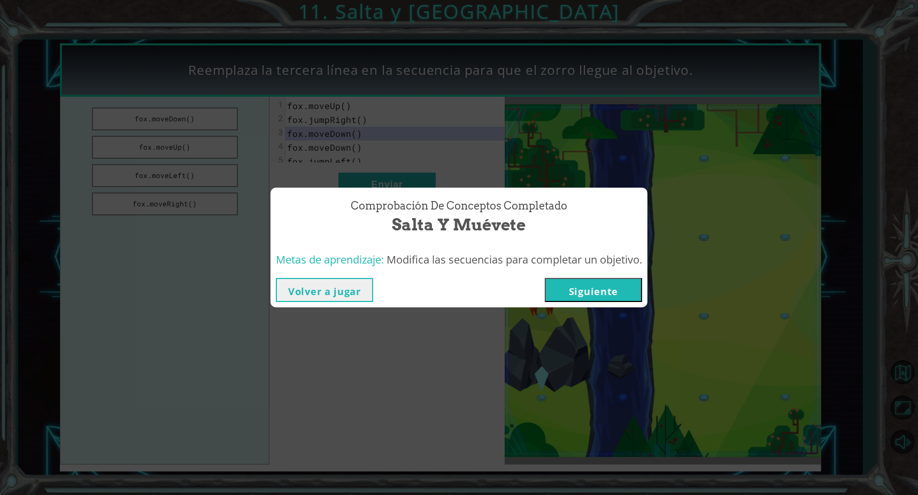
click at [583, 291] on button "Siguiente" at bounding box center [593, 290] width 97 height 24
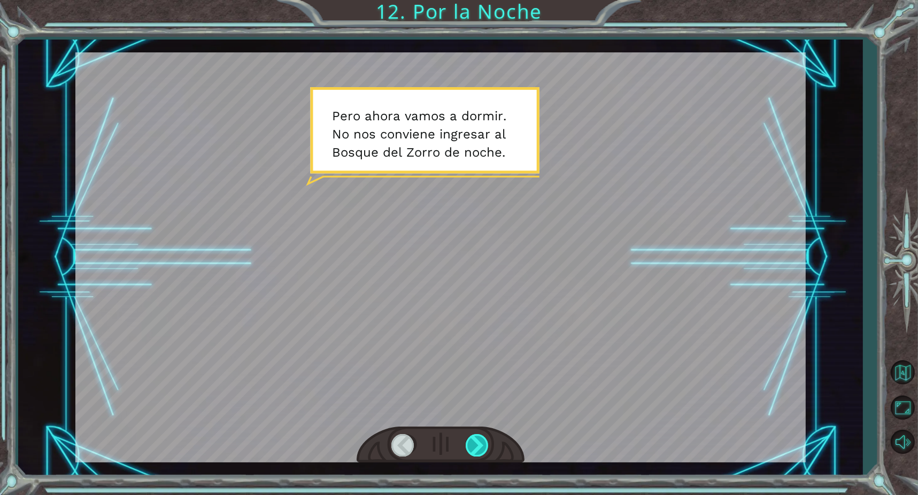
click at [472, 441] on div at bounding box center [478, 445] width 24 height 22
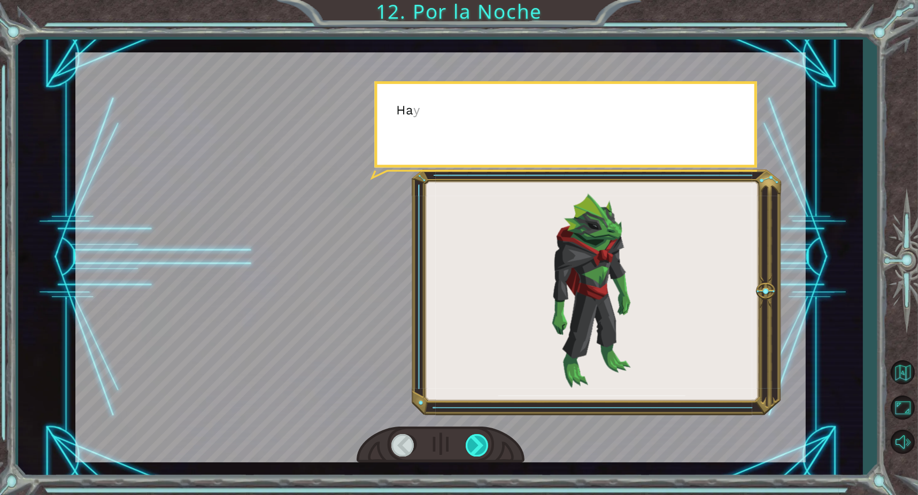
click at [473, 440] on div at bounding box center [478, 445] width 24 height 22
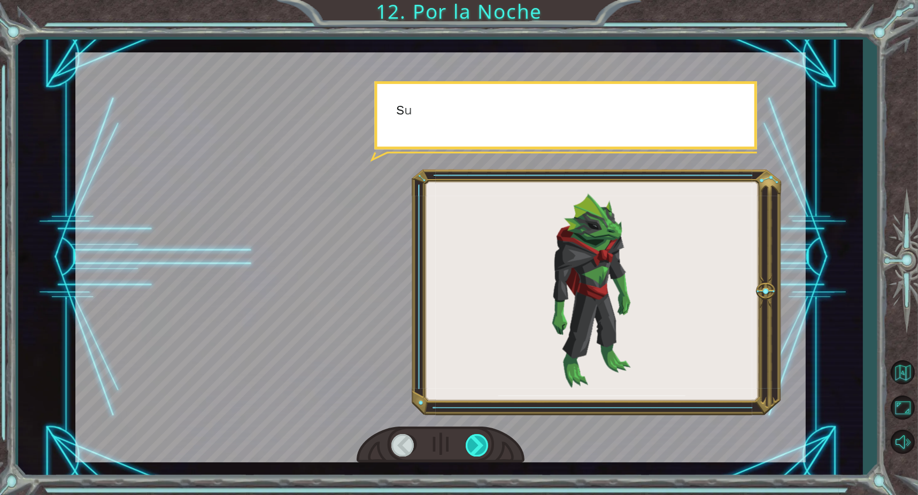
click at [473, 440] on div at bounding box center [478, 445] width 24 height 22
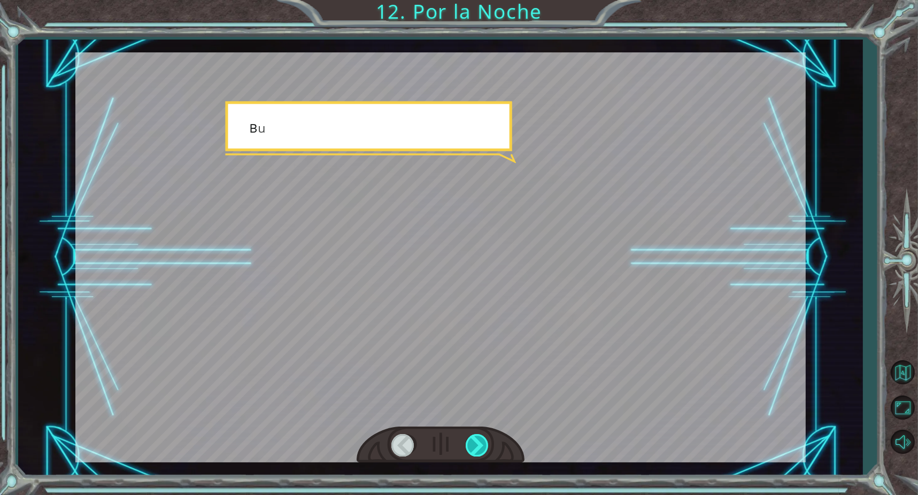
click at [473, 440] on div at bounding box center [478, 445] width 24 height 22
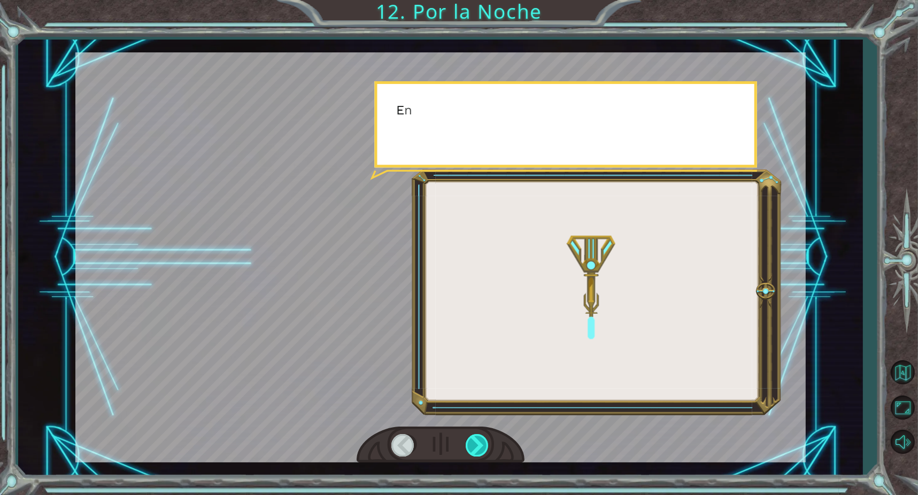
click at [473, 440] on div at bounding box center [478, 445] width 24 height 22
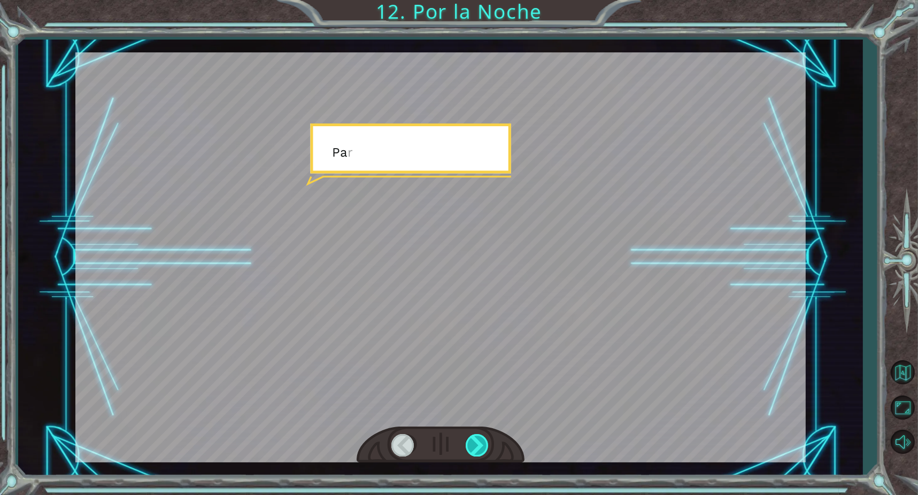
click at [473, 440] on div at bounding box center [478, 445] width 24 height 22
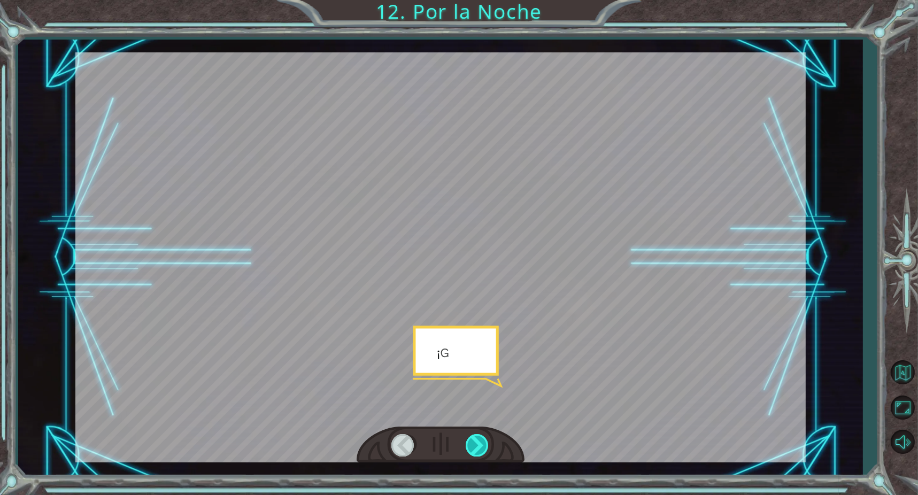
click at [473, 440] on div at bounding box center [478, 445] width 24 height 22
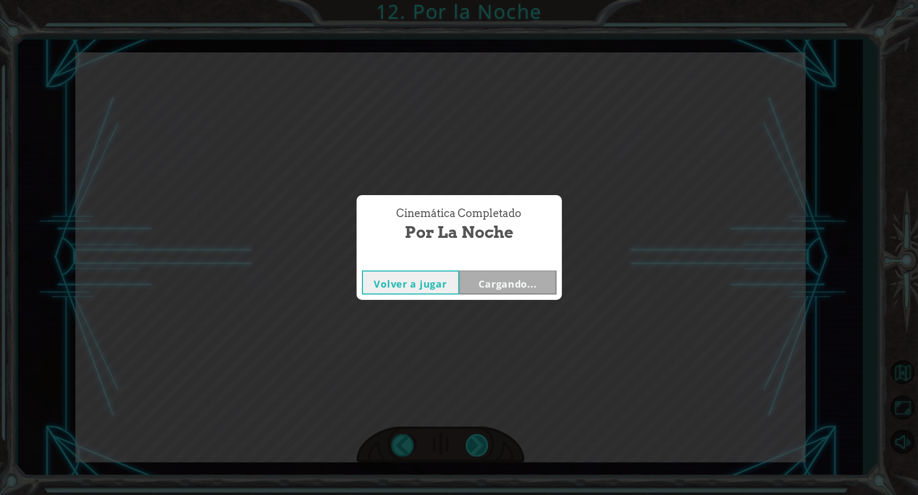
click at [473, 440] on div "Cinemática Completado Por la Noche Volver a jugar Cargando..." at bounding box center [459, 247] width 918 height 495
click at [502, 300] on div "Cinemática Completado Por la Noche Volver a jugar [GEOGRAPHIC_DATA]" at bounding box center [459, 247] width 918 height 495
click at [502, 296] on div "Volver a jugar [GEOGRAPHIC_DATA]" at bounding box center [459, 282] width 205 height 35
click at [502, 290] on button "Siguiente" at bounding box center [507, 283] width 97 height 24
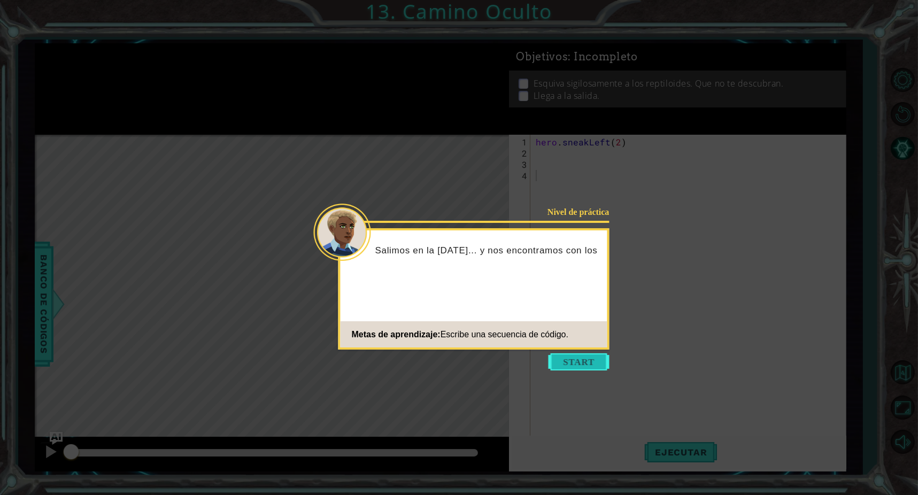
click at [573, 367] on button "Start" at bounding box center [579, 361] width 61 height 17
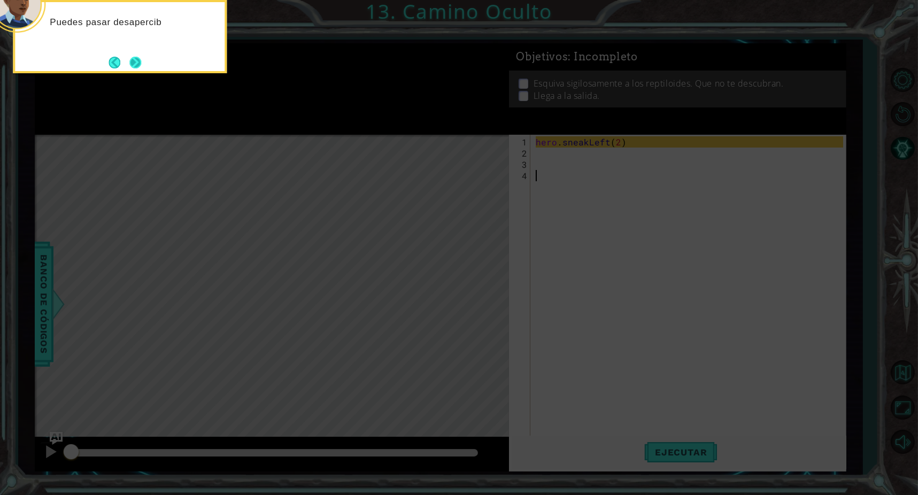
click at [134, 63] on button "Next" at bounding box center [135, 62] width 14 height 14
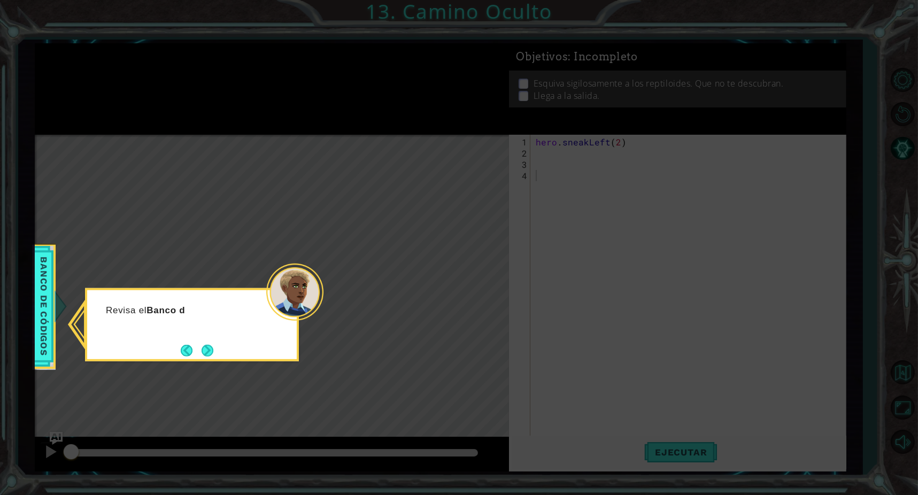
click at [207, 340] on div "Revisa el Banco d" at bounding box center [192, 324] width 214 height 73
click at [205, 345] on button "Next" at bounding box center [207, 350] width 12 height 12
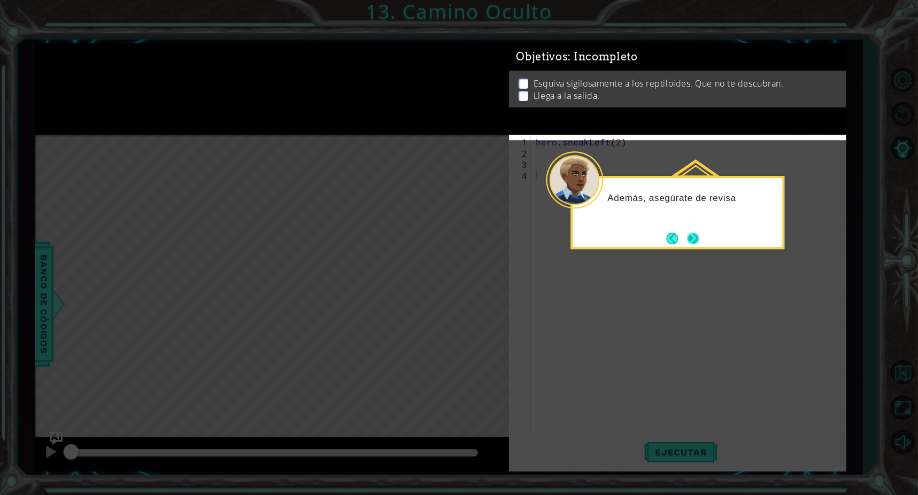
click at [687, 238] on button "Next" at bounding box center [693, 238] width 12 height 12
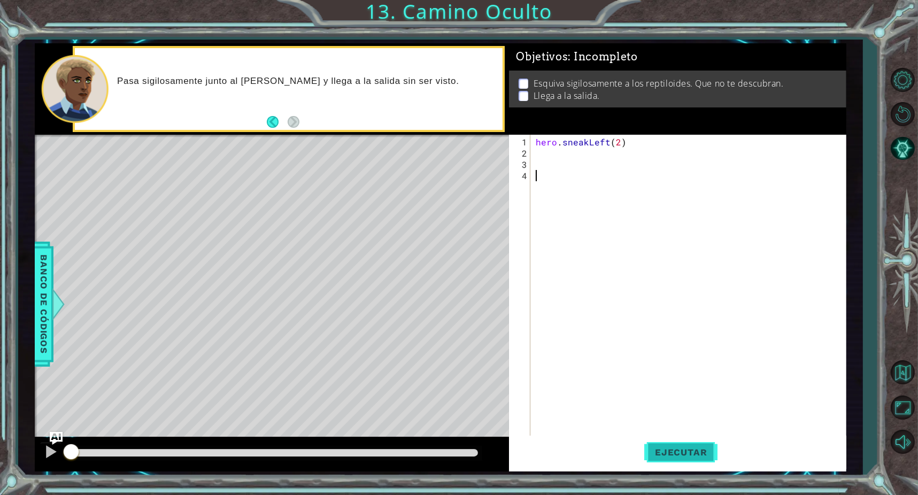
click at [666, 442] on button "Ejecutar" at bounding box center [680, 453] width 73 height 34
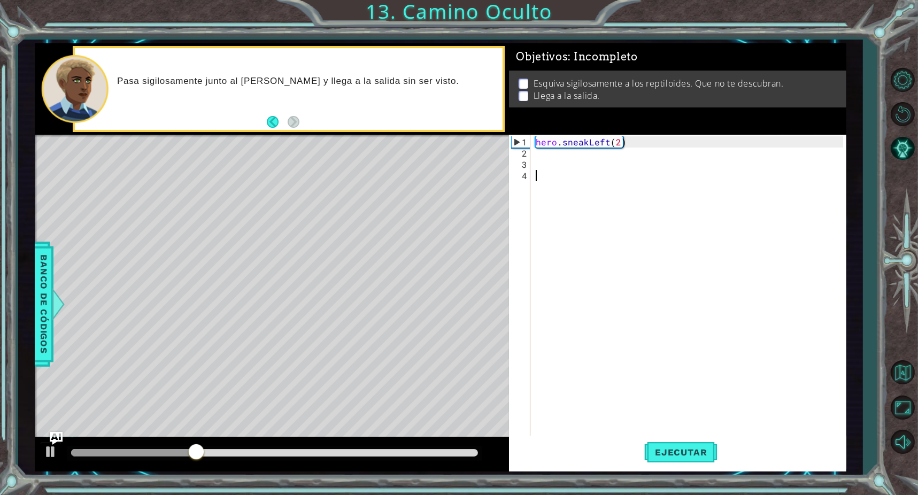
click at [543, 161] on div "hero . sneakLeft ( 2 )" at bounding box center [691, 299] width 314 height 326
click at [542, 159] on div "hero . sneakLeft ( 2 )" at bounding box center [691, 299] width 314 height 326
click at [535, 151] on div "hero . sneakLeft ( 2 )" at bounding box center [691, 299] width 314 height 326
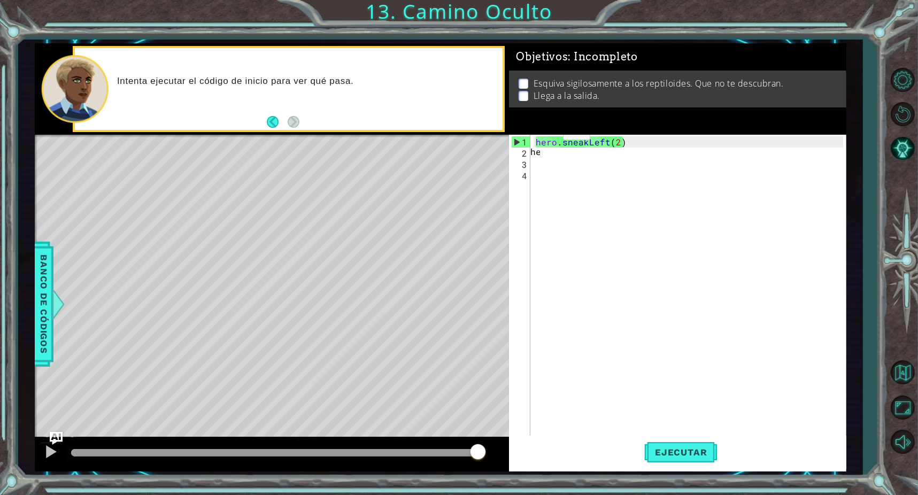
scroll to position [0, 1]
type textarea "hero"
type textarea "hhero."
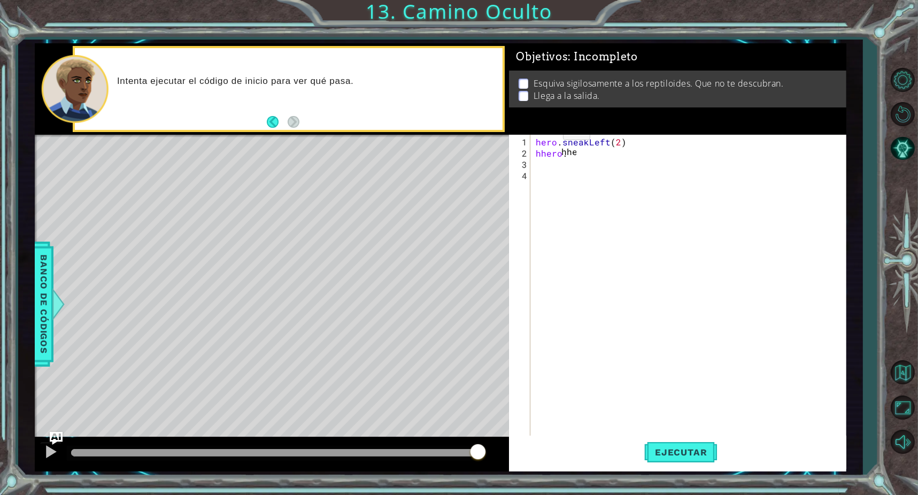
scroll to position [0, 1]
type textarea "h"
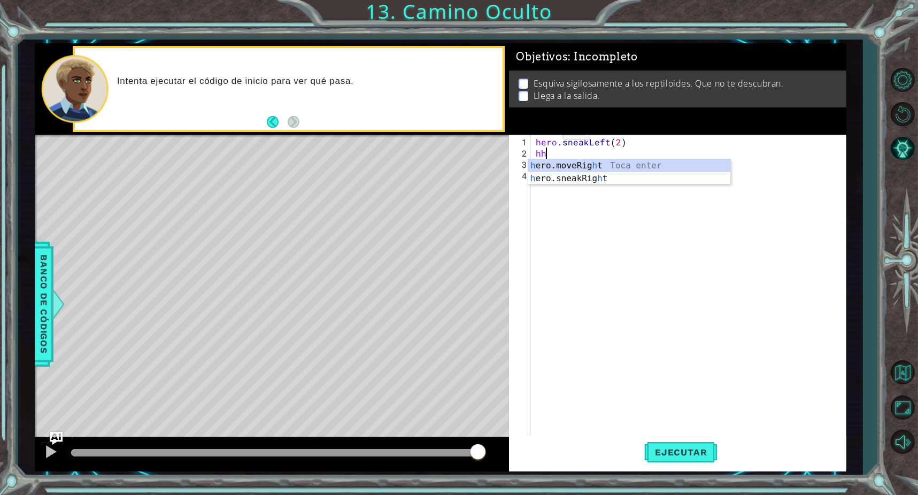
type textarea "h"
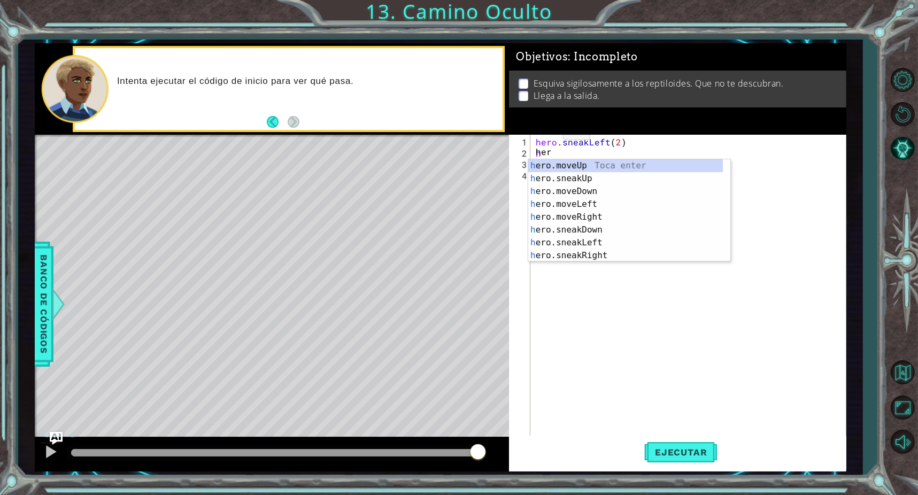
scroll to position [0, 1]
type textarea "hero"
click at [614, 179] on div "her o.moveUp Toca enter her o.sneakUp Toca enter her o.moveDown Toca enter her …" at bounding box center [625, 223] width 195 height 128
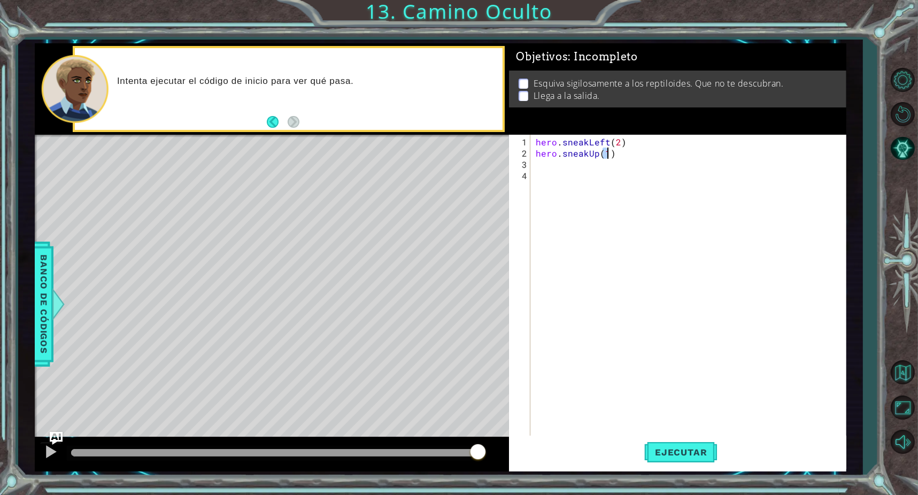
scroll to position [0, 4]
type textarea "hero.sneakUp(4)"
click at [696, 465] on button "Ejecutar" at bounding box center [680, 453] width 73 height 34
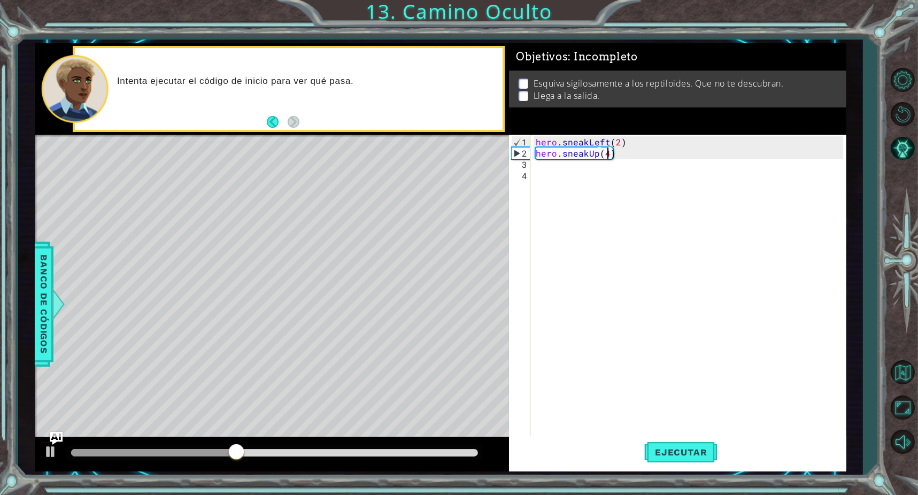
click at [578, 180] on div "hero . sneakLeft ( 2 ) hero . sneakUp ( 4 )" at bounding box center [691, 299] width 314 height 326
click at [539, 170] on div "hero . sneakLeft ( 2 ) hero . sneakUp ( 4 )" at bounding box center [691, 299] width 314 height 326
click at [539, 169] on div "hero . sneakLeft ( 2 ) hero . sneakUp ( 4 )" at bounding box center [691, 299] width 314 height 326
type textarea "hero"
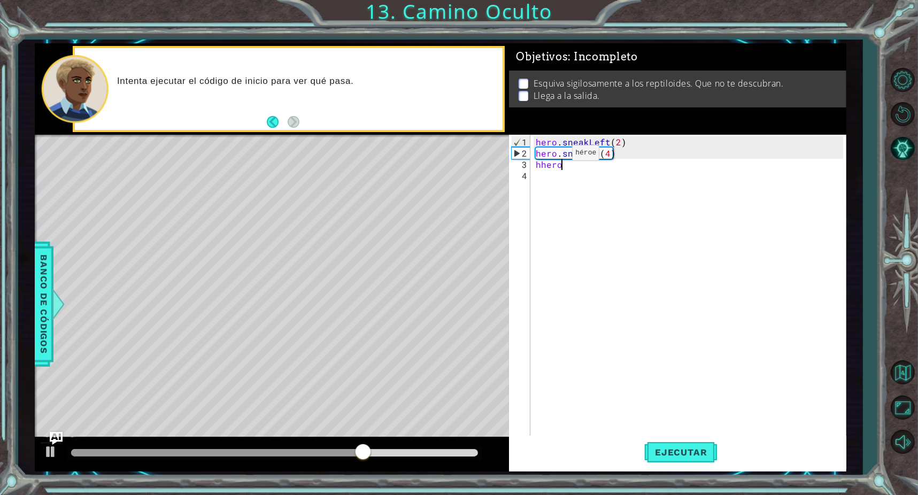
scroll to position [0, 1]
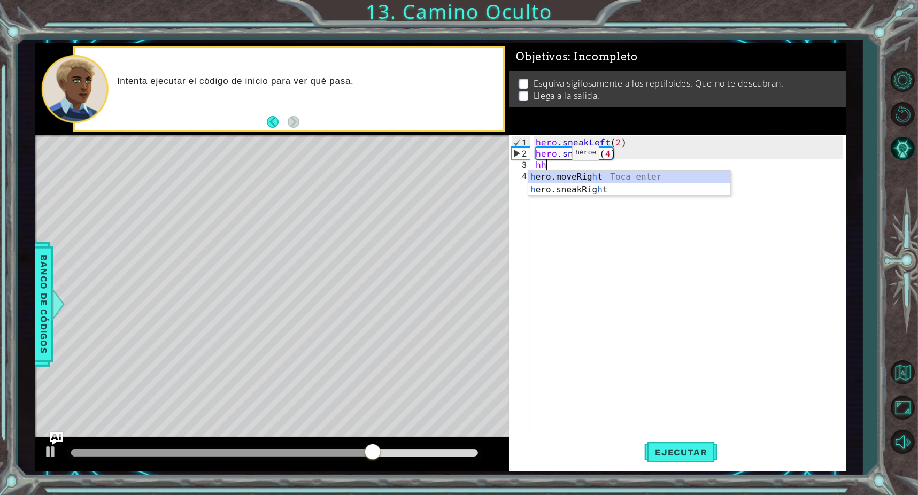
type textarea "h"
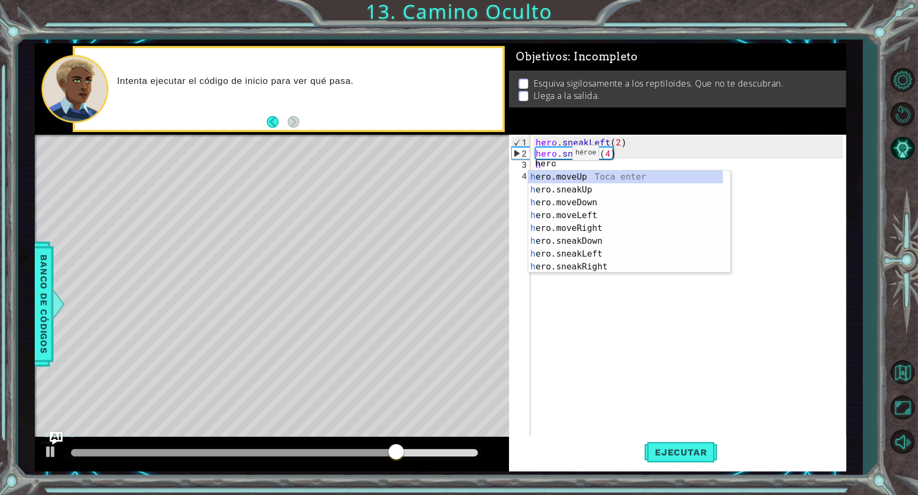
scroll to position [0, 0]
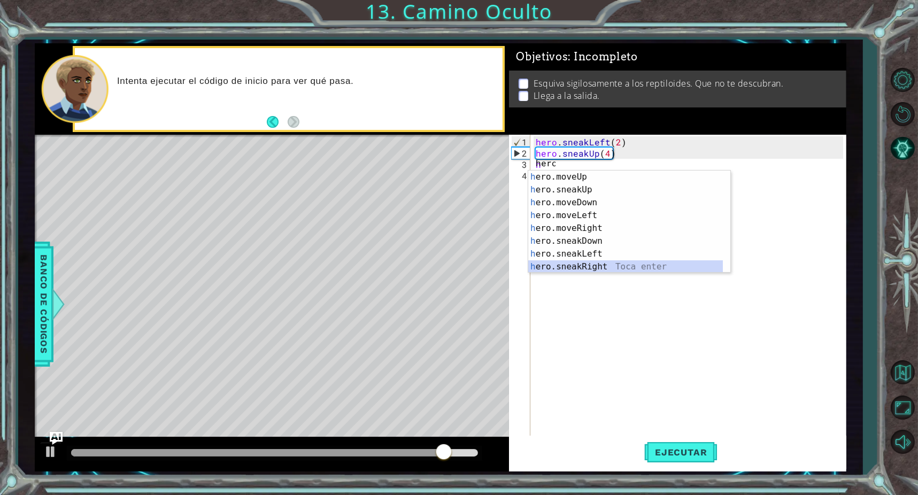
click at [606, 267] on div "h ero.moveUp Toca enter h ero.sneakUp Toca enter h ero.moveDown Toca enter h er…" at bounding box center [629, 235] width 202 height 128
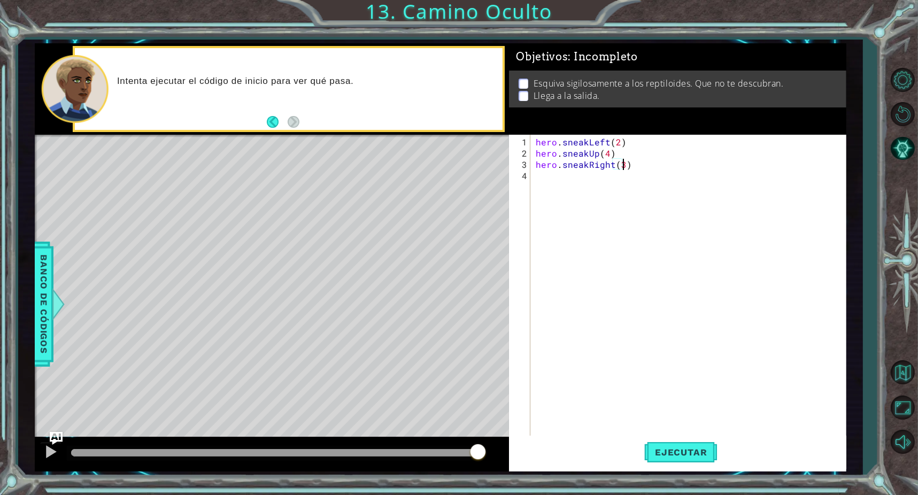
scroll to position [0, 5]
type textarea "hero.sneakRight(3)"
click at [699, 460] on button "Ejecutar" at bounding box center [680, 453] width 73 height 34
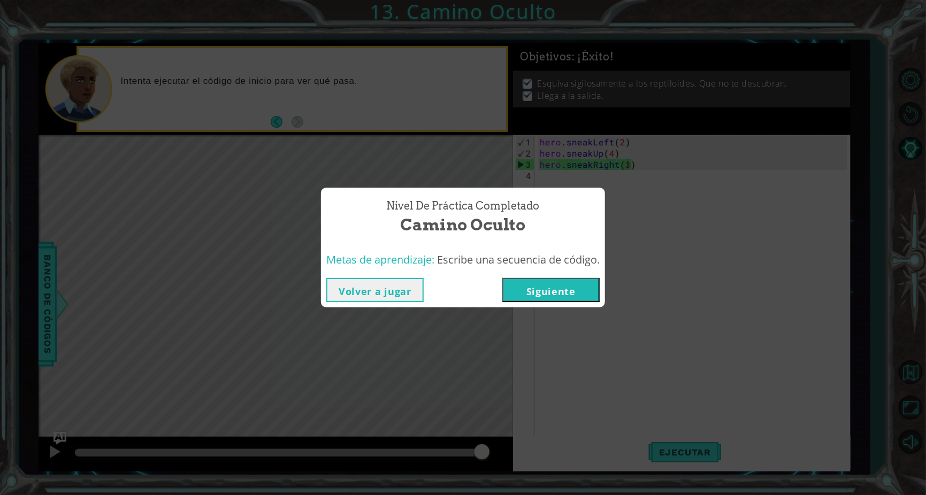
click at [538, 280] on button "Siguiente" at bounding box center [550, 290] width 97 height 24
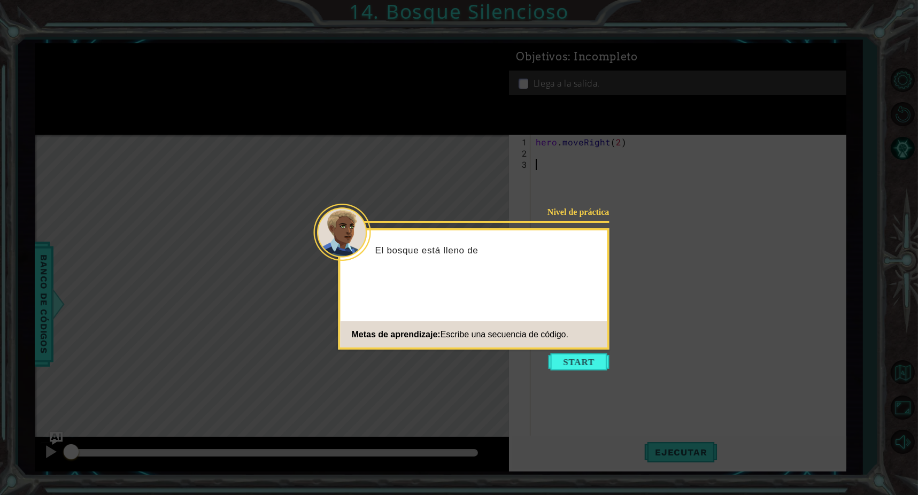
click at [593, 375] on icon at bounding box center [463, 247] width 926 height 495
drag, startPoint x: 592, startPoint y: 371, endPoint x: 586, endPoint y: 368, distance: 7.0
click at [592, 371] on icon at bounding box center [463, 247] width 926 height 495
click at [580, 366] on button "Start" at bounding box center [579, 361] width 61 height 17
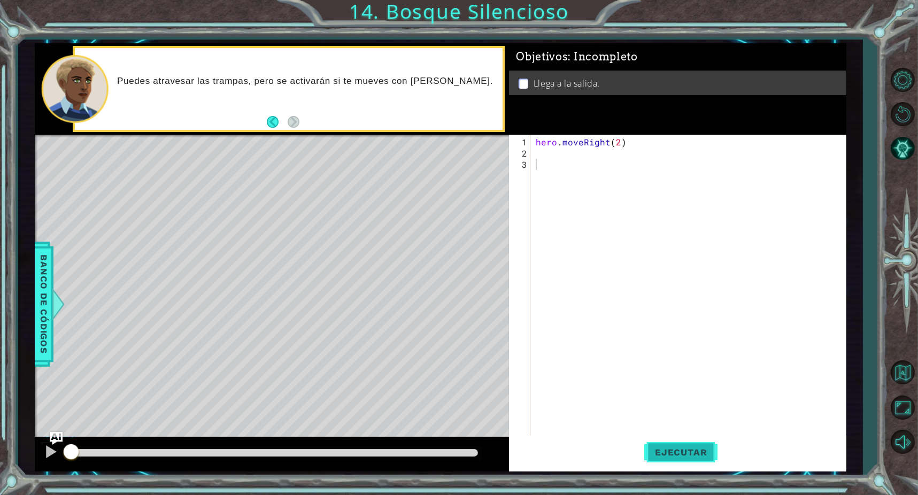
click at [683, 460] on button "Ejecutar" at bounding box center [680, 453] width 73 height 34
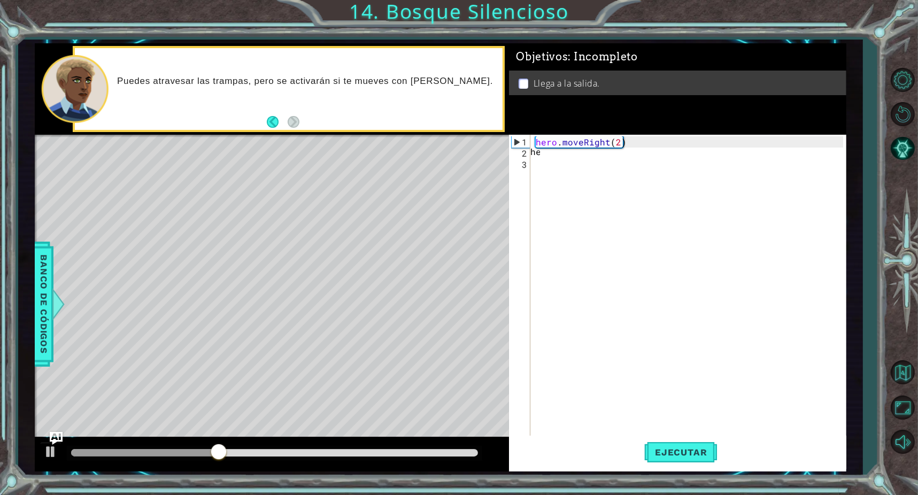
scroll to position [0, 1]
type textarea "hero"
type textarea "hhero."
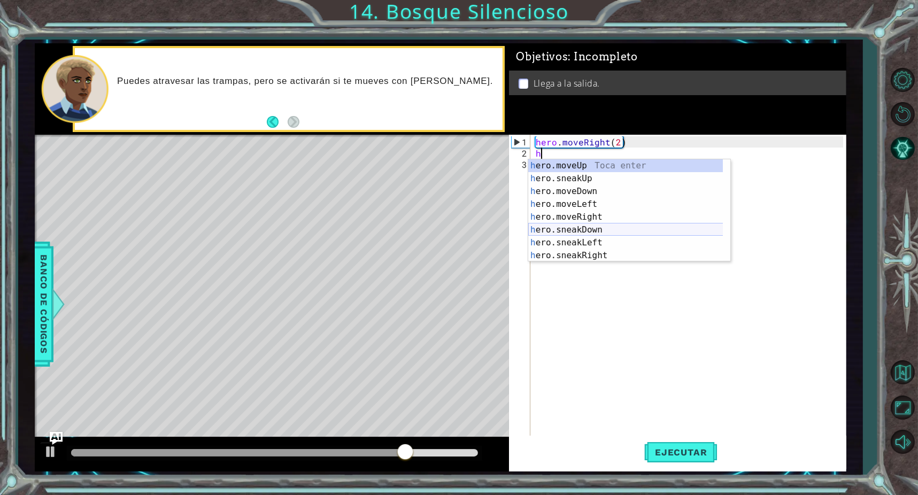
click at [591, 227] on div "h ero.moveUp Toca enter h ero.sneakUp Toca enter h ero.moveDown Toca enter h er…" at bounding box center [629, 223] width 202 height 128
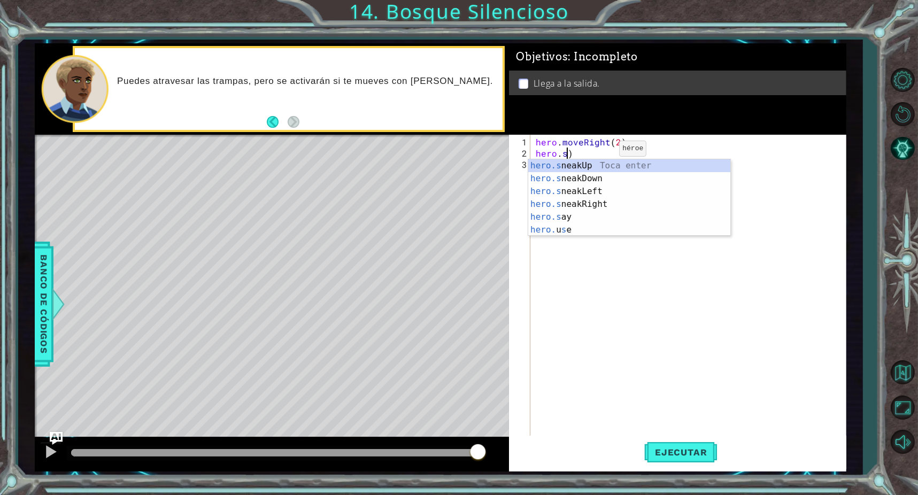
scroll to position [0, 1]
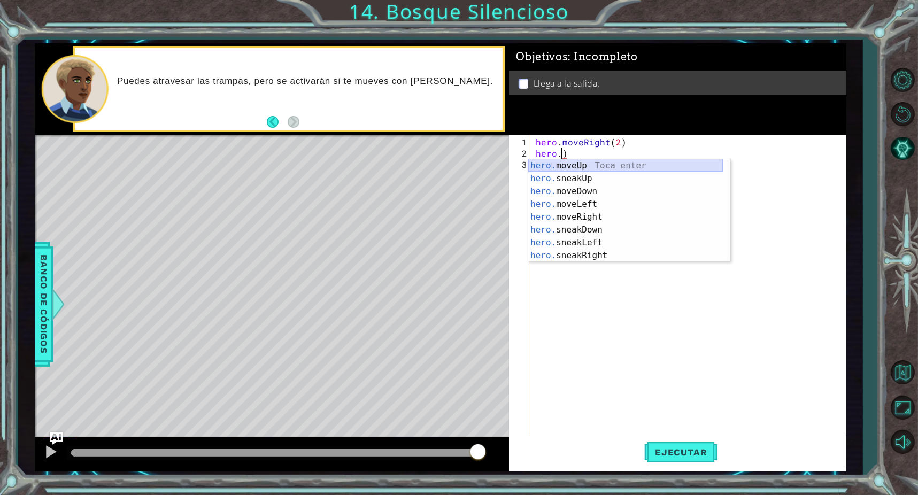
click at [602, 163] on div "hero. moveUp Toca enter hero. sneakUp Toca enter hero. moveDown Toca enter hero…" at bounding box center [625, 223] width 195 height 128
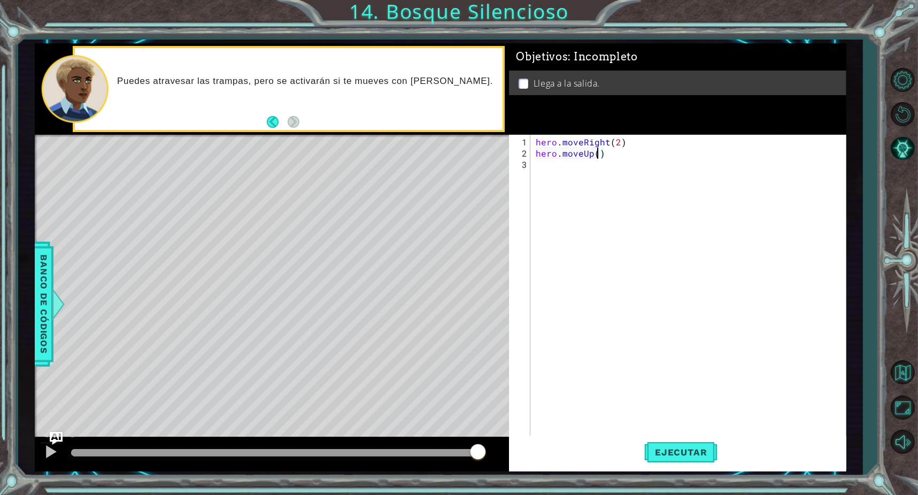
scroll to position [0, 3]
type textarea "hero.moveUp(5)"
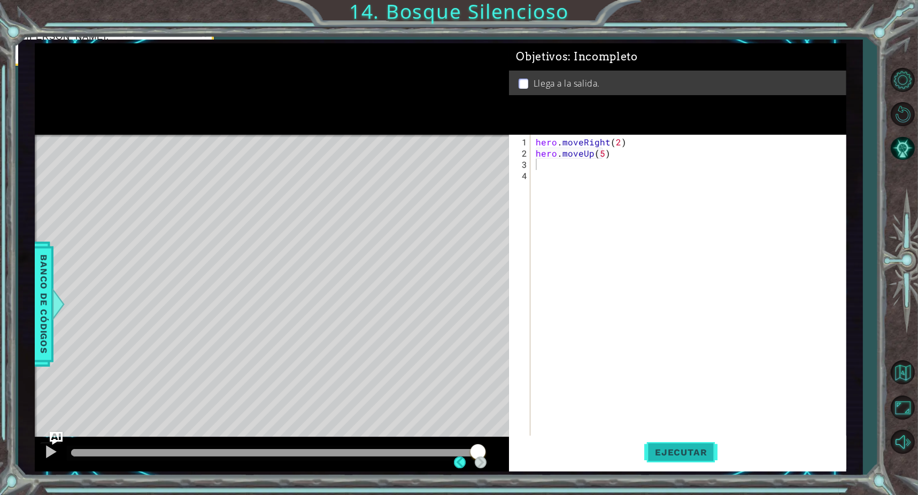
click at [683, 450] on button "Ejecutar" at bounding box center [680, 453] width 73 height 34
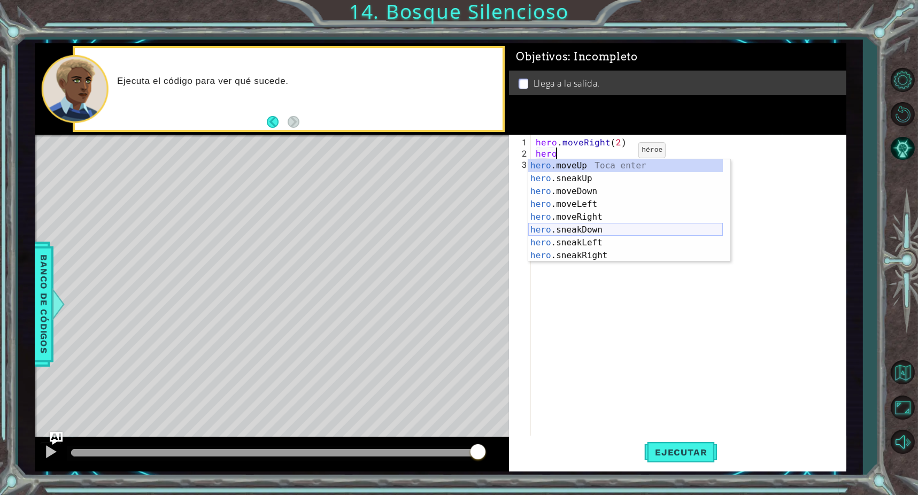
click at [595, 233] on div "hero .moveUp Toca enter hero .sneakUp Toca enter hero .moveDown Toca enter hero…" at bounding box center [625, 223] width 195 height 128
type textarea "hero.sneakDown(1)"
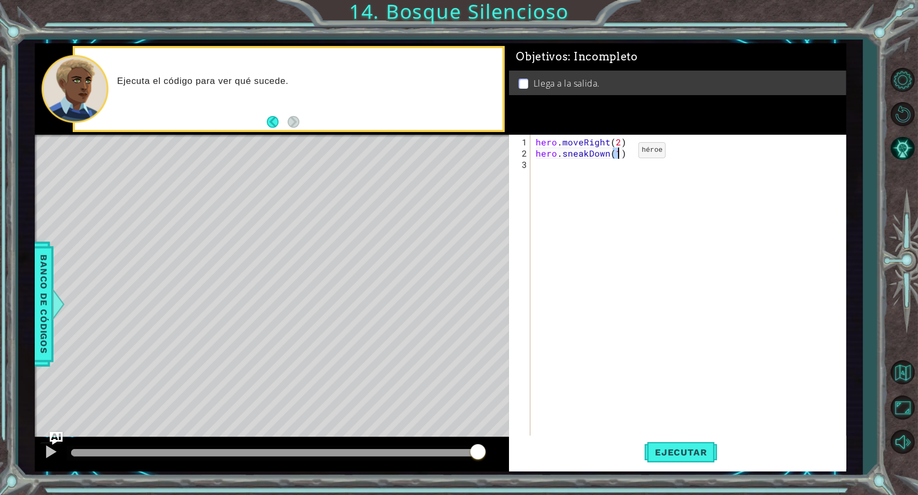
scroll to position [0, 5]
click at [698, 459] on button "Ejecutar" at bounding box center [680, 453] width 73 height 34
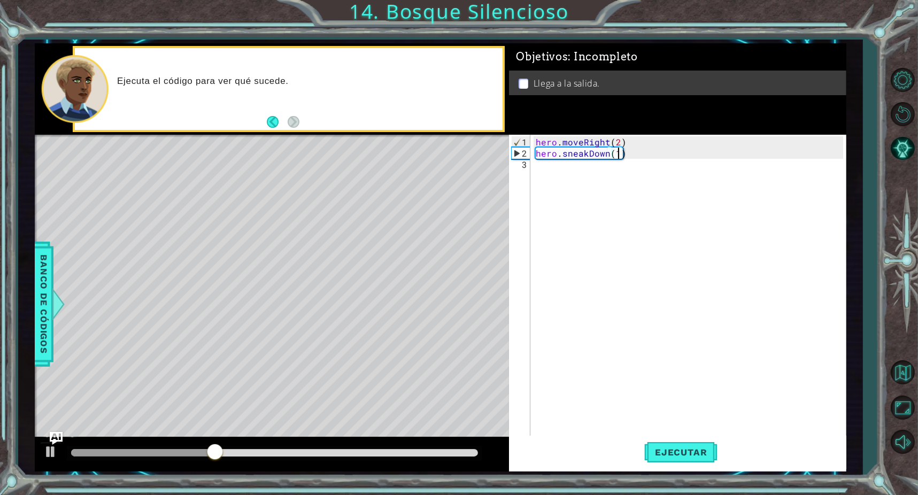
click at [585, 167] on div "hero . moveRight ( 2 ) hero . sneakDown ( 1 )" at bounding box center [691, 299] width 314 height 326
type textarea "s"
type textarea "hero"
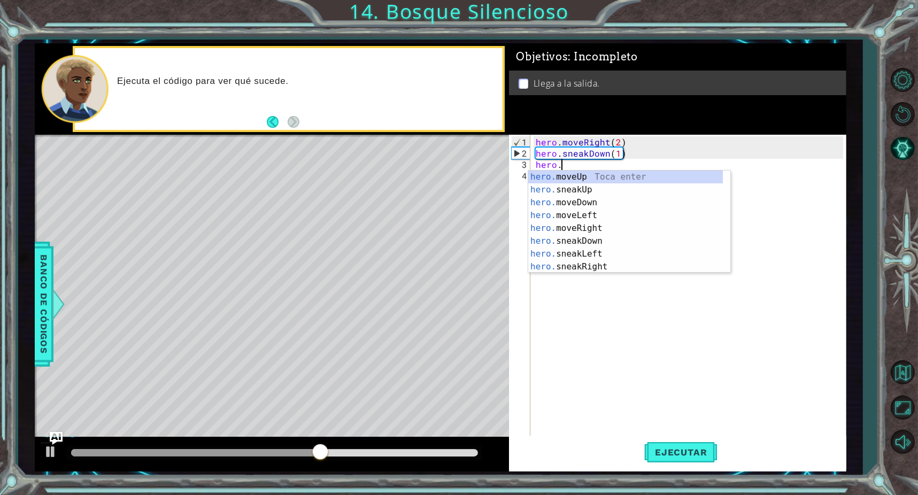
type textarea "hero."
click at [610, 269] on div "hero. moveUp Toca enter hero. sneakUp Toca enter hero. moveDown Toca enter hero…" at bounding box center [625, 235] width 195 height 128
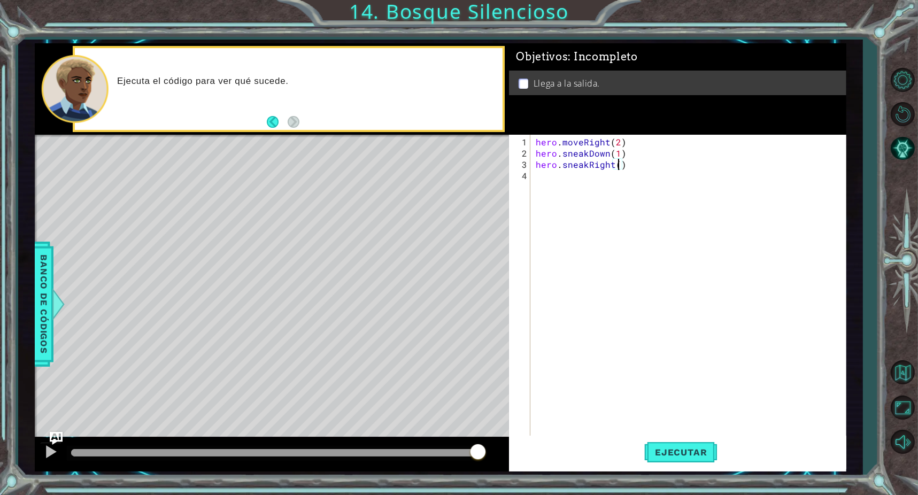
scroll to position [0, 5]
type textarea "hero.sneakRight(4)"
click at [692, 458] on span "Ejecutar" at bounding box center [680, 452] width 73 height 11
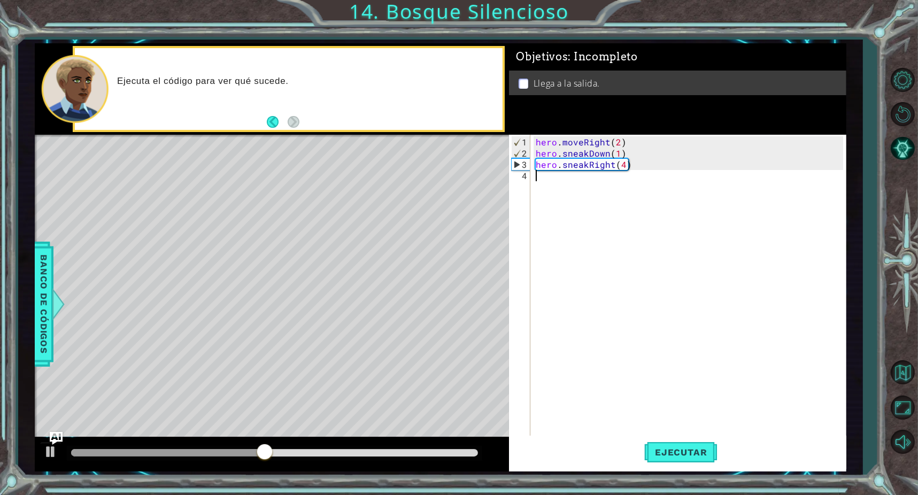
click at [550, 179] on div "hero . moveRight ( 2 ) hero . sneakDown ( 1 ) hero . sneakRight ( 4 )" at bounding box center [691, 299] width 314 height 326
type textarea "hero"
type textarea "h"
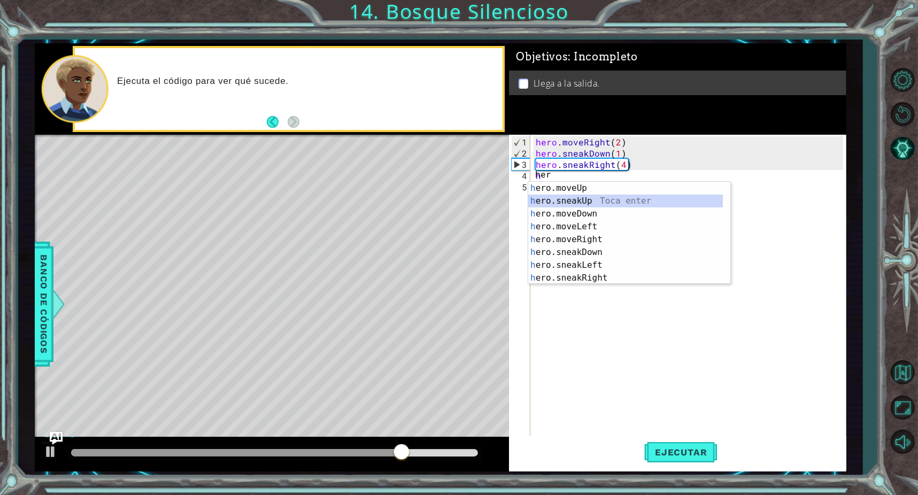
click at [599, 202] on div "h ero.moveUp Toca enter h ero.sneakUp Toca enter h ero.moveDown Toca enter h er…" at bounding box center [629, 246] width 202 height 128
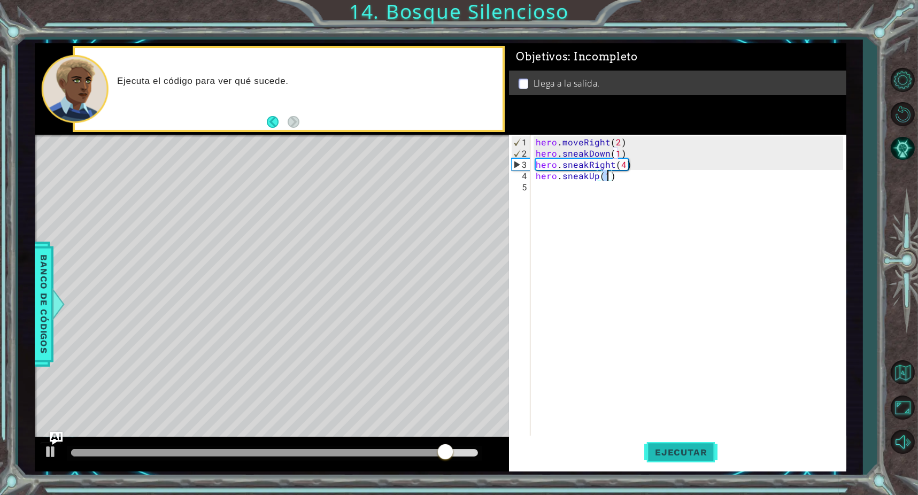
type textarea "hero.sneakUp(1)"
click at [697, 458] on span "Ejecutar" at bounding box center [680, 452] width 73 height 11
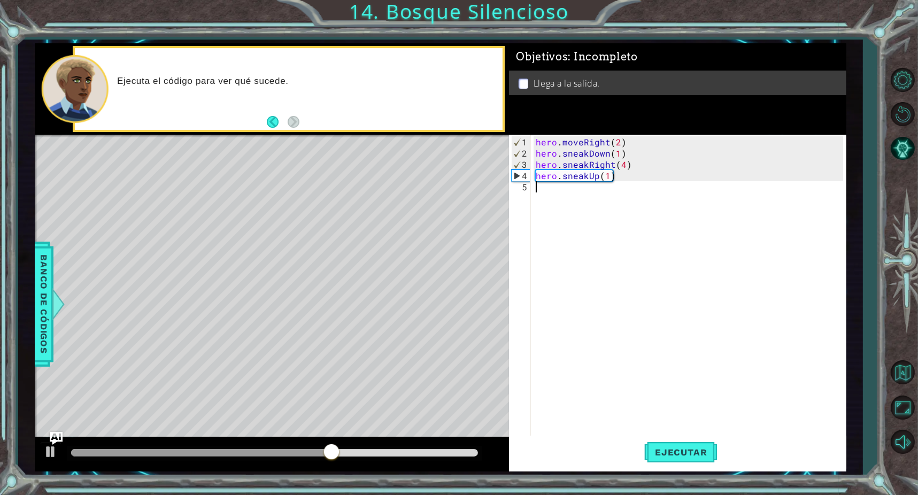
click at [546, 188] on div "hero . moveRight ( 2 ) hero . sneakDown ( 1 ) hero . sneakRight ( 4 ) hero . sn…" at bounding box center [691, 299] width 314 height 326
type textarea "m"
type textarea "hero"
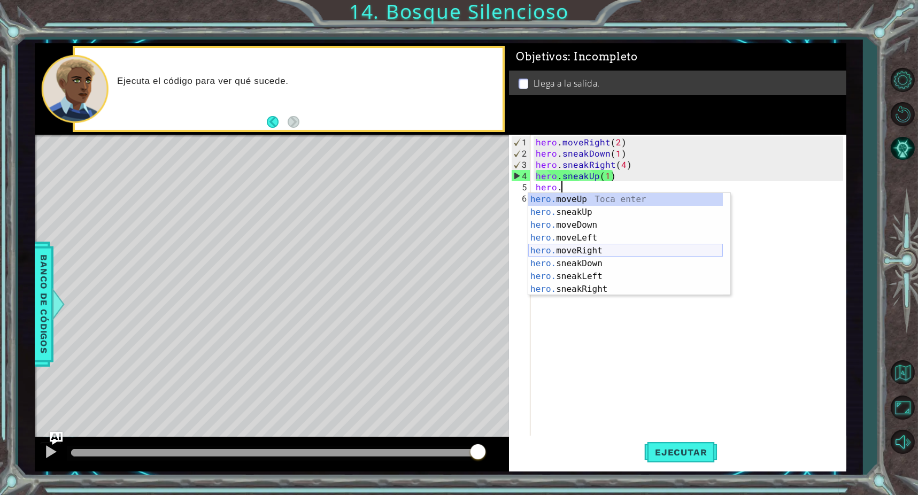
click at [591, 247] on div "hero. moveUp Toca enter hero. sneakUp Toca enter hero. moveDown Toca enter hero…" at bounding box center [625, 257] width 195 height 128
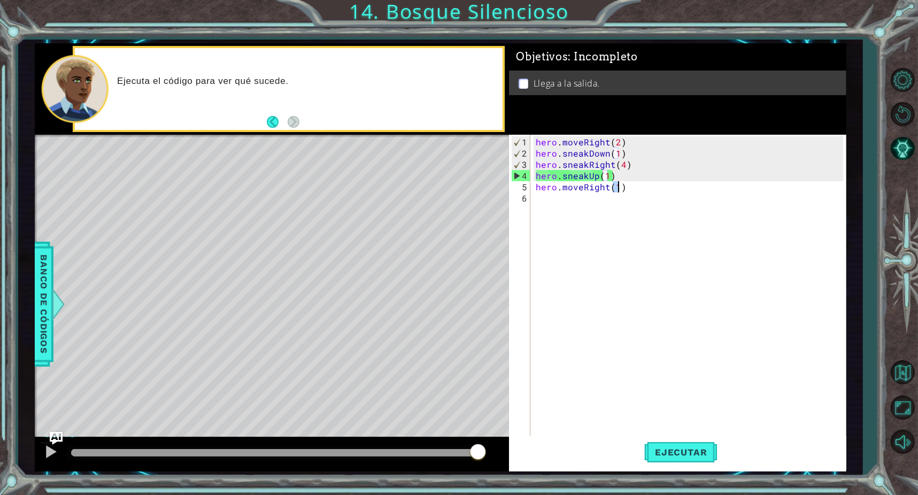
scroll to position [0, 5]
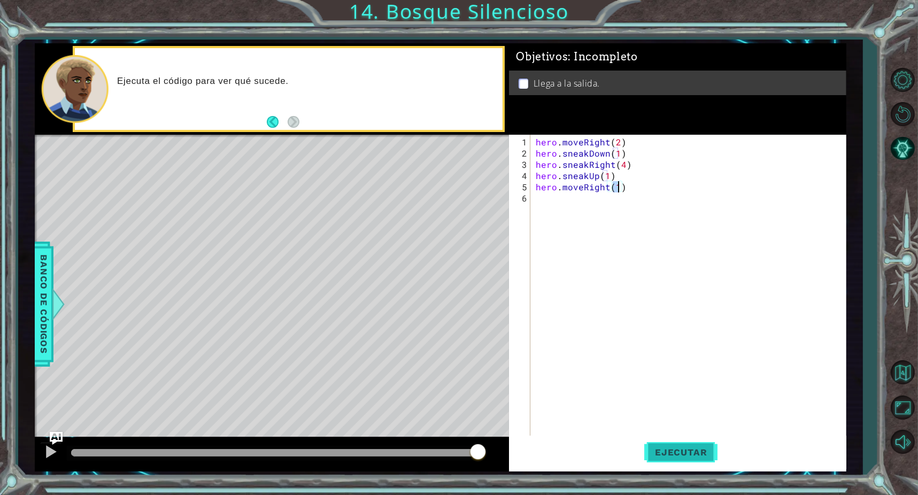
type textarea "hero.moveRight(1)"
click at [683, 450] on span "Ejecutar" at bounding box center [680, 452] width 73 height 11
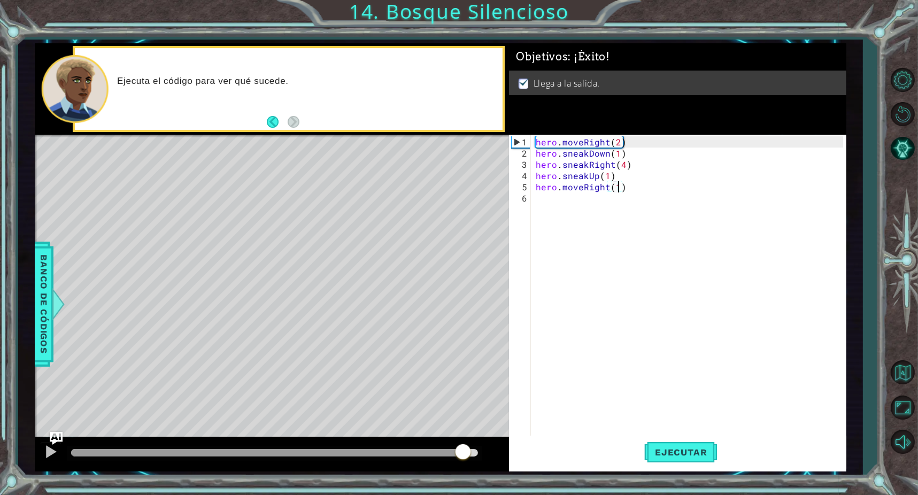
click at [462, 457] on div at bounding box center [274, 452] width 407 height 7
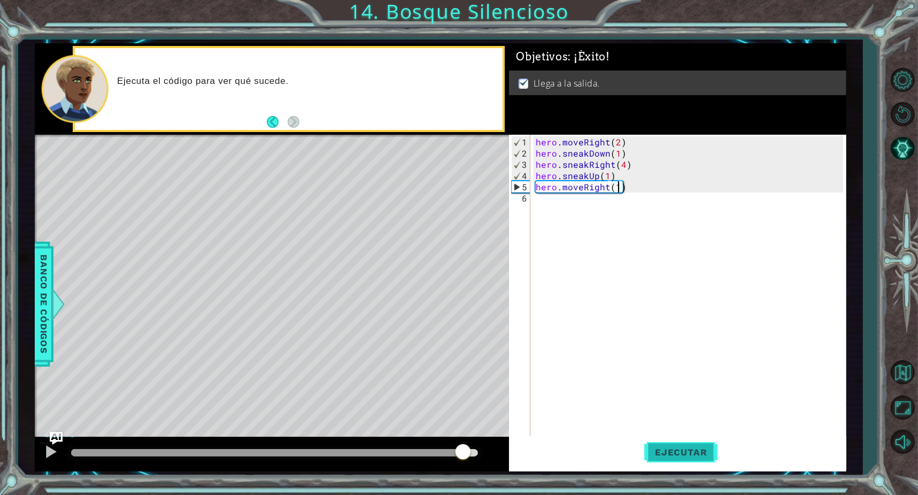
click at [692, 453] on span "Ejecutar" at bounding box center [680, 452] width 73 height 11
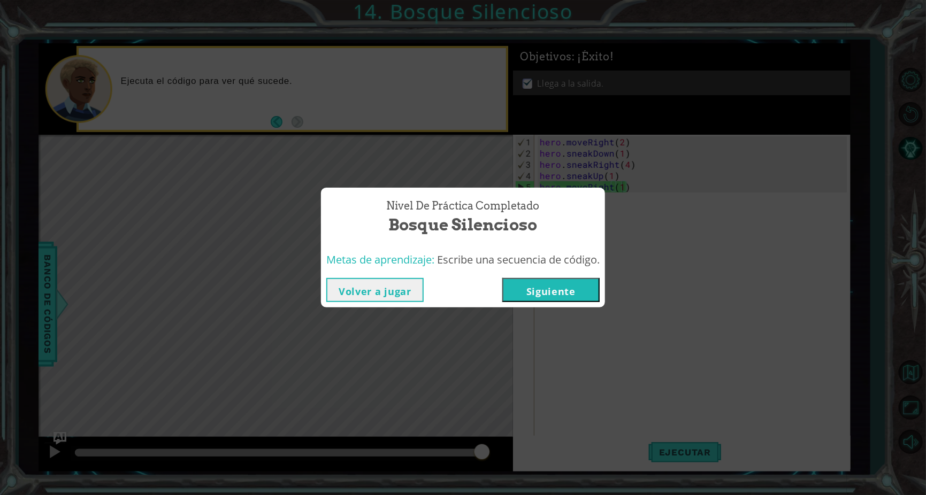
click at [585, 288] on button "Siguiente" at bounding box center [550, 290] width 97 height 24
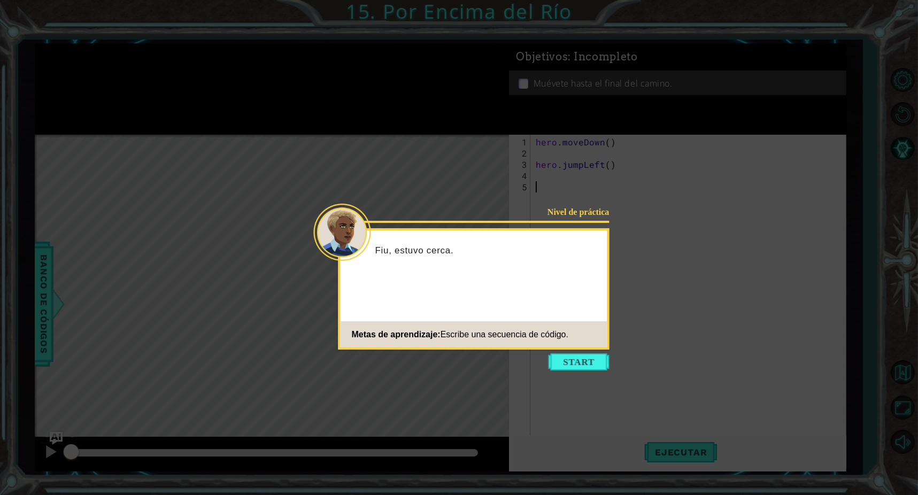
drag, startPoint x: 563, startPoint y: 365, endPoint x: 577, endPoint y: 366, distance: 13.9
click at [567, 366] on button "Start" at bounding box center [579, 361] width 61 height 17
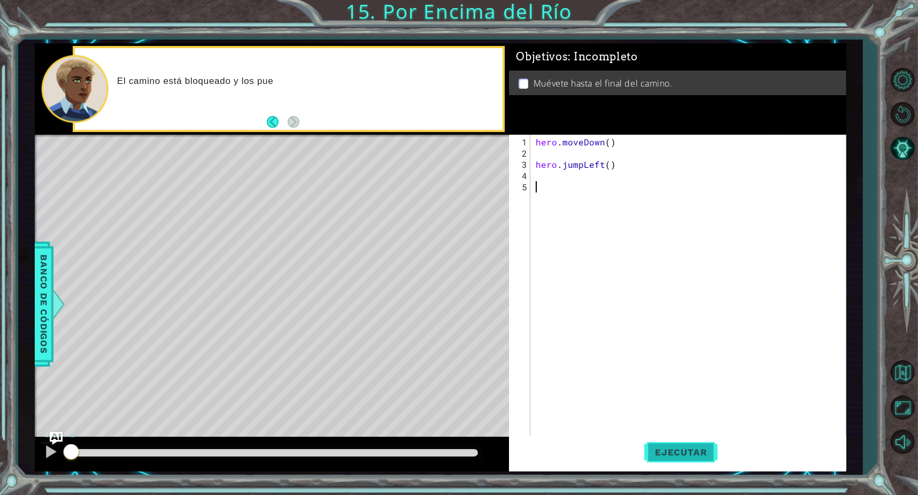
click at [669, 459] on button "Ejecutar" at bounding box center [680, 453] width 73 height 34
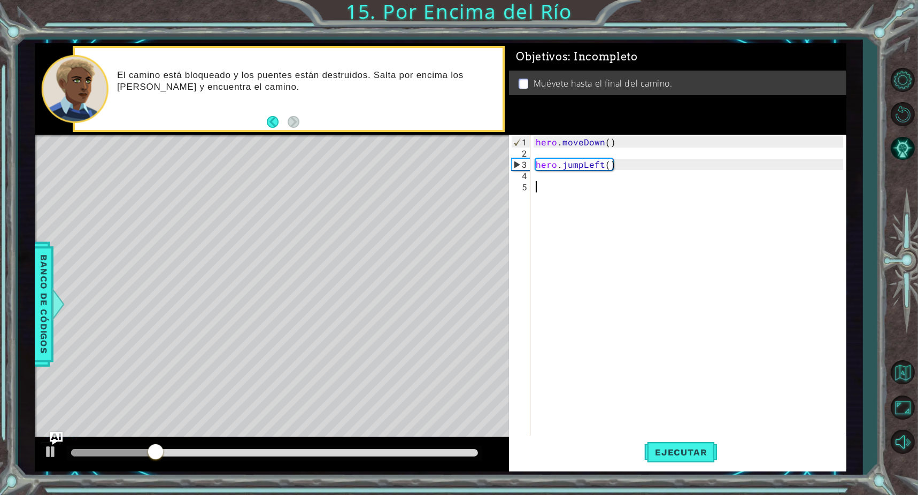
click at [565, 189] on div "hero . moveDown ( ) hero . jumpLeft ( )" at bounding box center [691, 299] width 314 height 326
type textarea "hero"
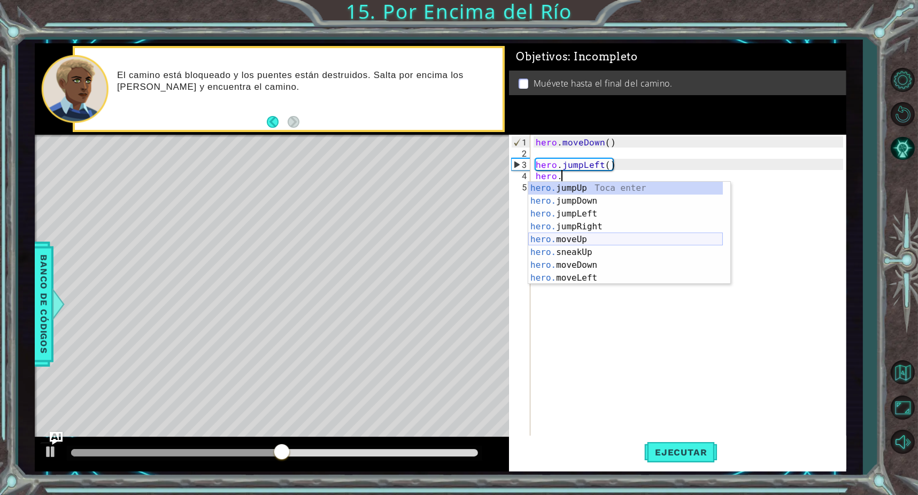
click at [590, 240] on div "hero. jumpUp Toca enter hero. jumpDown Toca enter hero. jumpLeft Toca enter her…" at bounding box center [625, 246] width 195 height 128
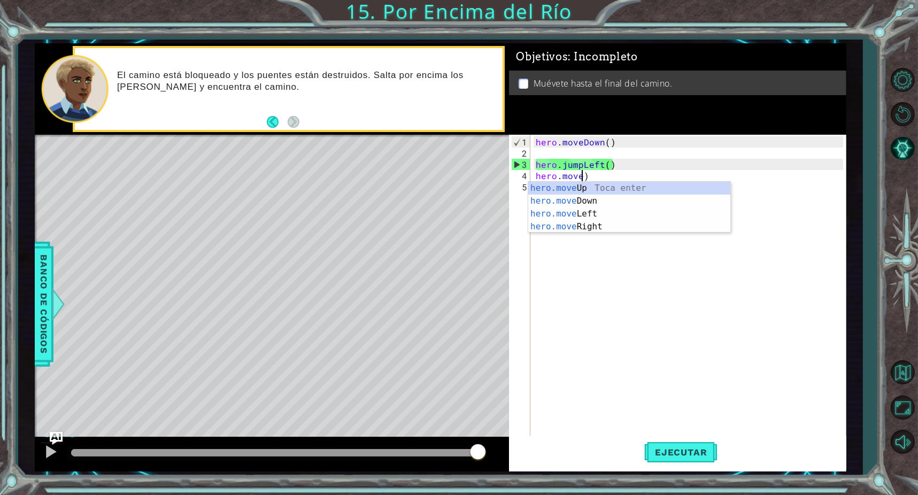
scroll to position [0, 2]
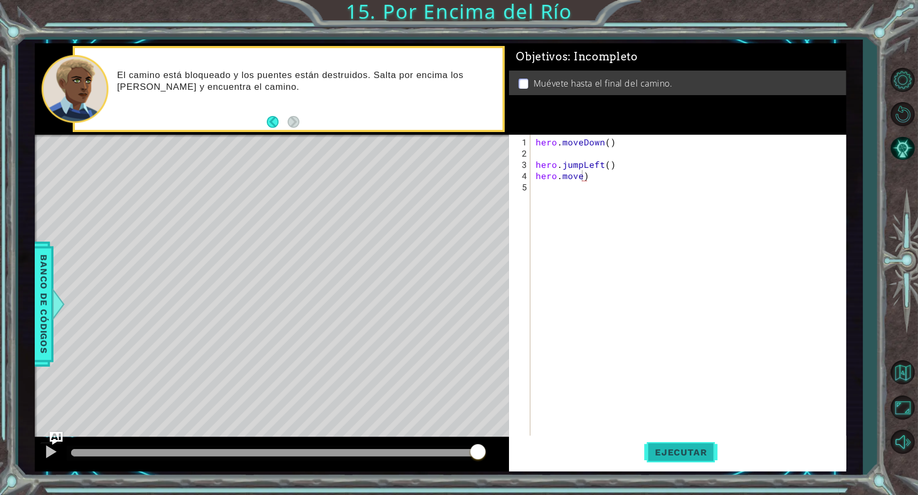
click at [668, 453] on span "Ejecutar" at bounding box center [680, 452] width 73 height 11
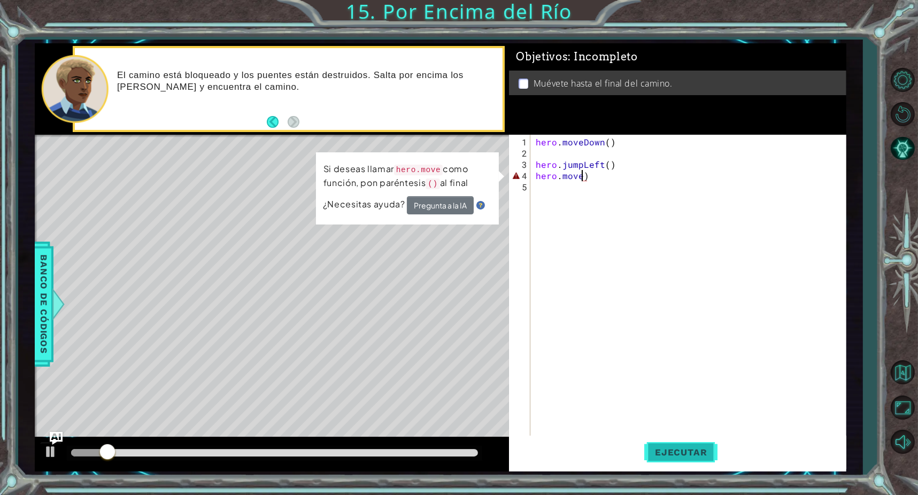
drag, startPoint x: 707, startPoint y: 447, endPoint x: 695, endPoint y: 449, distance: 12.5
click at [706, 448] on button "Ejecutar" at bounding box center [680, 453] width 73 height 34
click at [590, 175] on div "hero . moveDown ( ) hero . jumpLeft ( ) hero . move )" at bounding box center [691, 299] width 314 height 326
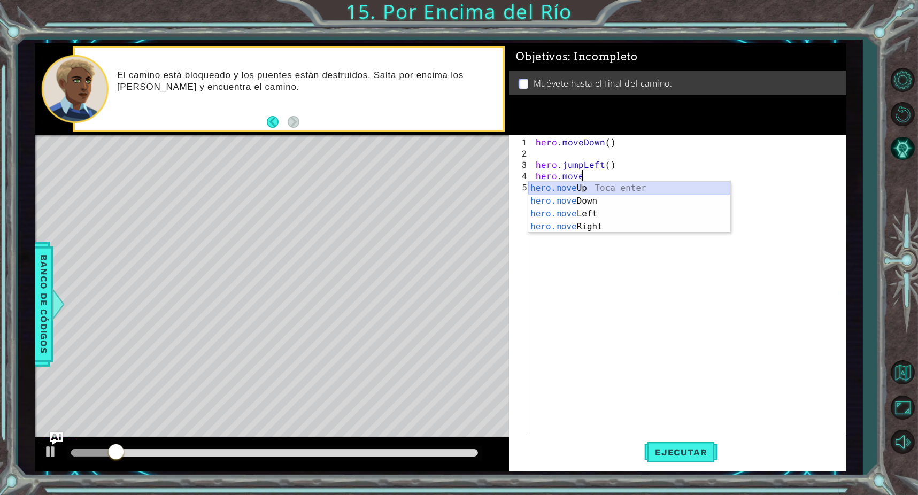
click at [653, 188] on div "hero.move Up Toca enter hero.move Down Toca enter hero.move Left Toca enter her…" at bounding box center [629, 220] width 202 height 77
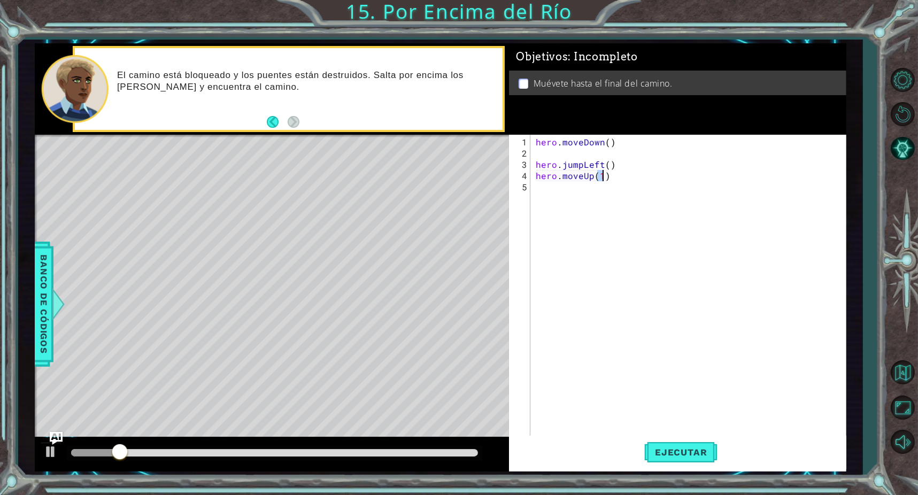
scroll to position [0, 4]
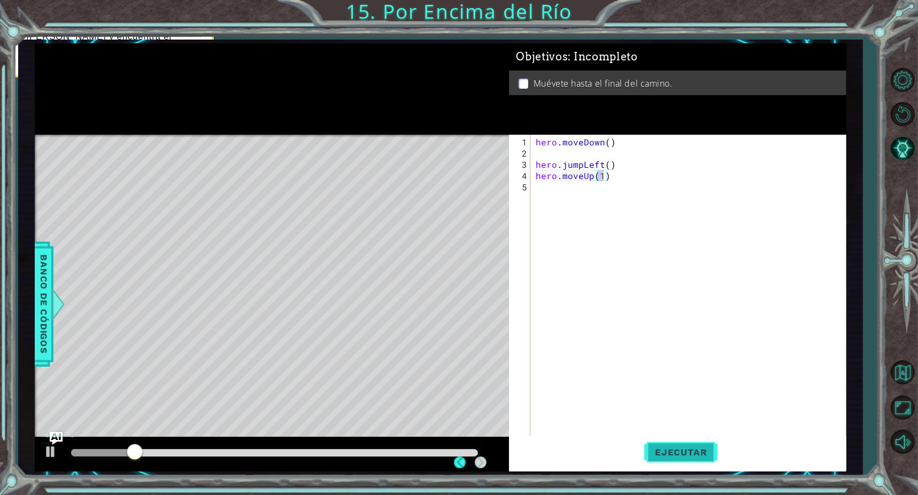
click at [674, 454] on span "Ejecutar" at bounding box center [680, 452] width 73 height 11
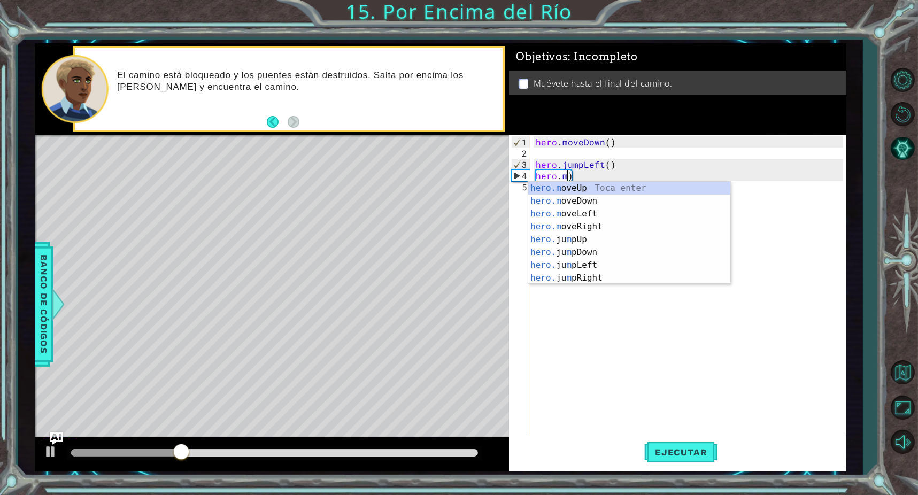
scroll to position [0, 1]
type textarea "her)"
click at [600, 276] on div "hero .jumpUp Toca enter hero .jumpDown Toca enter hero .jumpLeft Toca enter her…" at bounding box center [625, 246] width 195 height 128
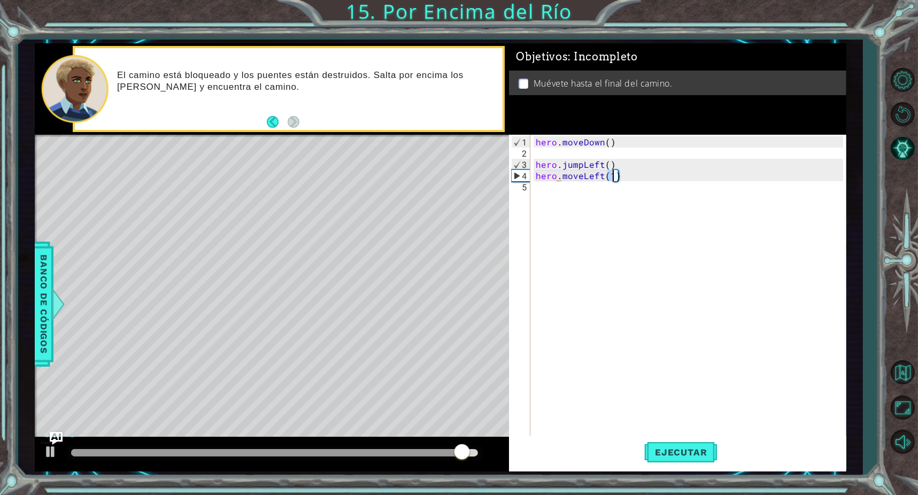
scroll to position [0, 4]
type textarea "hero.moveLeft(1)"
click at [674, 457] on span "Ejecutar" at bounding box center [680, 452] width 73 height 11
click at [577, 190] on div "hero . moveDown ( ) hero . jumpLeft ( ) hero . moveLeft ( 1 )" at bounding box center [691, 299] width 314 height 326
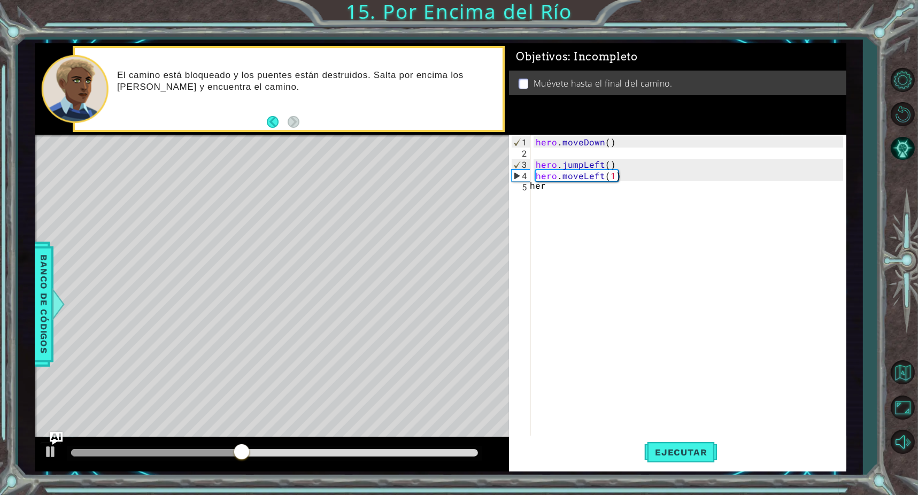
type textarea "hero"
type textarea "hhero."
type textarea "h"
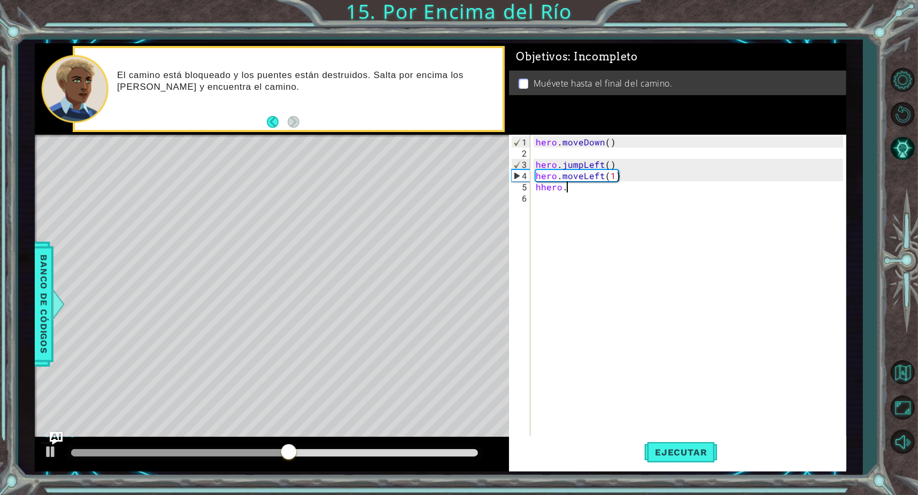
scroll to position [0, 0]
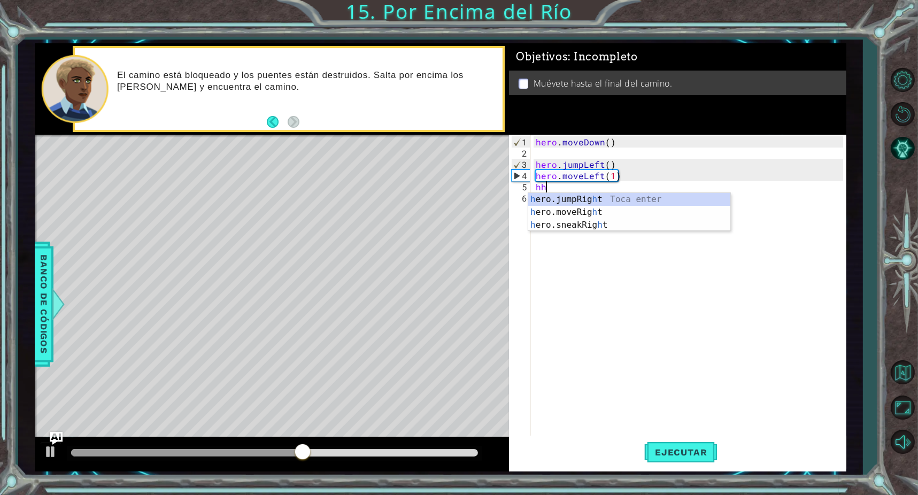
type textarea "h"
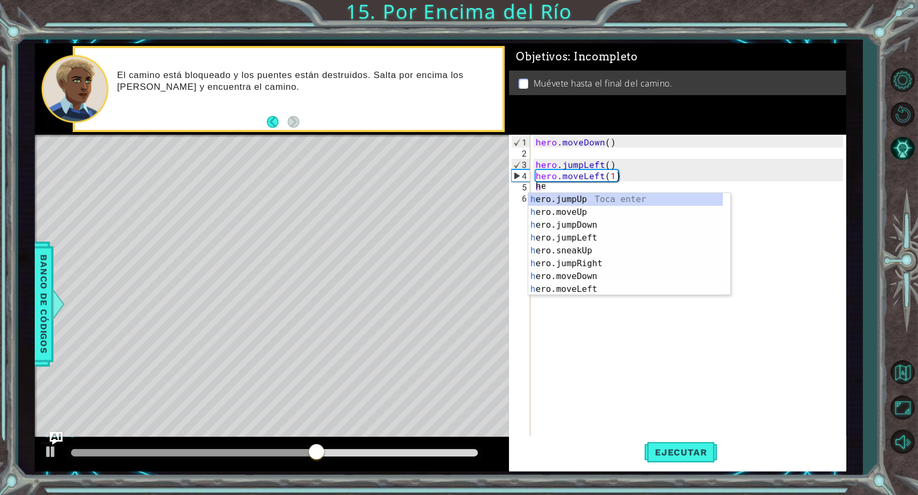
scroll to position [0, 1]
type textarea "hero"
type textarea "hero."
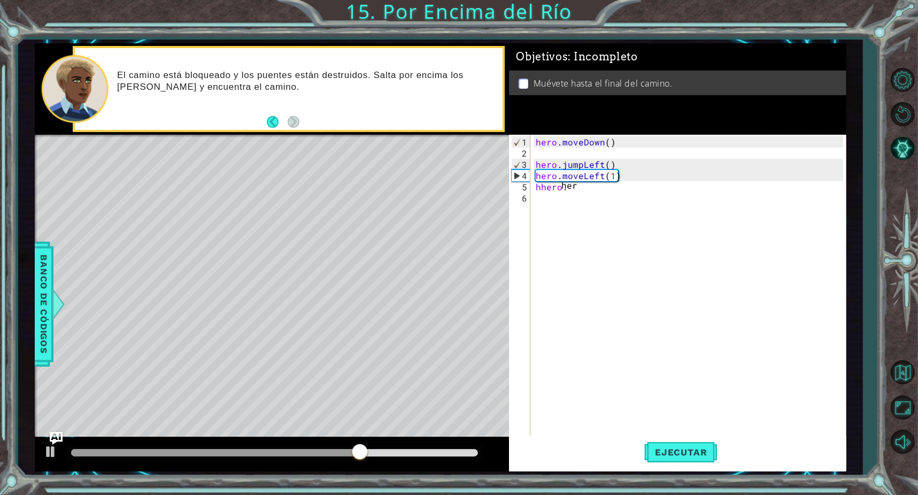
scroll to position [0, 1]
type textarea "h"
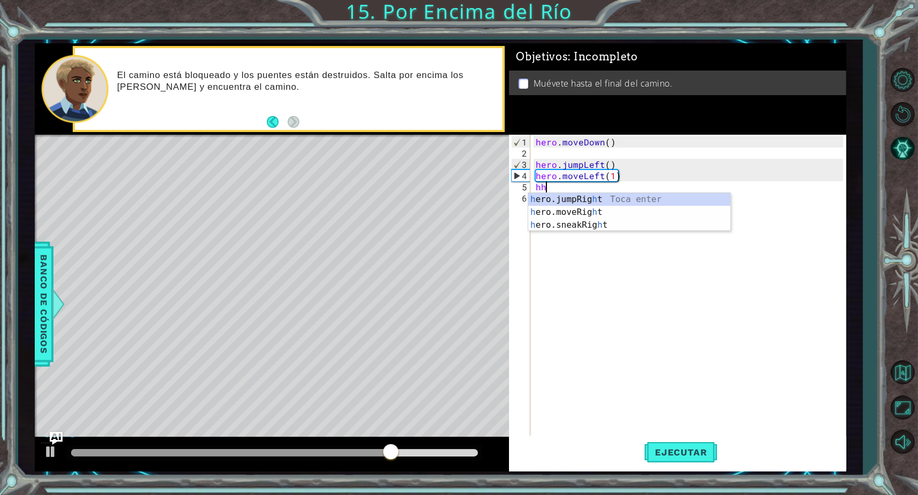
type textarea "h"
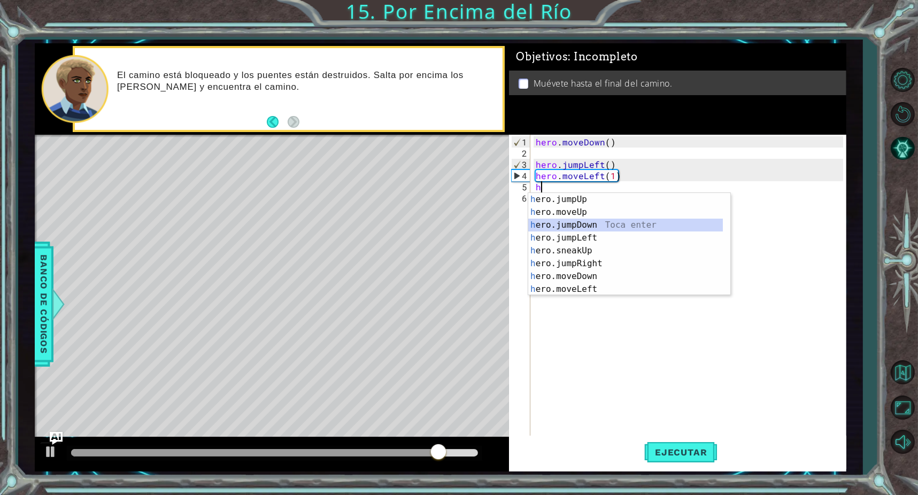
click at [596, 222] on div "h ero.jumpUp Toca enter h ero.moveUp Toca enter h ero.jumpDown Toca enter h ero…" at bounding box center [625, 257] width 195 height 128
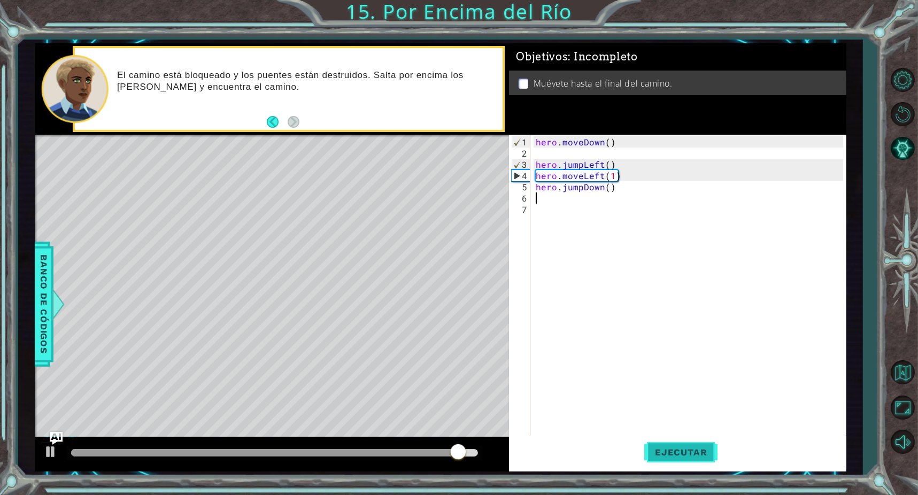
click at [700, 467] on button "Ejecutar" at bounding box center [680, 453] width 73 height 34
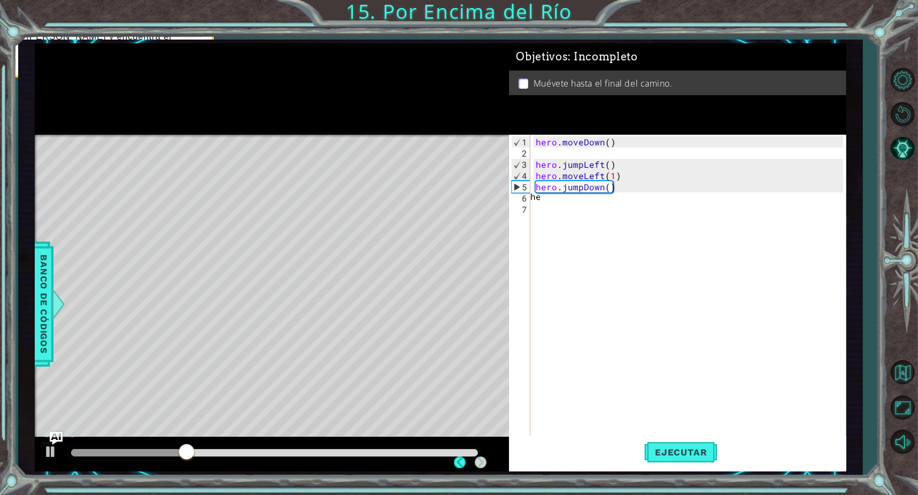
scroll to position [0, 1]
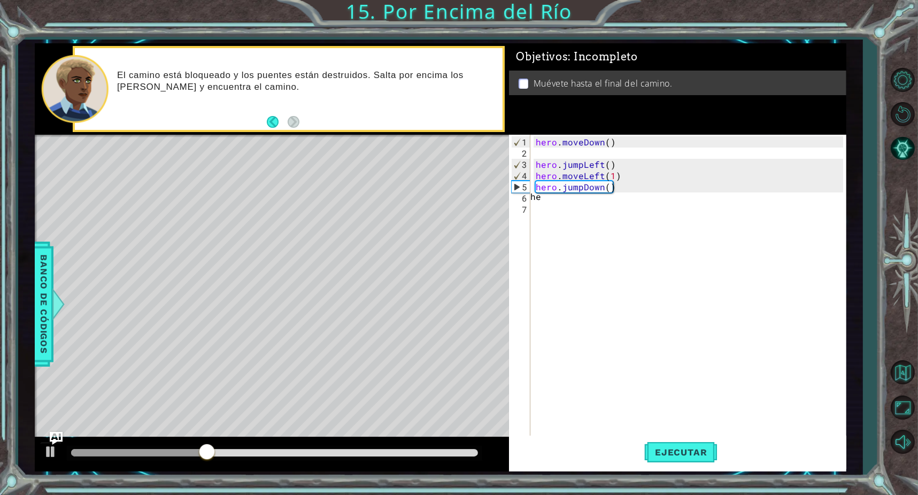
type textarea "h"
type textarea "hero"
type textarea "hero."
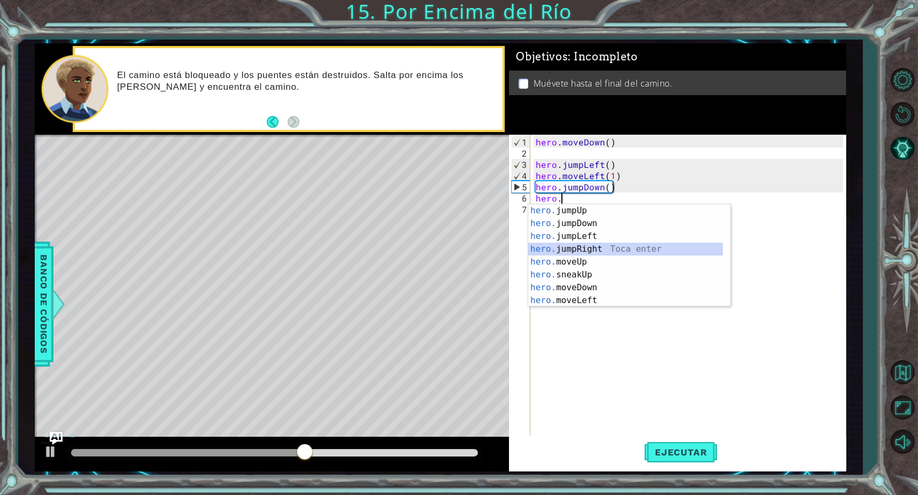
click at [577, 243] on div "hero. jumpUp Toca enter hero. jumpDown Toca enter hero. jumpLeft Toca enter her…" at bounding box center [625, 268] width 195 height 128
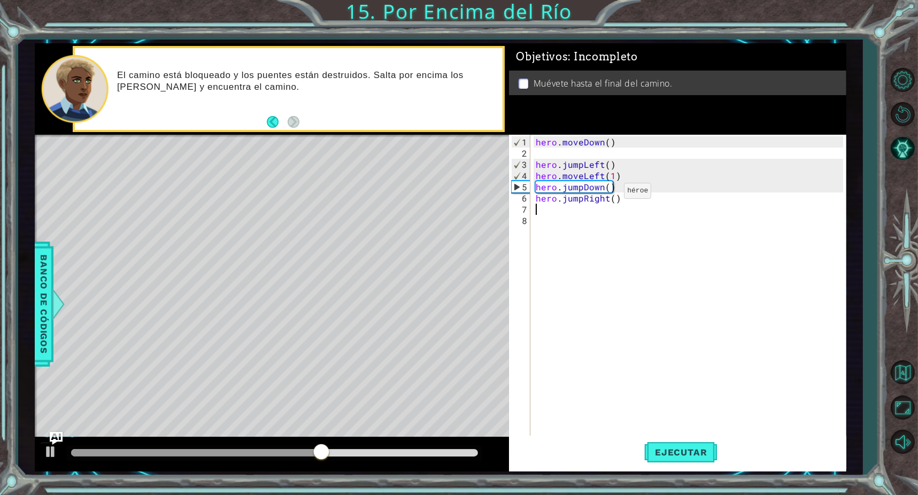
click at [606, 196] on div "hero . moveDown ( ) hero . jumpLeft ( ) hero . moveLeft ( 1 ) hero . jumpDown (…" at bounding box center [691, 299] width 314 height 326
click at [612, 193] on div "hero . moveDown ( ) hero . jumpLeft ( ) hero . moveLeft ( 1 ) hero . jumpDown (…" at bounding box center [691, 299] width 314 height 326
click at [608, 203] on div "hero . moveDown ( ) hero . jumpLeft ( ) hero . moveLeft ( 1 ) hero . jumpDown (…" at bounding box center [688, 286] width 309 height 303
click at [609, 202] on div "hero . moveDown ( ) hero . jumpLeft ( ) hero . moveLeft ( 1 ) hero . jumpDown (…" at bounding box center [691, 299] width 314 height 326
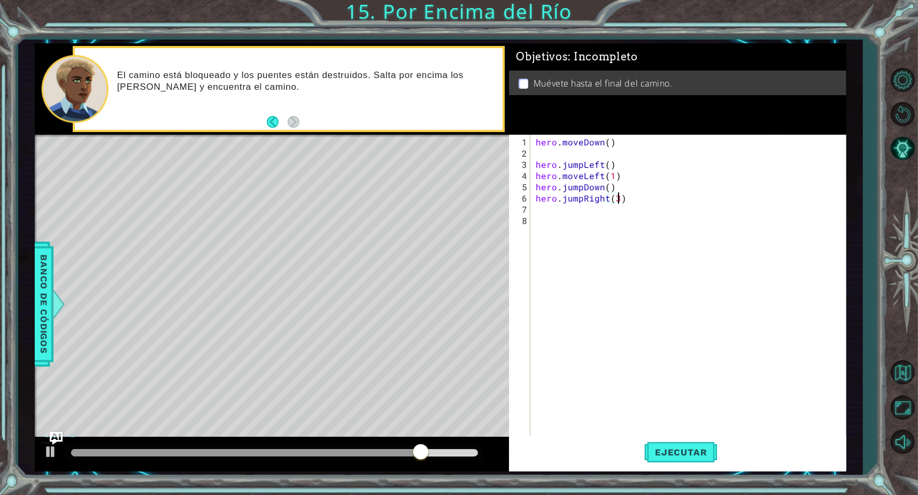
scroll to position [0, 5]
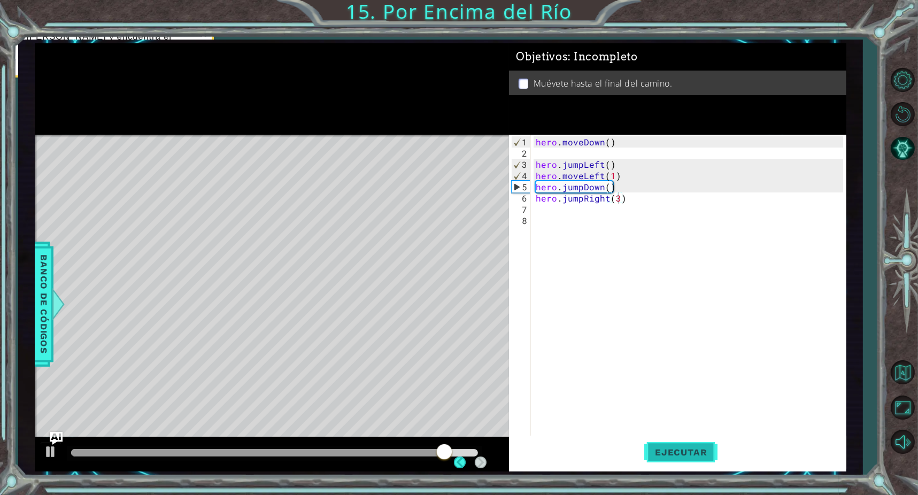
click at [690, 440] on button "Ejecutar" at bounding box center [680, 453] width 73 height 34
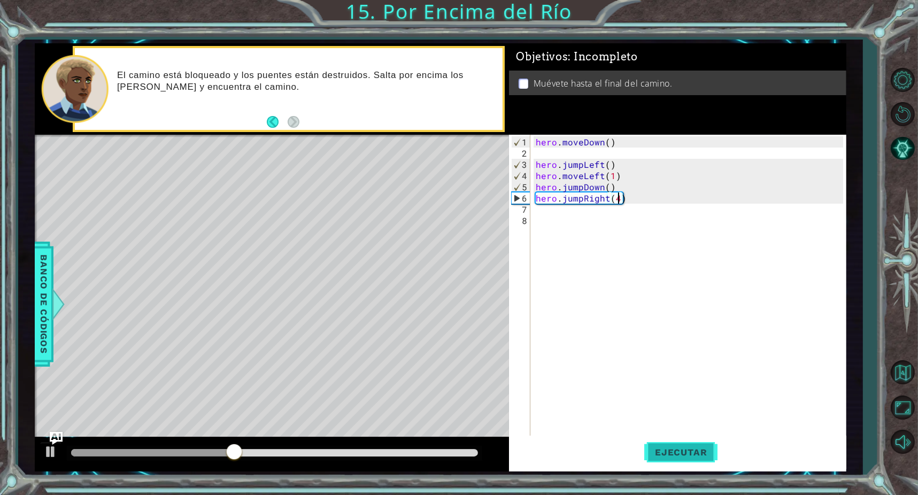
type textarea "hero.jumpRight(4)"
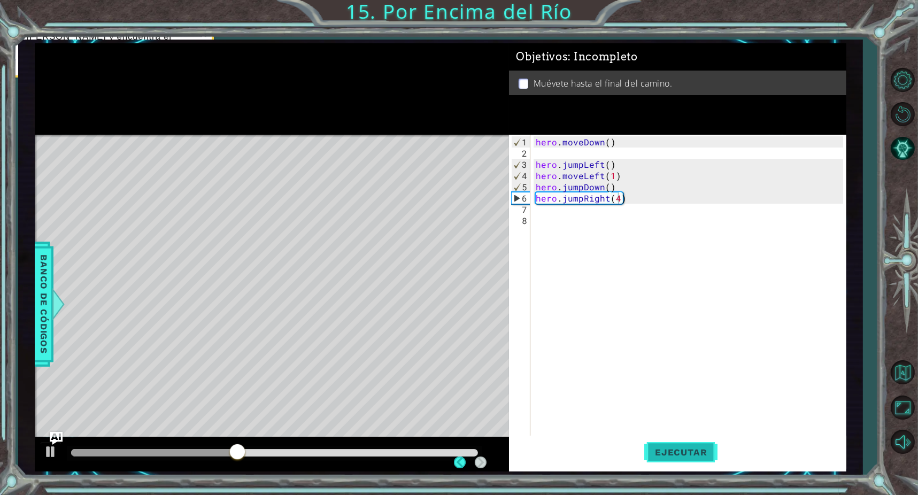
click at [705, 462] on button "Ejecutar" at bounding box center [680, 453] width 73 height 34
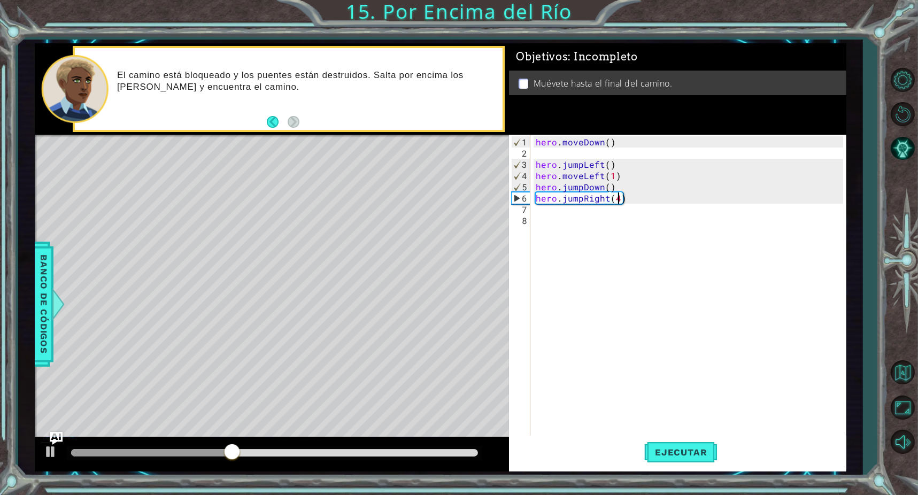
click at [551, 218] on div "hero . moveDown ( ) hero . jumpLeft ( ) hero . moveLeft ( 1 ) hero . jumpDown (…" at bounding box center [691, 299] width 314 height 326
type textarea "hero"
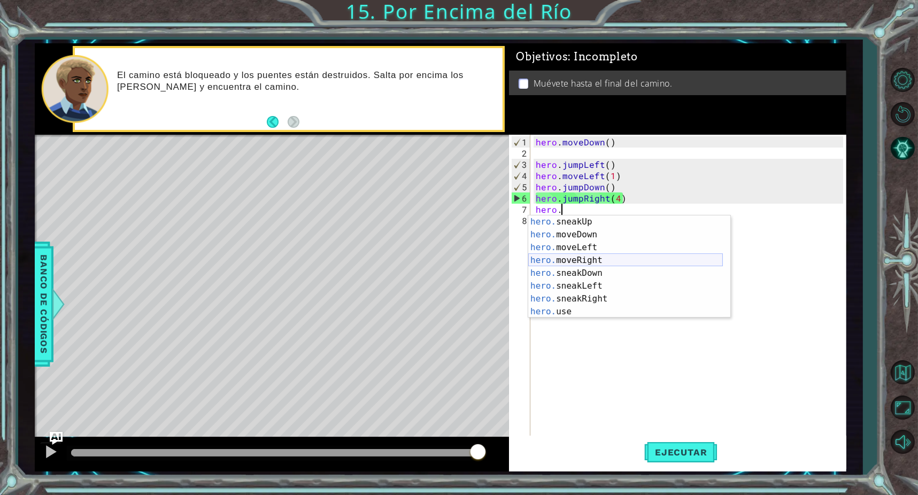
scroll to position [32, 0]
click at [592, 292] on div "hero. jumpLeft Toca enter hero. jumpRight Toca enter hero. moveUp Toca enter he…" at bounding box center [625, 273] width 195 height 128
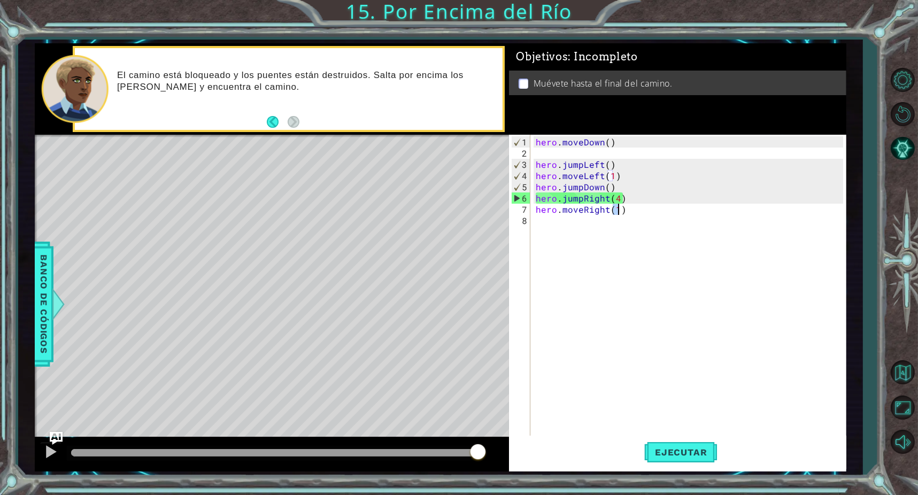
scroll to position [0, 5]
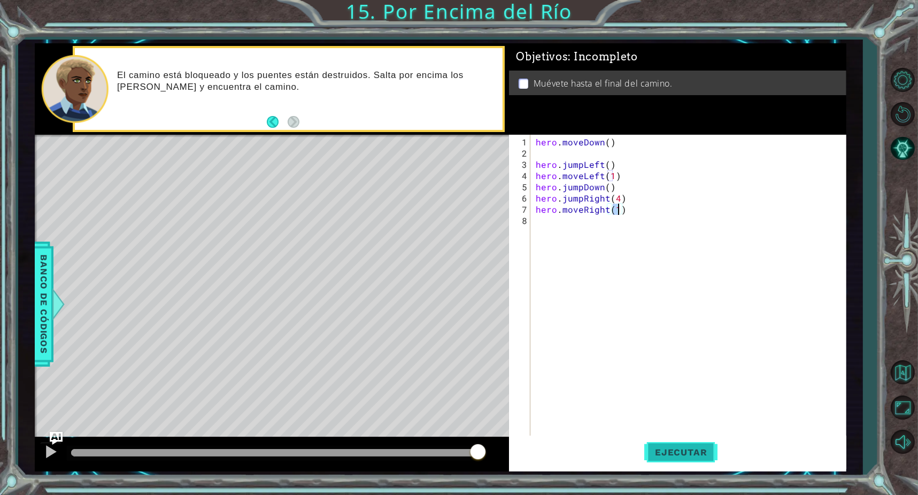
type textarea "hero.moveRight(1)"
click at [674, 461] on button "Ejecutar" at bounding box center [680, 453] width 73 height 34
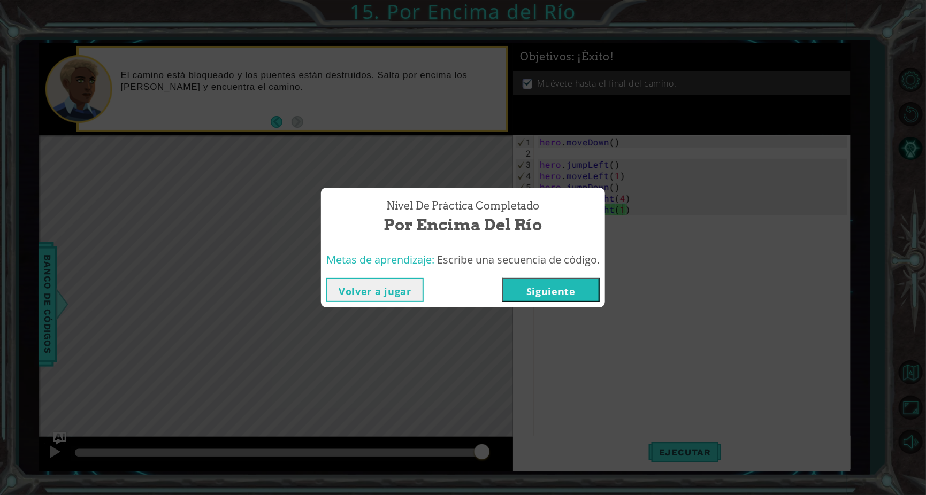
click at [532, 288] on button "Siguiente" at bounding box center [550, 290] width 97 height 24
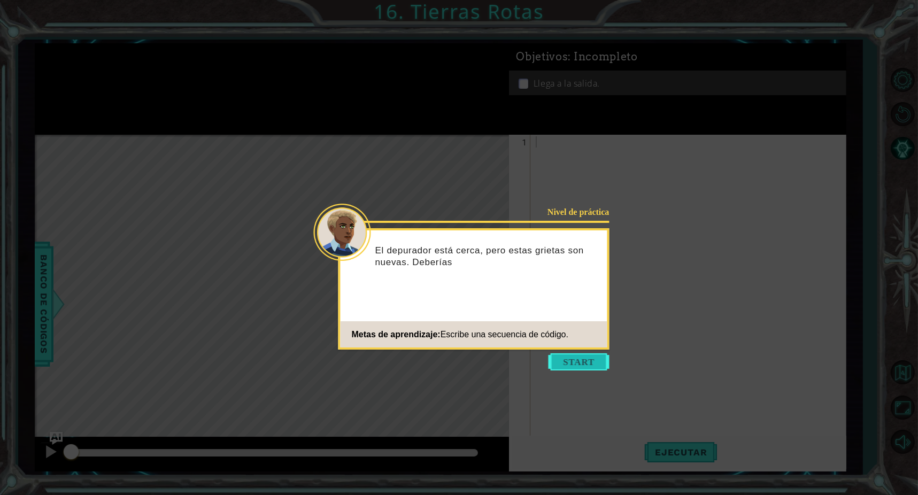
click at [567, 358] on button "Start" at bounding box center [579, 361] width 61 height 17
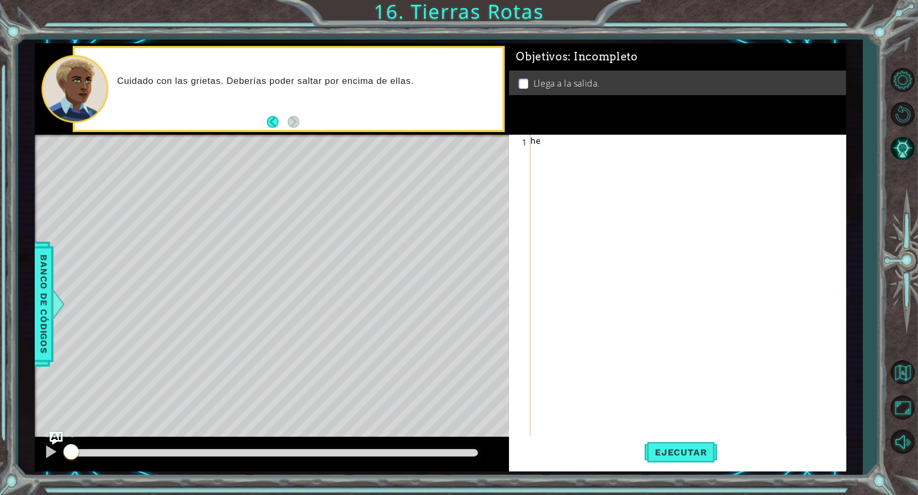
scroll to position [0, 1]
type textarea "hero"
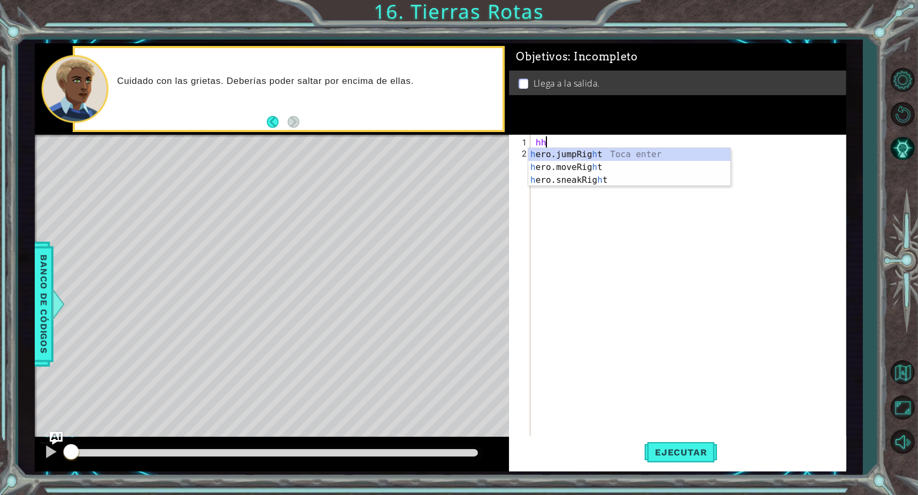
type textarea "h"
type textarea "hero"
type textarea "h"
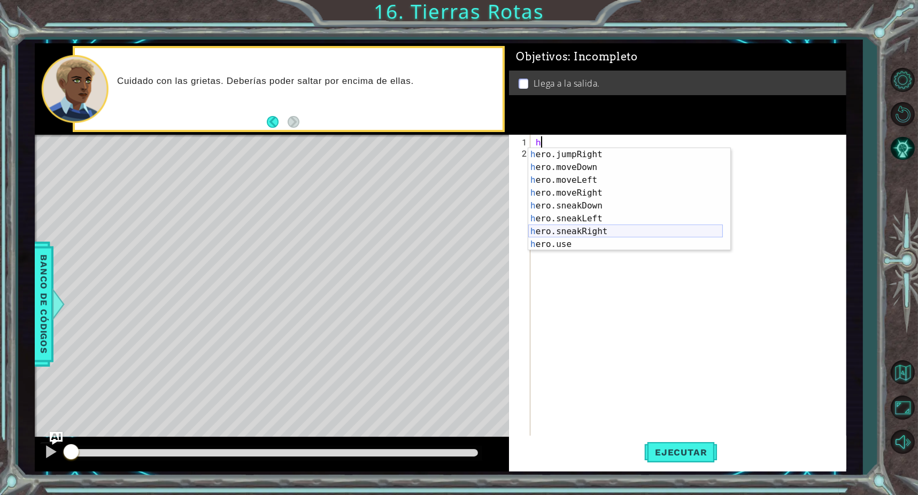
scroll to position [64, 0]
click at [599, 194] on div "h ero.jumpRight Toca enter h ero.moveDown Toca enter h ero.moveLeft Toca enter …" at bounding box center [625, 212] width 195 height 128
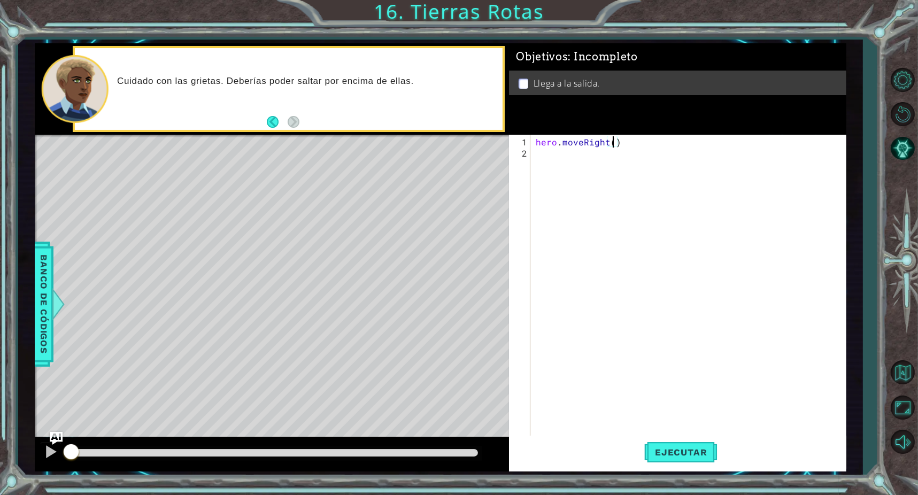
scroll to position [0, 5]
click at [692, 448] on span "Ejecutar" at bounding box center [680, 452] width 73 height 11
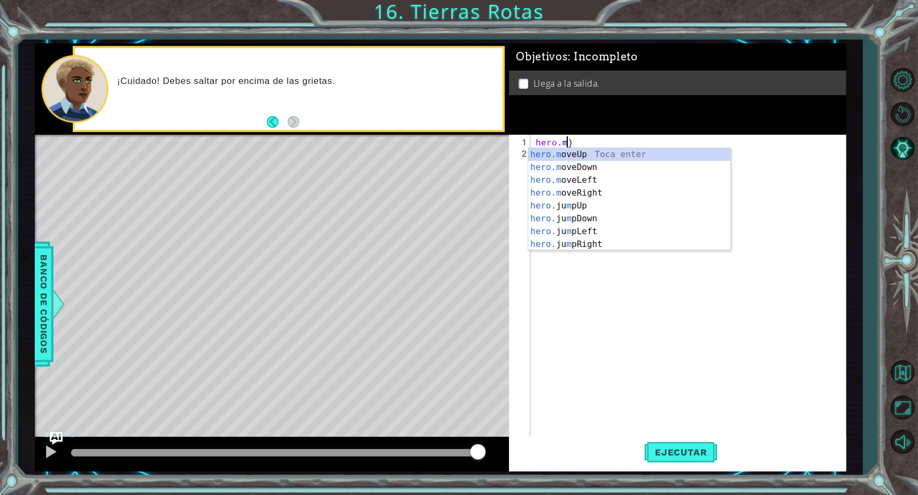
type textarea "hero.)"
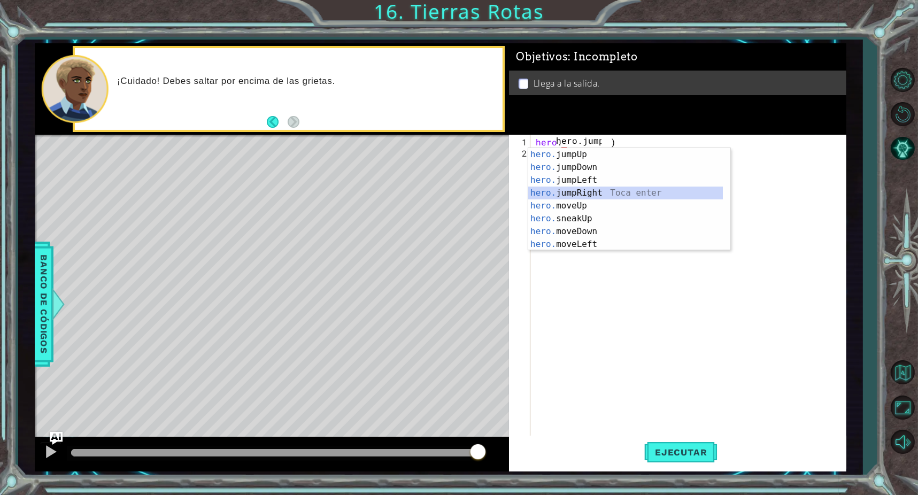
click at [589, 194] on div "hero. jumpUp Toca enter hero. jumpDown Toca enter hero. jumpLeft Toca enter her…" at bounding box center [625, 212] width 195 height 128
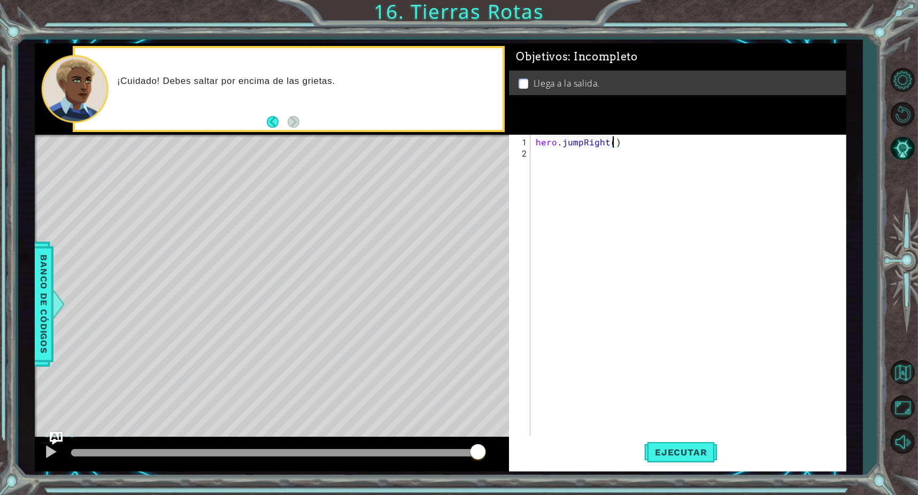
scroll to position [0, 5]
click at [692, 443] on button "Ejecutar" at bounding box center [680, 453] width 73 height 34
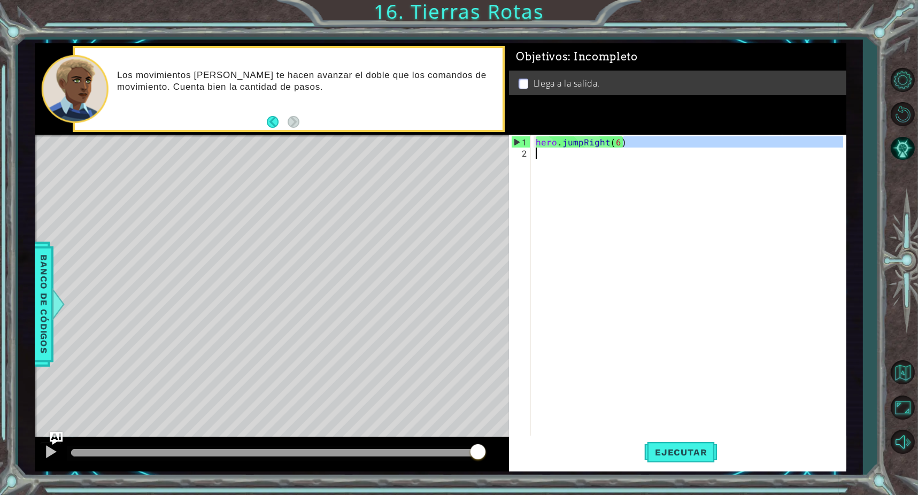
drag, startPoint x: 634, startPoint y: 144, endPoint x: 536, endPoint y: 155, distance: 98.5
click at [535, 156] on div "hero . jumpRight ( 6 )" at bounding box center [691, 299] width 314 height 326
click at [623, 141] on div "hero . jumpRight ( 6 )" at bounding box center [688, 286] width 309 height 303
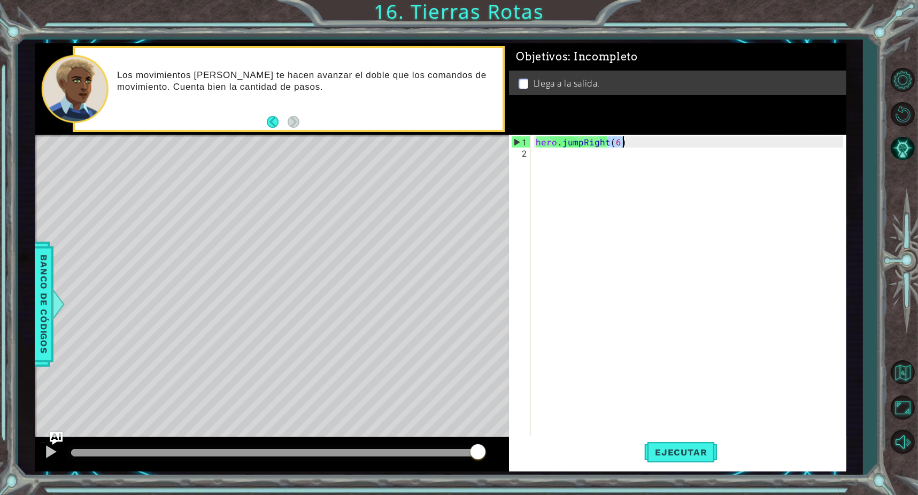
click at [623, 141] on div "hero . jumpRight ( 6 )" at bounding box center [691, 299] width 314 height 326
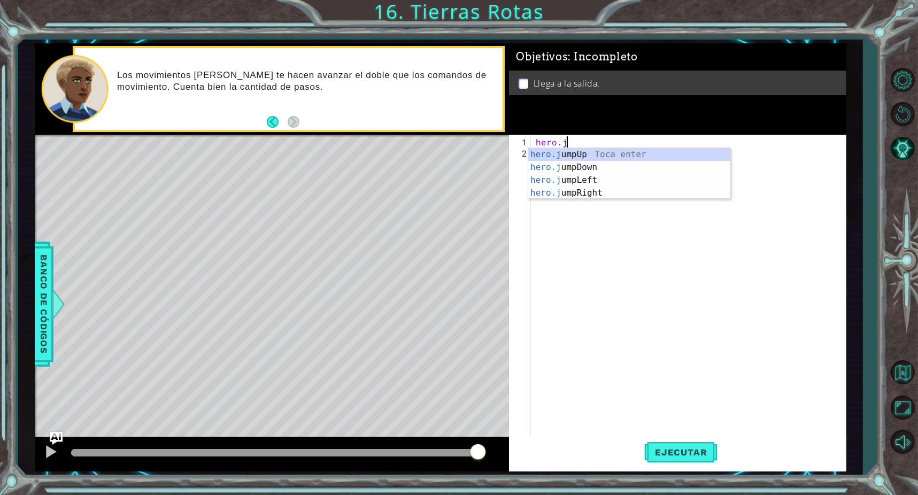
type textarea "hero."
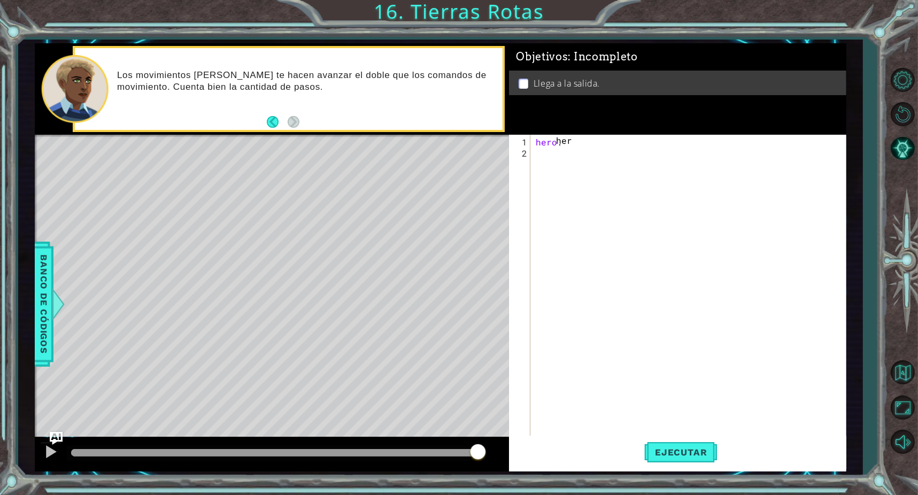
scroll to position [0, 1]
type textarea "h"
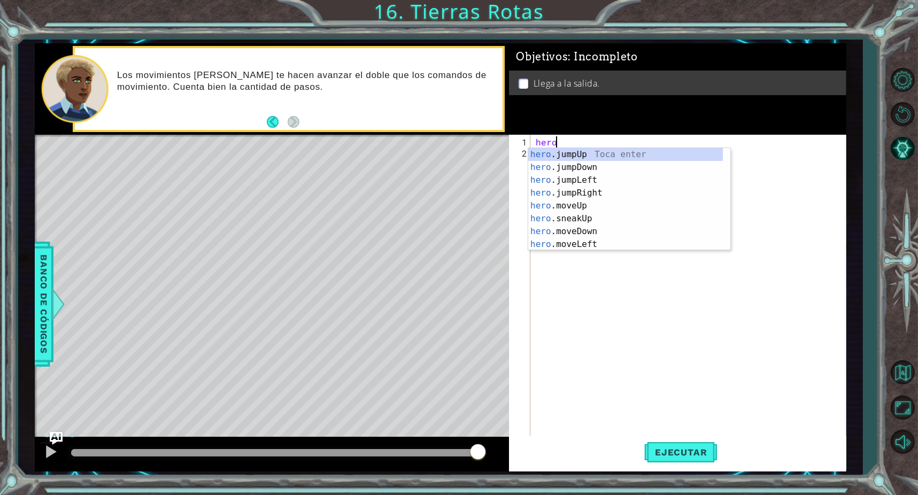
scroll to position [0, 0]
type textarea "her"
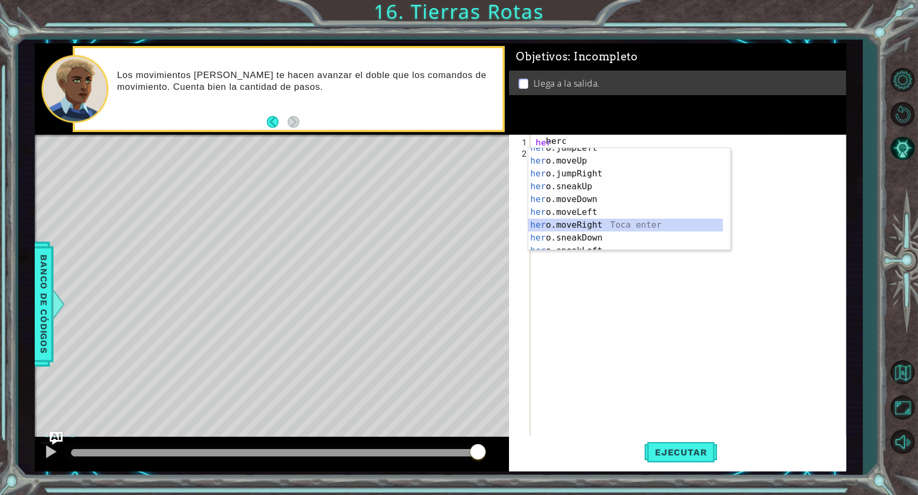
click at [621, 227] on div "her o.jumpLeft Toca enter her o.moveUp Toca enter her o.jumpRight Toca enter he…" at bounding box center [625, 206] width 195 height 128
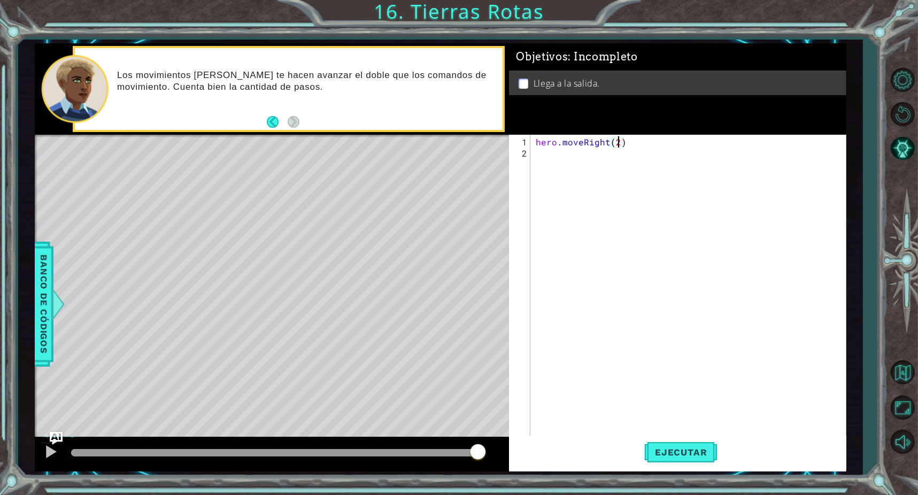
scroll to position [0, 5]
click at [705, 444] on button "Ejecutar" at bounding box center [680, 453] width 73 height 34
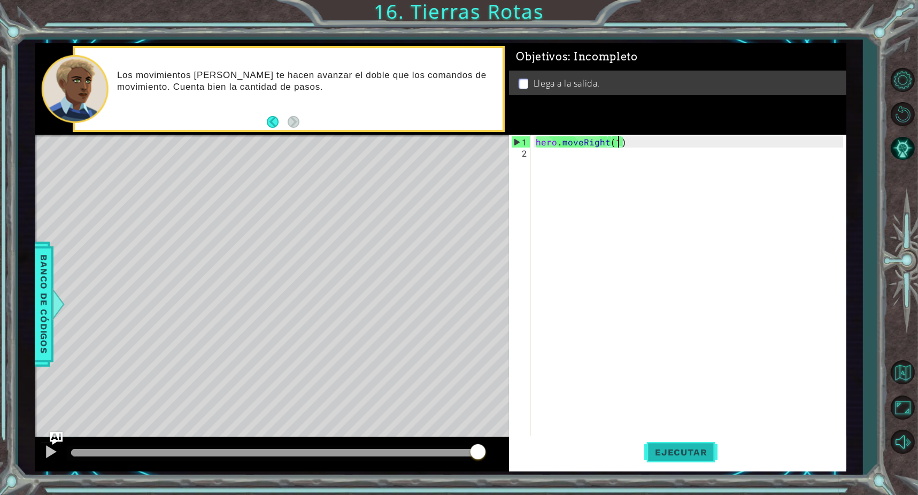
type textarea "hero.moveRight(1)"
click at [680, 457] on span "Ejecutar" at bounding box center [680, 452] width 73 height 11
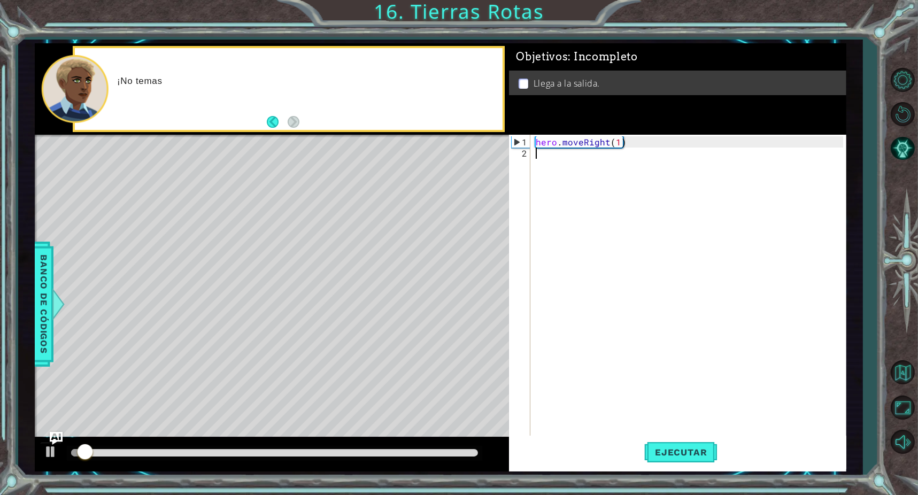
click at [610, 166] on div "hero . moveRight ( 1 )" at bounding box center [691, 299] width 314 height 326
type textarea "hero"
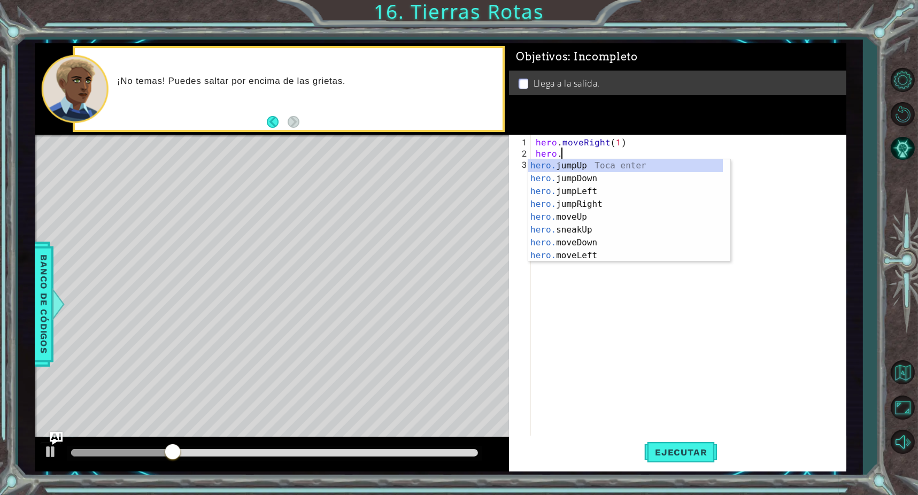
type textarea "hero."
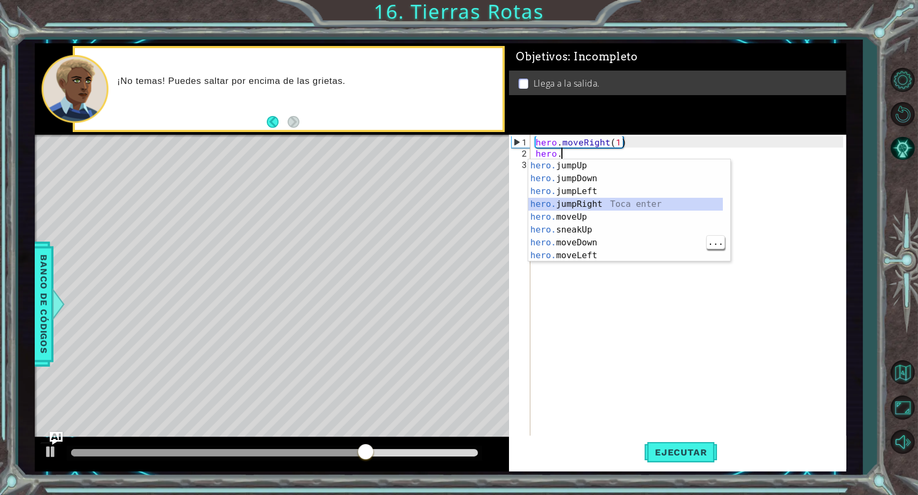
click at [587, 205] on div "hero. jumpUp Toca enter hero. jumpDown Toca enter hero. jumpLeft Toca enter her…" at bounding box center [625, 223] width 195 height 128
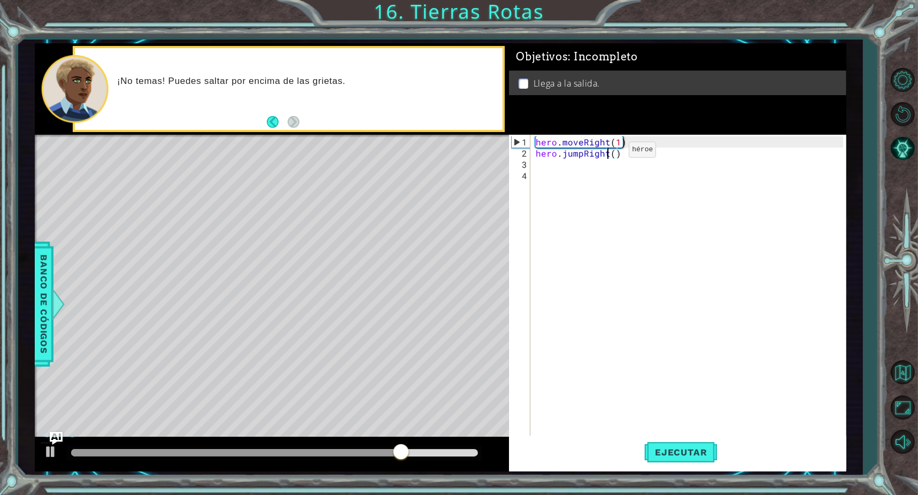
click at [610, 155] on div "hero . moveRight ( 1 ) hero . jumpRight ( )" at bounding box center [691, 299] width 314 height 326
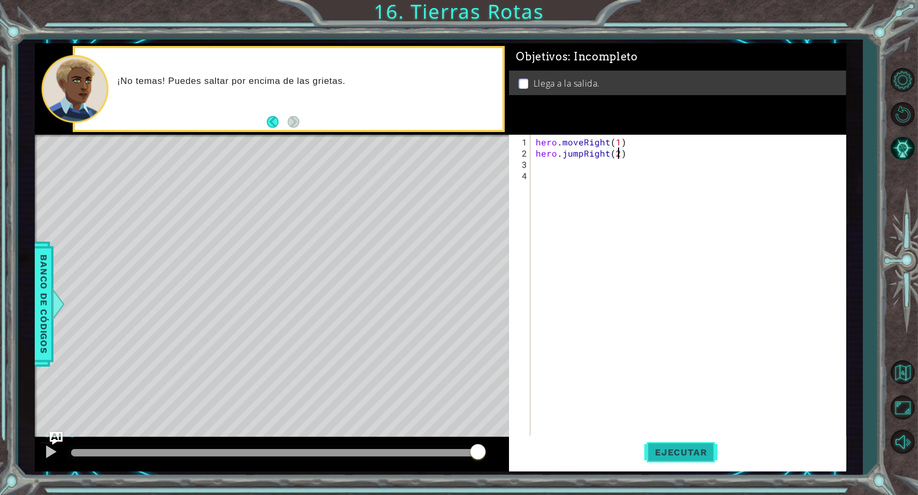
type textarea "hero.jumpRight(2)"
click at [667, 446] on button "Ejecutar" at bounding box center [680, 453] width 73 height 34
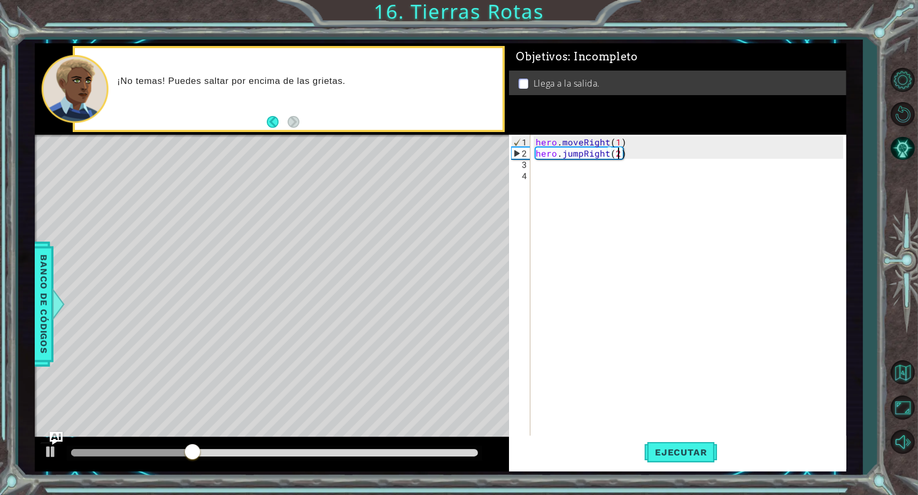
click at [587, 180] on div "hero . moveRight ( 1 ) hero . jumpRight ( 2 )" at bounding box center [691, 299] width 314 height 326
click at [582, 175] on div "hero . moveRight ( 1 ) hero . jumpRight ( 2 )" at bounding box center [691, 299] width 314 height 326
click at [572, 167] on div "hero . moveRight ( 1 ) hero . jumpRight ( 2 )" at bounding box center [691, 299] width 314 height 326
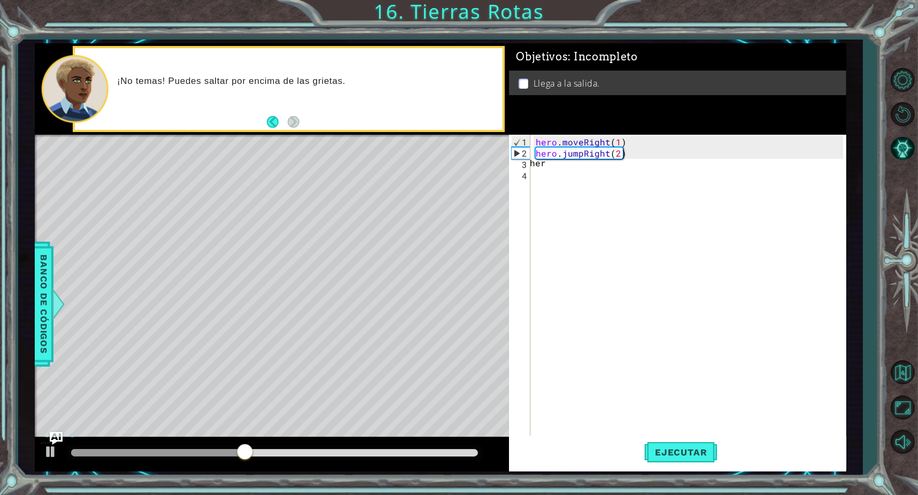
type textarea "hero"
type textarea "hhero."
type textarea "h"
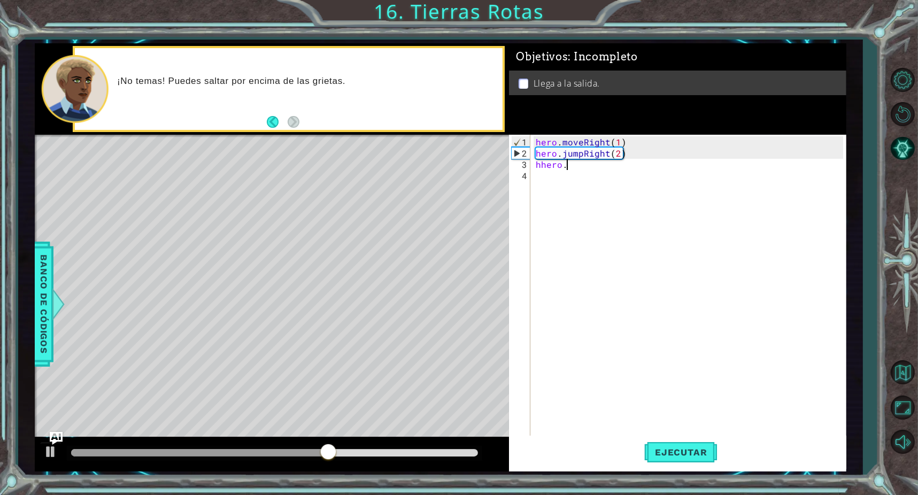
scroll to position [0, 0]
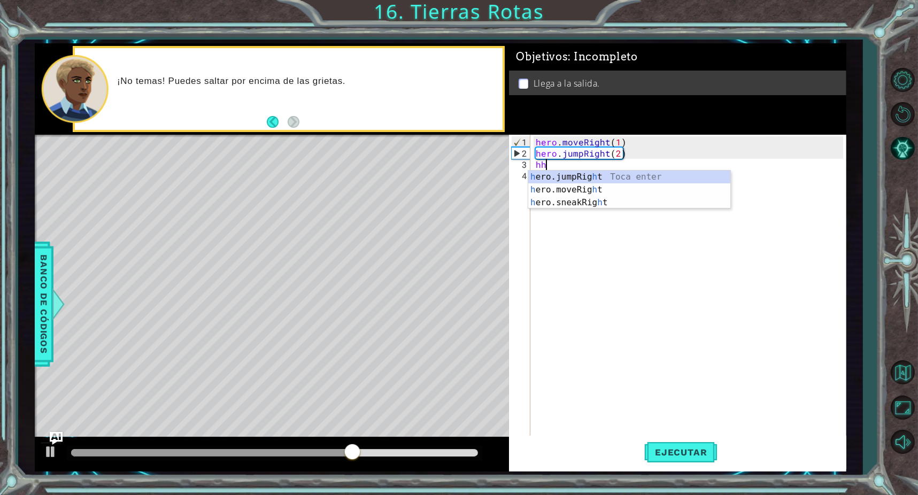
type textarea "h"
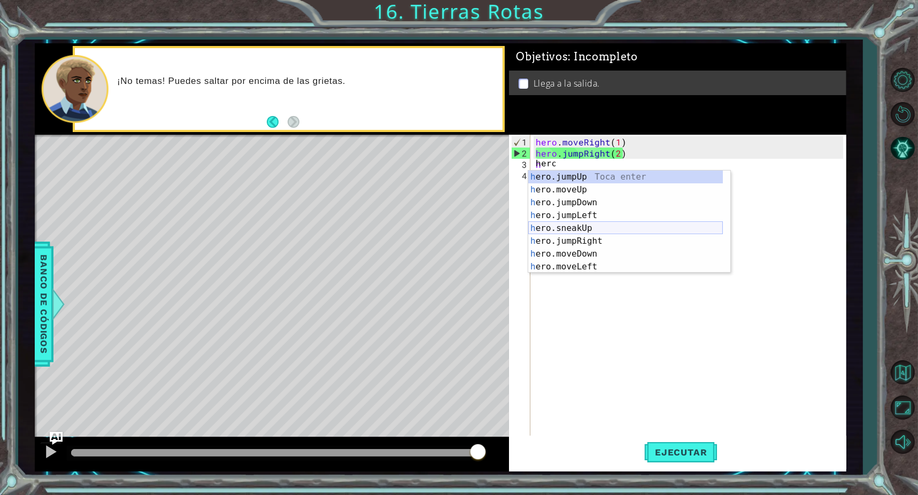
scroll to position [32, 0]
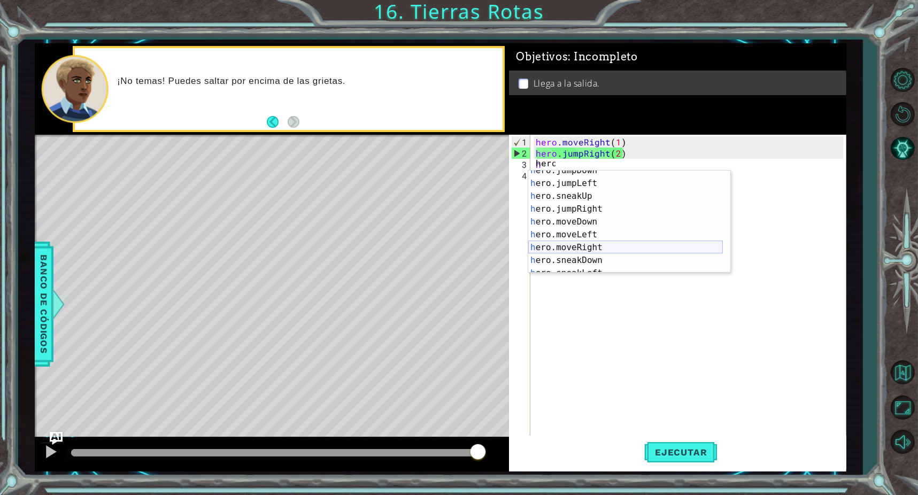
click at [606, 248] on div "h ero.jumpDown Toca enter h ero.jumpLeft Toca enter h ero.sneakUp Toca enter h …" at bounding box center [625, 228] width 195 height 128
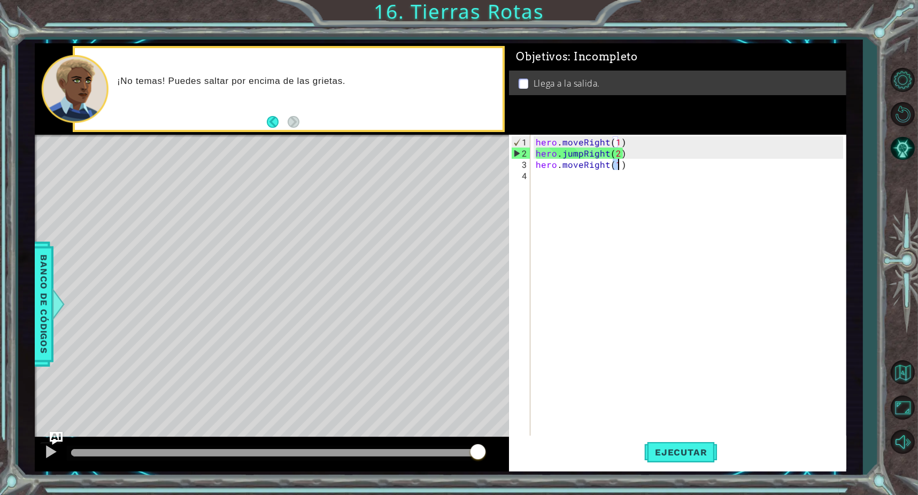
scroll to position [0, 5]
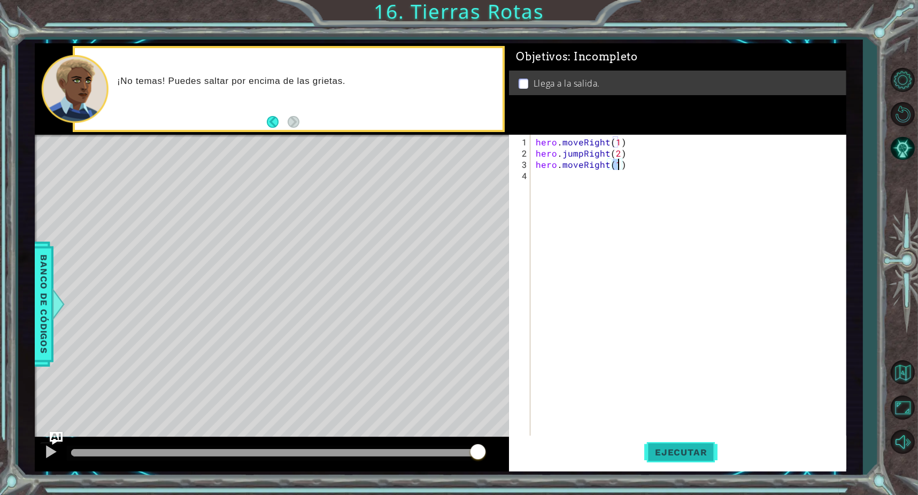
type textarea "hero.moveRight(1)"
click at [652, 441] on button "Ejecutar" at bounding box center [680, 453] width 73 height 34
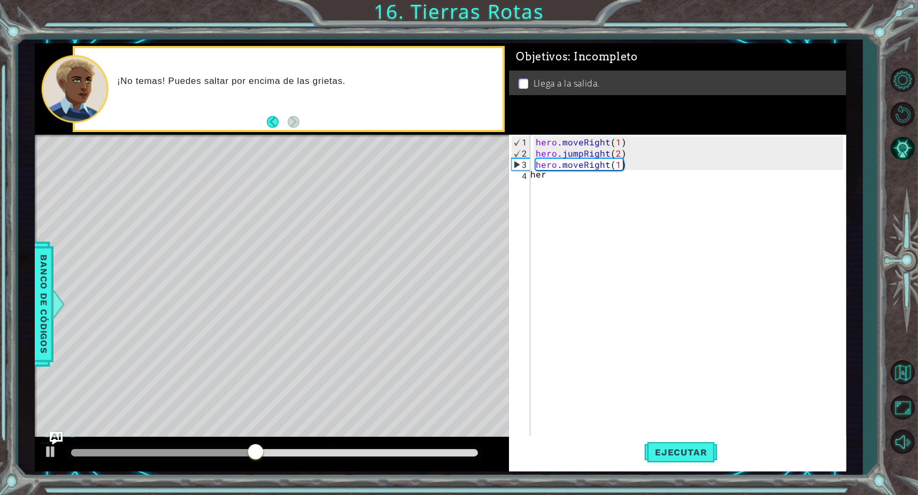
scroll to position [0, 1]
type textarea "hero"
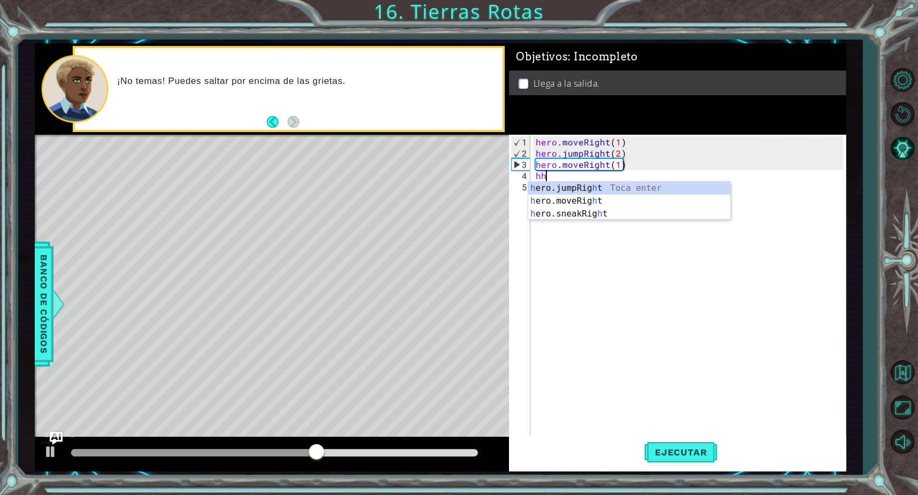
scroll to position [0, 0]
type textarea "h"
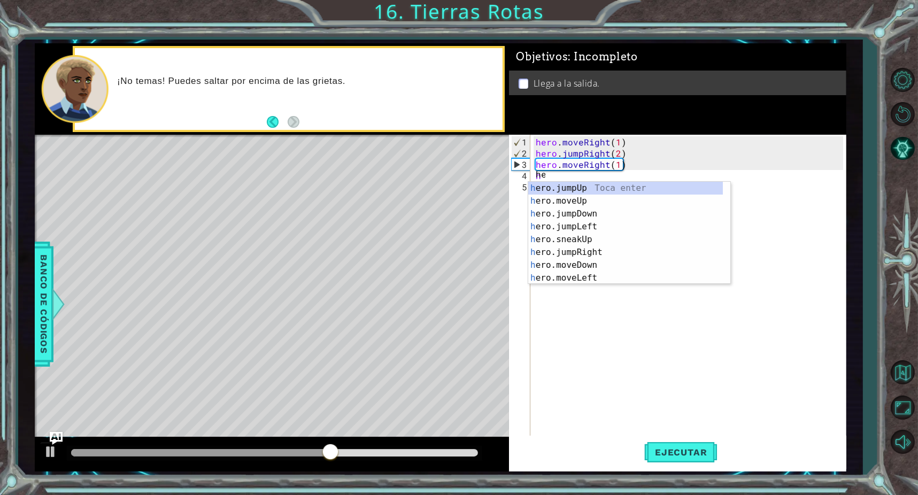
type textarea "her"
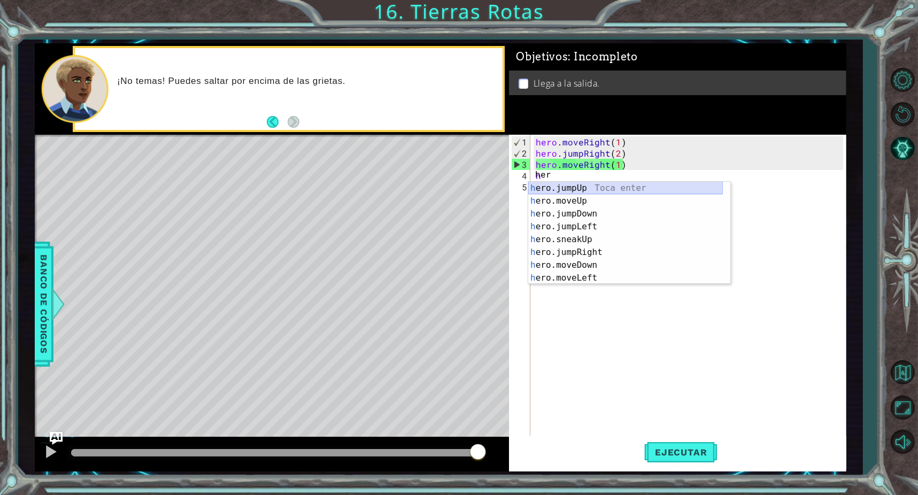
click at [634, 182] on div "h ero.jumpUp Toca enter h ero.moveUp Toca enter h ero.jumpDown Toca enter h ero…" at bounding box center [625, 246] width 195 height 128
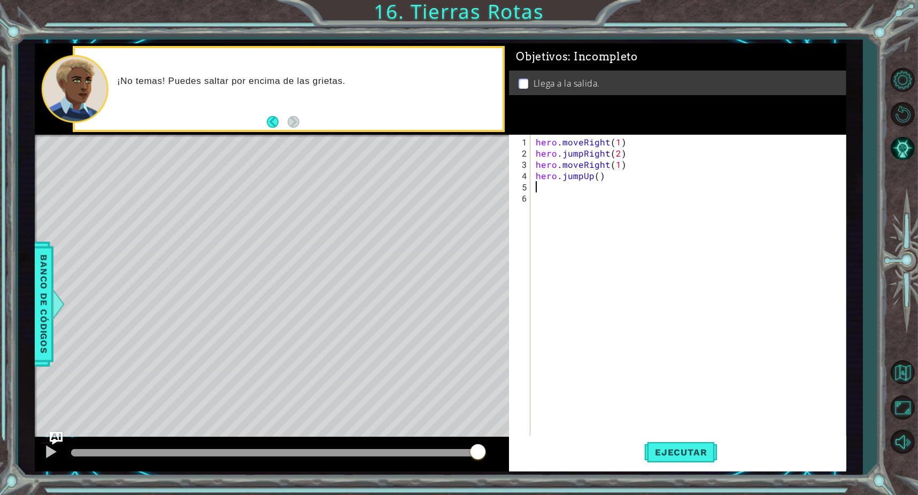
scroll to position [0, 0]
click at [598, 178] on div "hero . moveRight ( 1 ) hero . jumpRight ( 2 ) hero . moveRight ( 1 ) hero . jum…" at bounding box center [691, 299] width 314 height 326
type textarea "hero.jumpUp(2)"
click at [672, 452] on span "Ejecutar" at bounding box center [680, 452] width 73 height 11
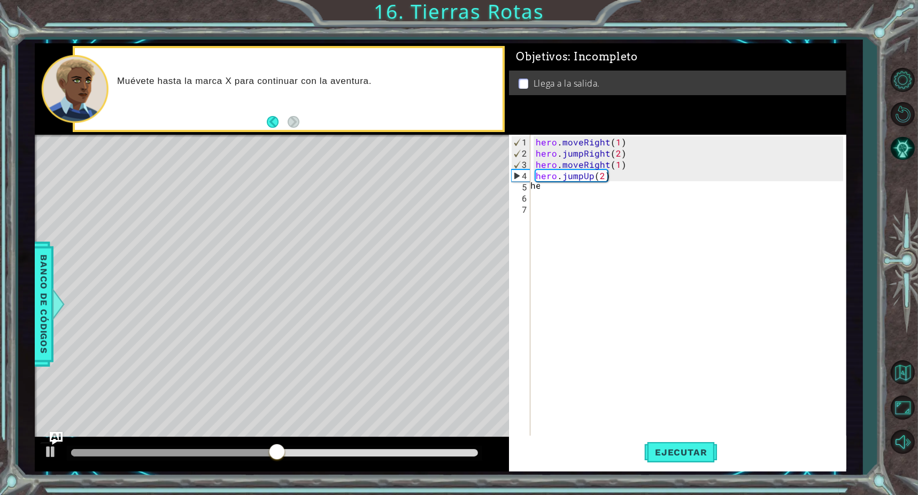
scroll to position [0, 1]
type textarea "hero"
type textarea "hero.moveUp(1)"
click at [690, 462] on button "Ejecutar" at bounding box center [680, 453] width 73 height 34
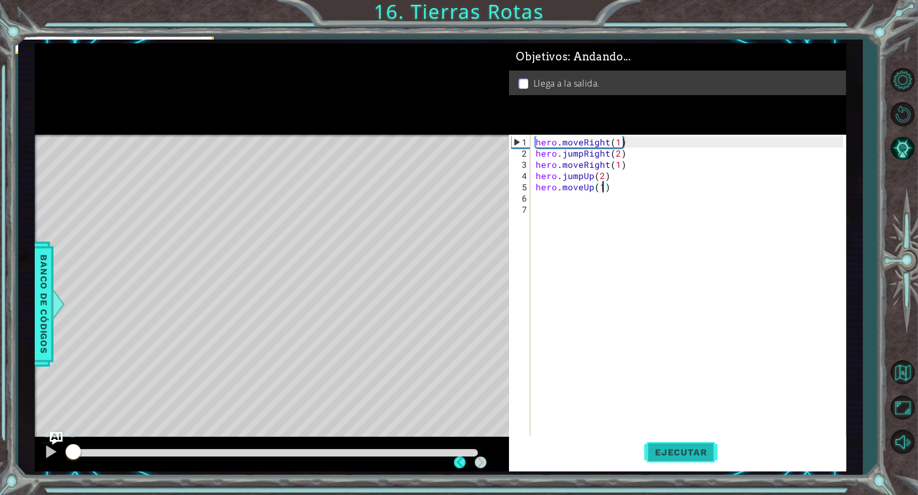
scroll to position [0, 4]
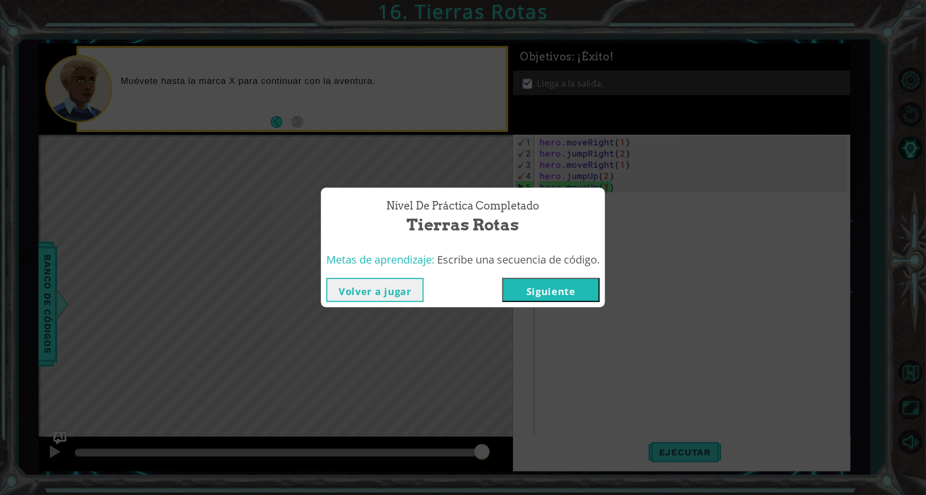
click at [560, 296] on button "Siguiente" at bounding box center [550, 290] width 97 height 24
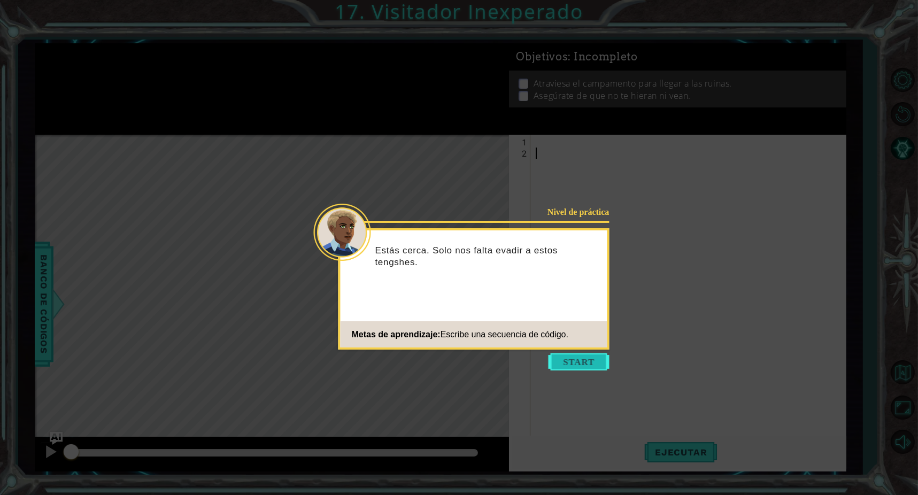
click at [593, 364] on button "Start" at bounding box center [579, 361] width 61 height 17
